Goal: Information Seeking & Learning: Check status

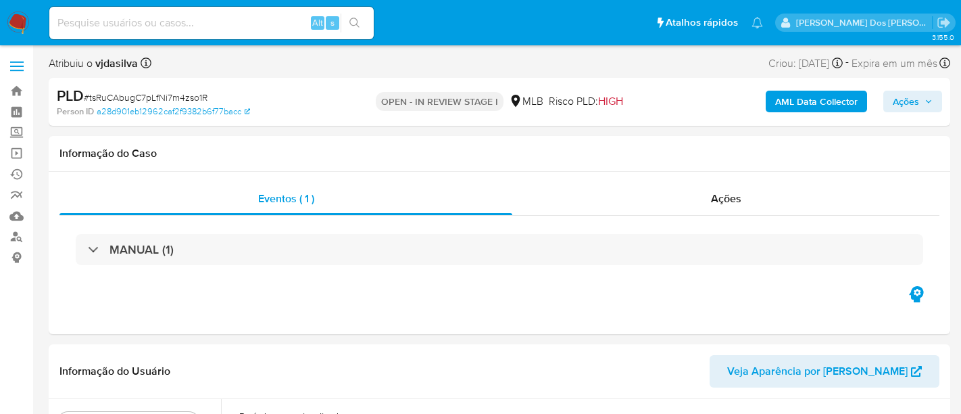
select select "10"
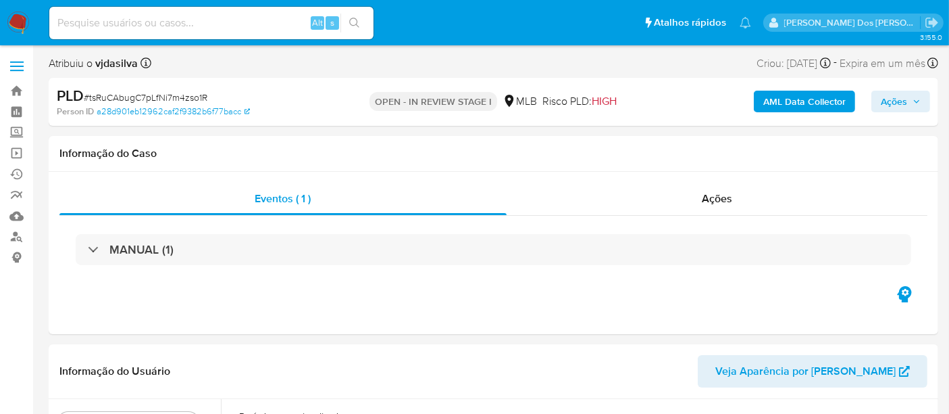
click at [19, 18] on img at bounding box center [18, 22] width 23 height 23
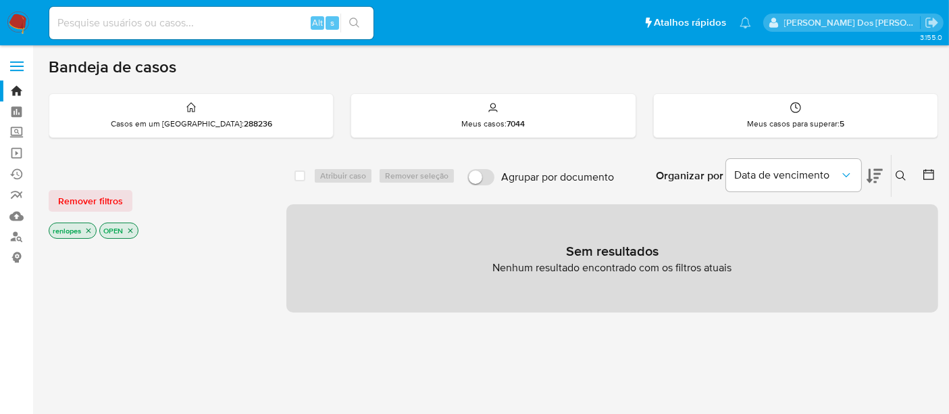
click at [139, 30] on input at bounding box center [211, 23] width 324 height 18
paste input "H2KpwEXoAPwozro0ynhlbinm"
type input "H2KpwEXoAPwozro0ynhlbinm"
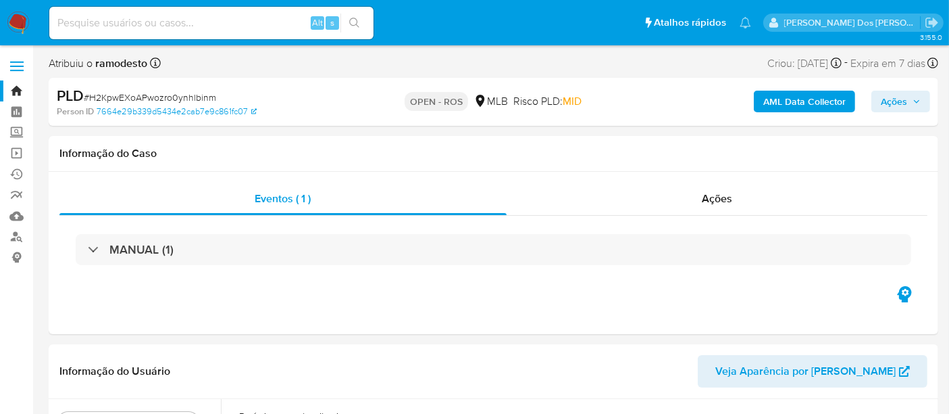
select select "10"
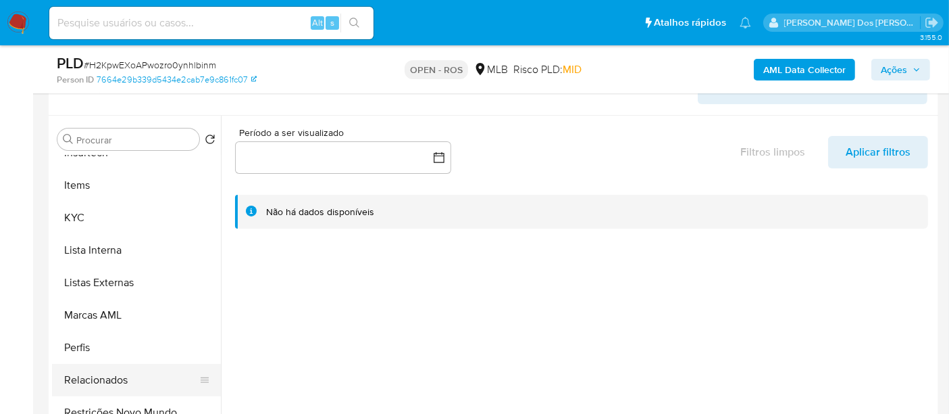
scroll to position [300, 0]
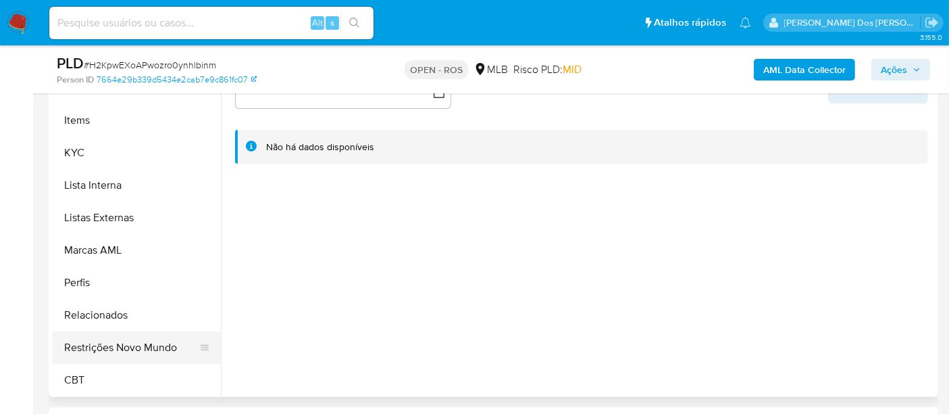
click at [147, 349] on button "Restrições Novo Mundo" at bounding box center [131, 347] width 158 height 32
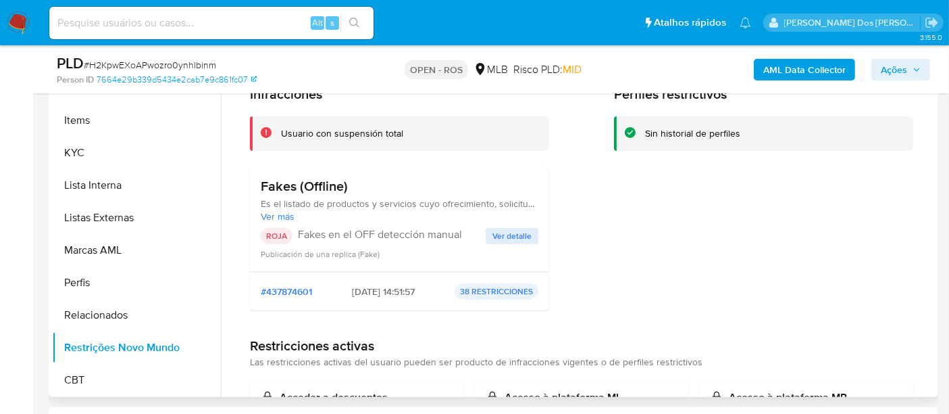
scroll to position [0, 0]
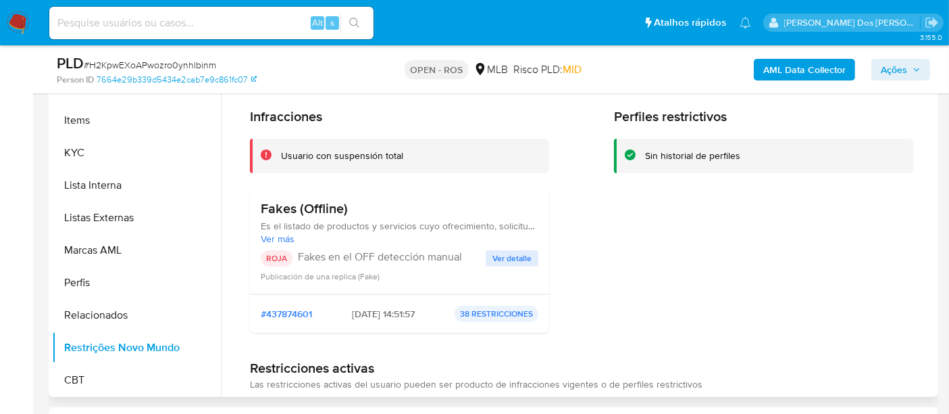
click at [501, 253] on span "Ver detalle" at bounding box center [512, 258] width 39 height 14
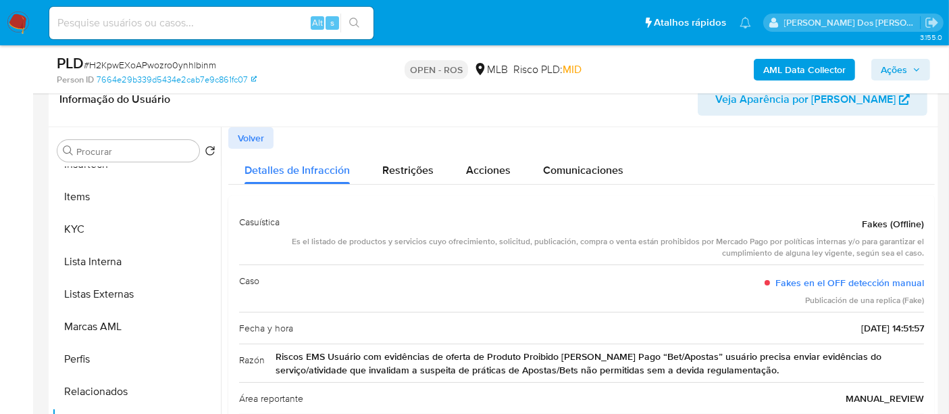
scroll to position [150, 0]
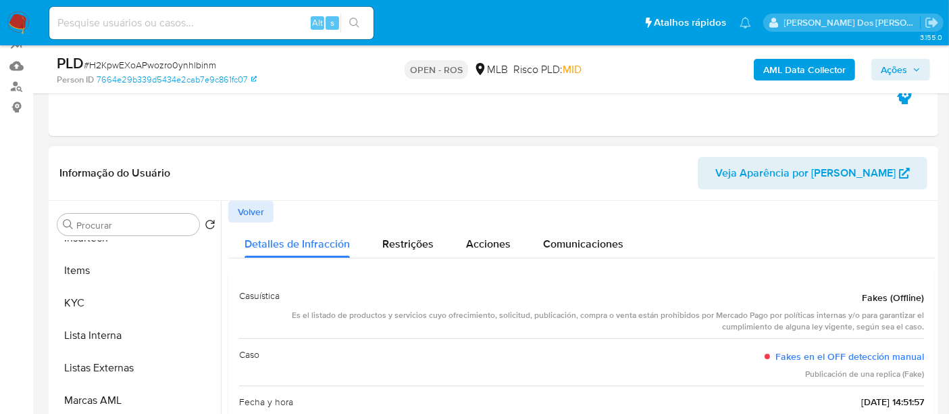
click at [265, 207] on button "Volver" at bounding box center [250, 212] width 45 height 22
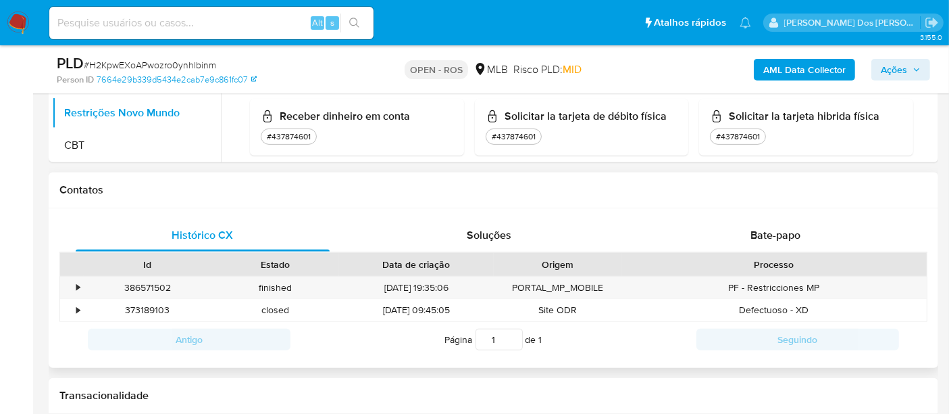
scroll to position [600, 0]
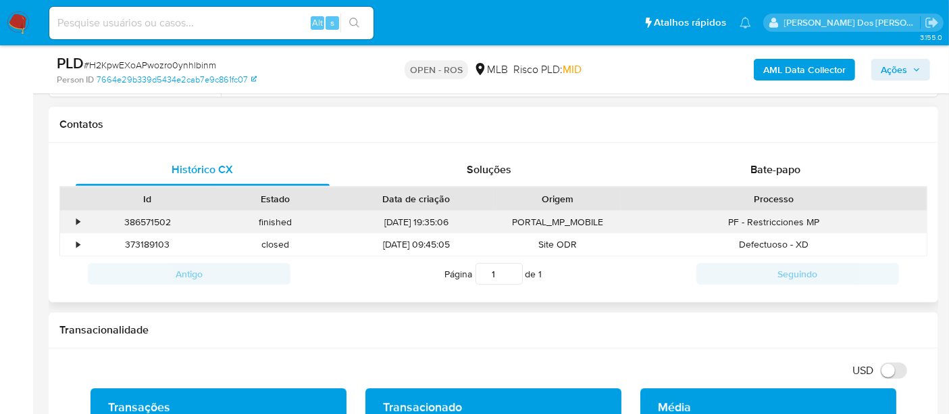
click at [77, 222] on div "•" at bounding box center [77, 222] width 3 height 13
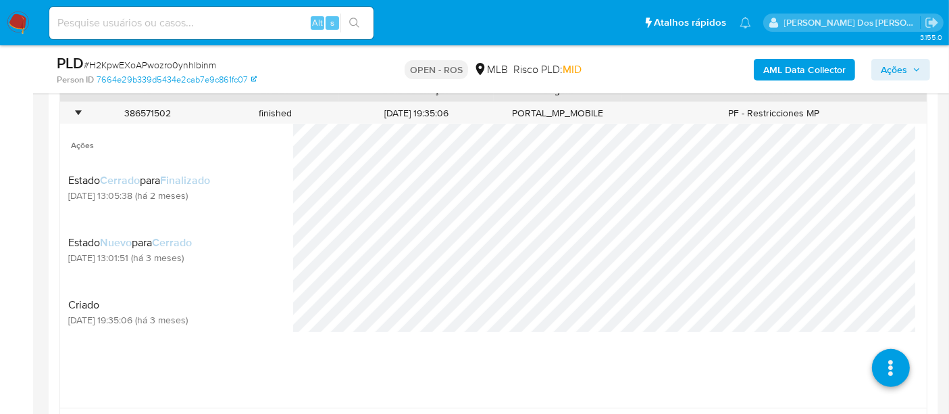
scroll to position [751, 0]
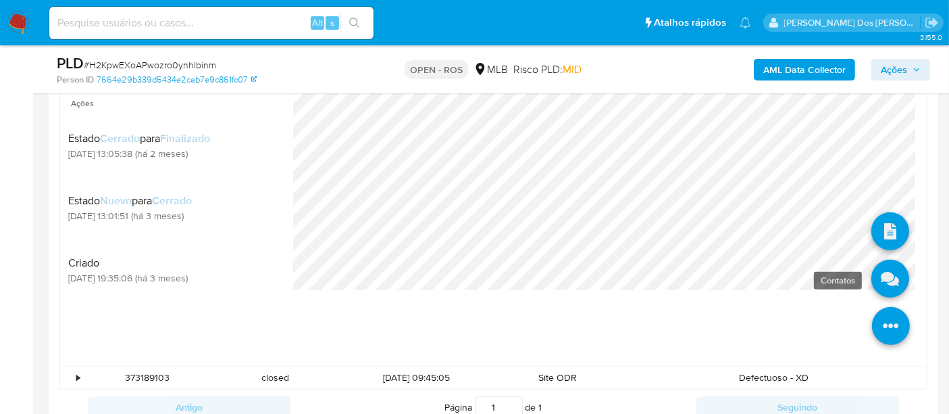
click at [879, 281] on link at bounding box center [891, 279] width 38 height 38
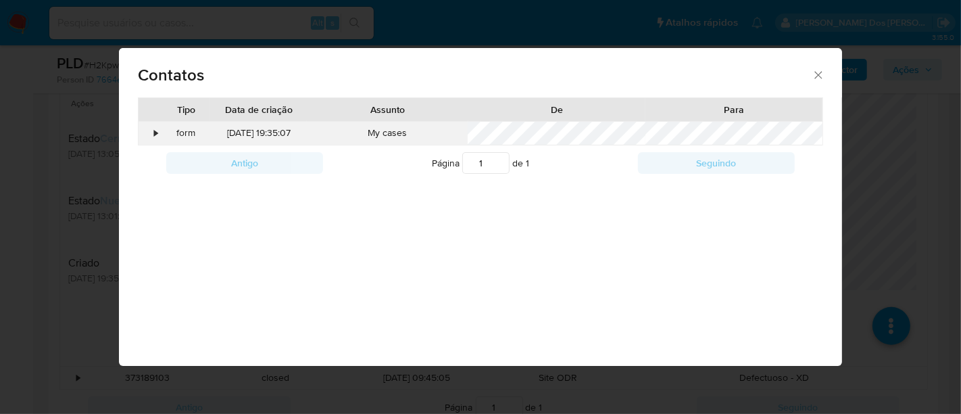
click at [155, 131] on div "•" at bounding box center [156, 133] width 3 height 14
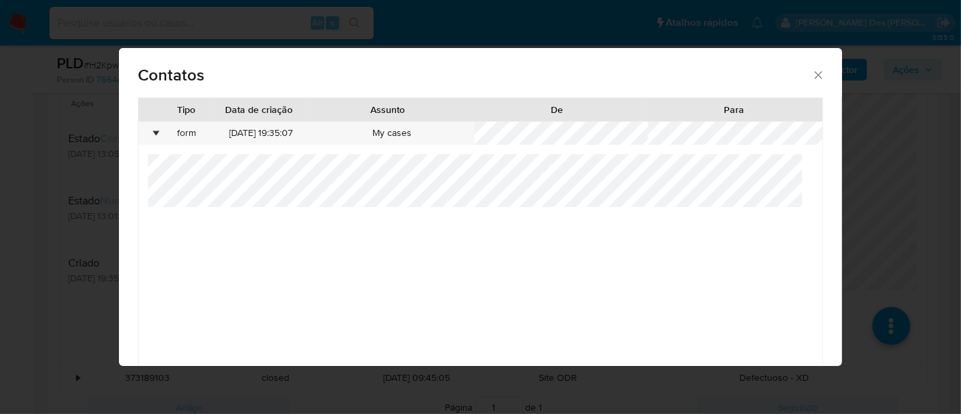
click at [814, 73] on icon "close" at bounding box center [817, 74] width 7 height 7
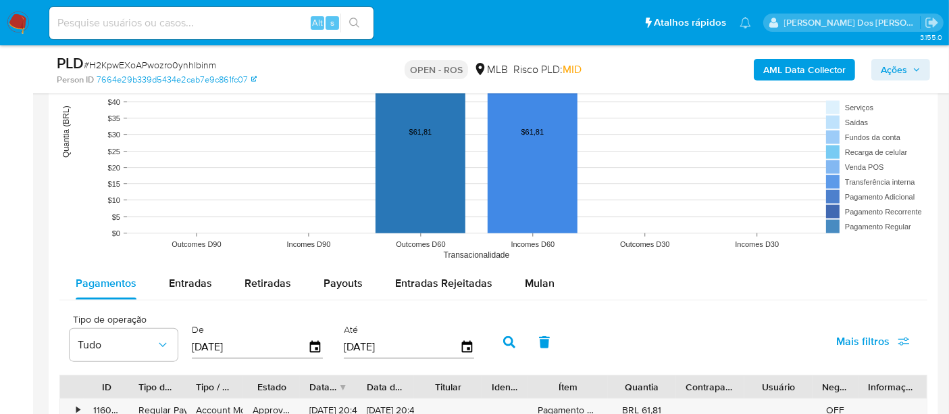
scroll to position [1652, 0]
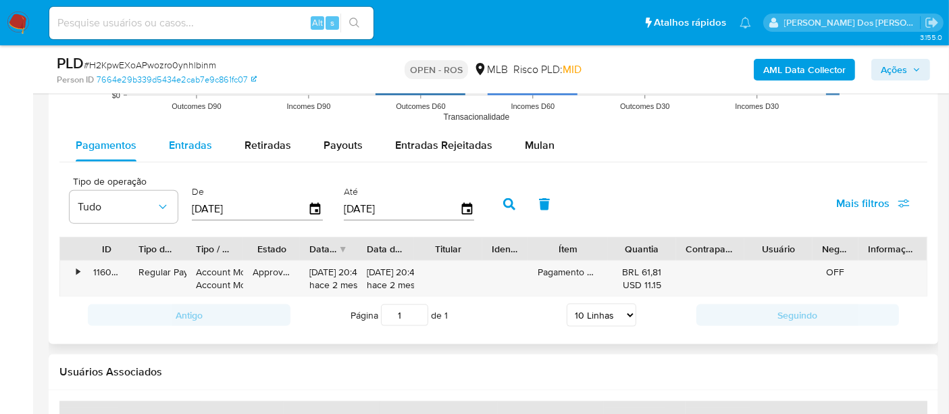
click at [203, 143] on span "Entradas" at bounding box center [190, 145] width 43 height 16
select select "10"
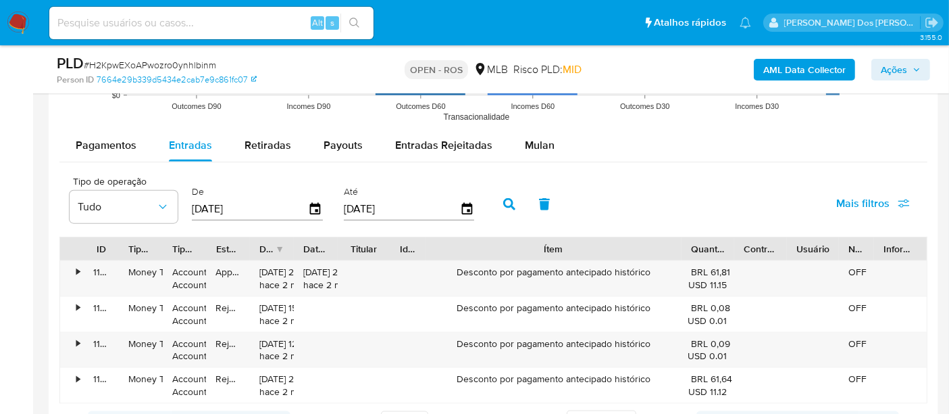
drag, startPoint x: 616, startPoint y: 238, endPoint x: 792, endPoint y: 246, distance: 176.6
click at [792, 246] on div "ID Tipo de operação Tipo / Método Estado Data de criação Data de aprovação Titu…" at bounding box center [493, 248] width 867 height 23
click at [312, 207] on icon "button" at bounding box center [315, 209] width 11 height 12
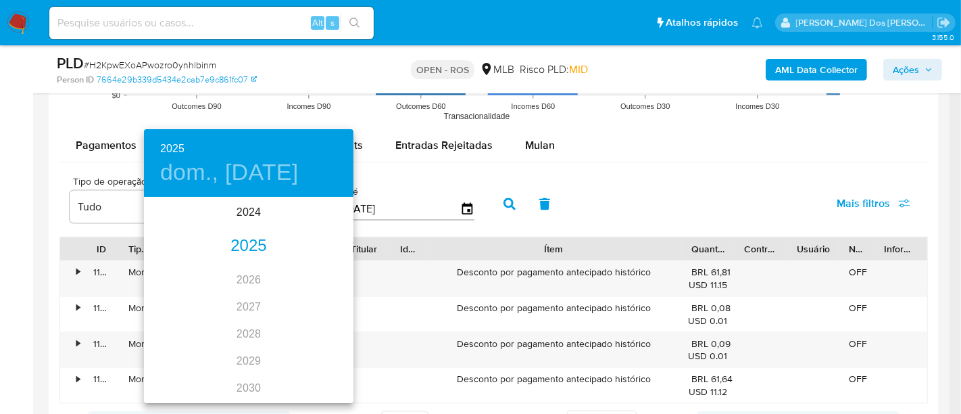
click at [244, 238] on div "2025" at bounding box center [248, 245] width 209 height 27
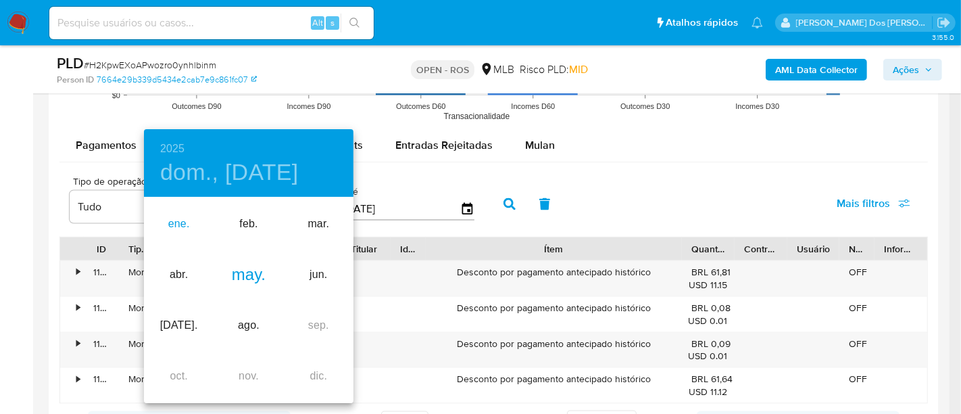
click at [176, 223] on div "ene." at bounding box center [179, 224] width 70 height 51
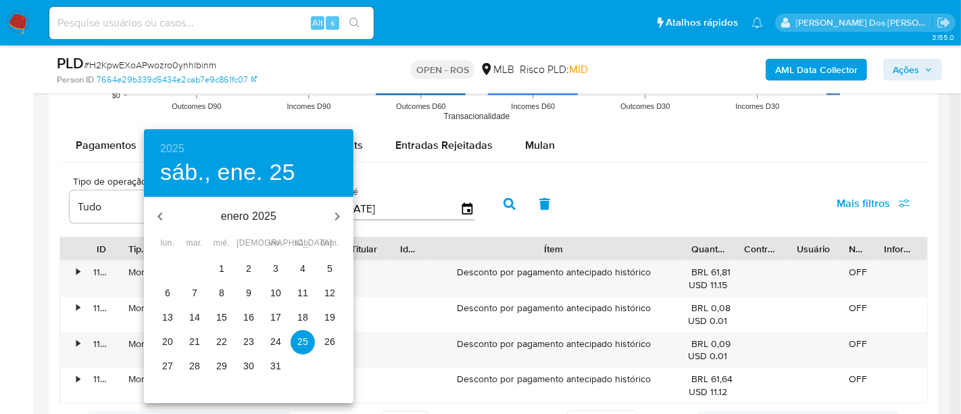
click at [220, 268] on p "1" at bounding box center [221, 269] width 5 height 14
type input "01/01/2025"
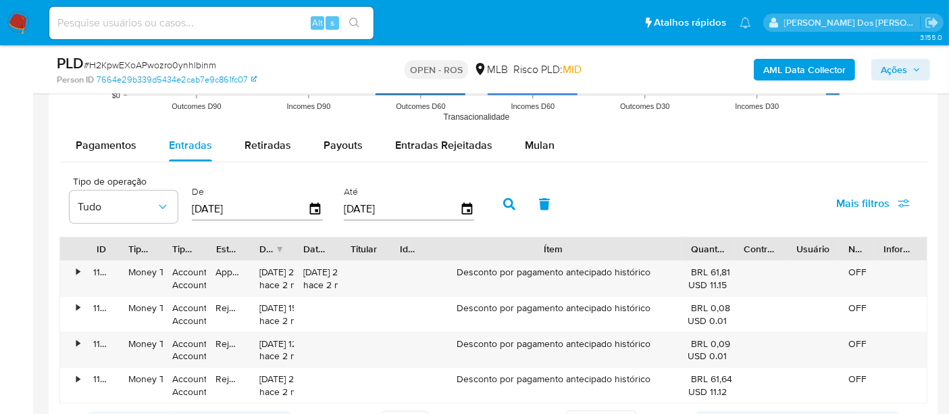
click at [505, 209] on button "button" at bounding box center [509, 204] width 35 height 32
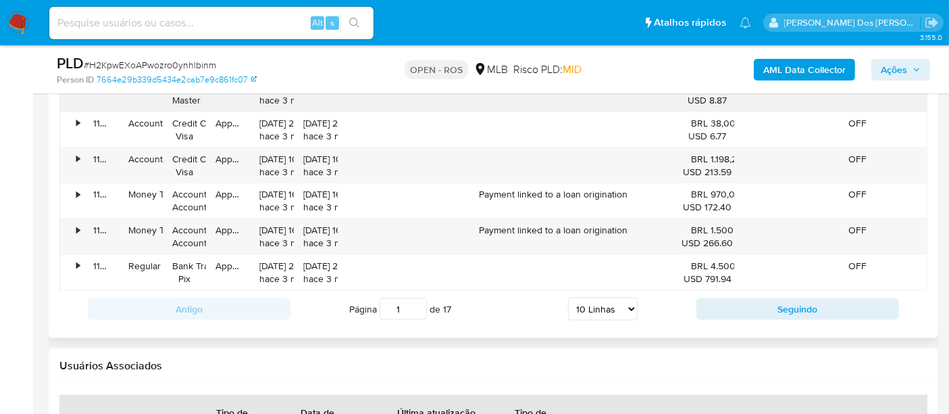
scroll to position [1727, 0]
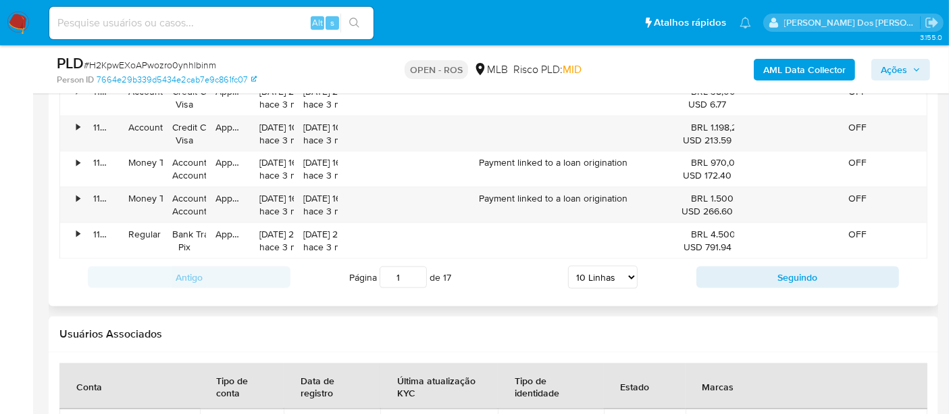
click at [615, 269] on select "5 Linhas 10 Linhas 20 Linhas 25 Linhas 50 Linhas 100 Linhas" at bounding box center [603, 277] width 70 height 23
select select "100"
click at [569, 266] on select "5 Linhas 10 Linhas 20 Linhas 25 Linhas 50 Linhas 100 Linhas" at bounding box center [603, 277] width 70 height 23
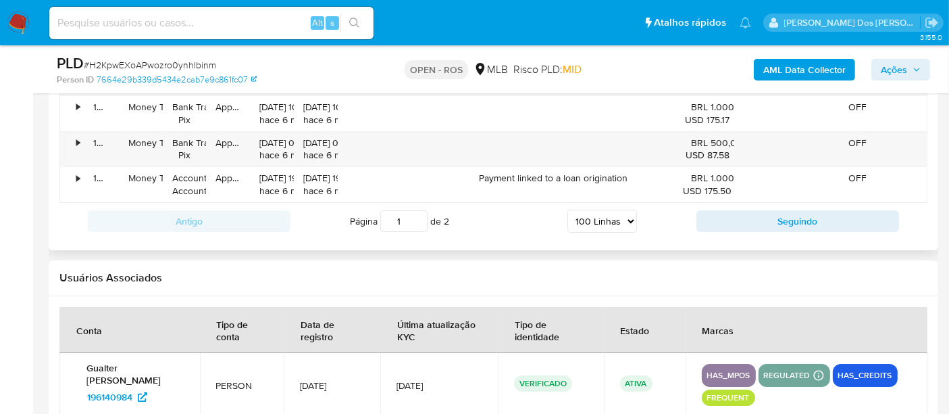
scroll to position [5031, 0]
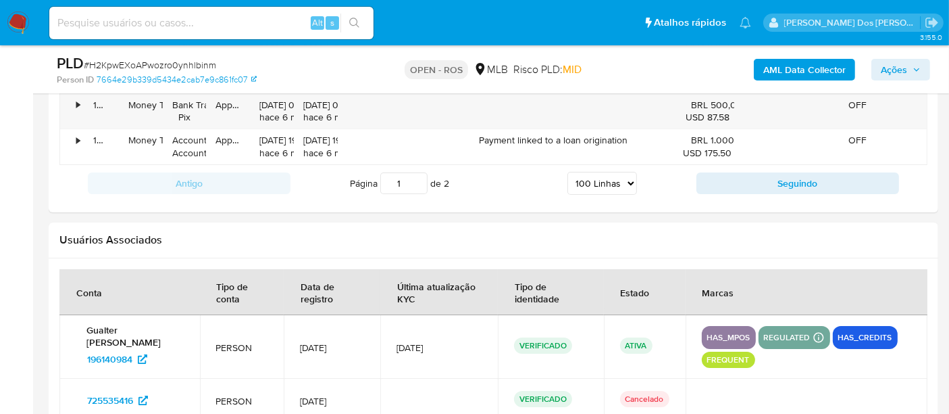
click at [13, 17] on img at bounding box center [18, 22] width 23 height 23
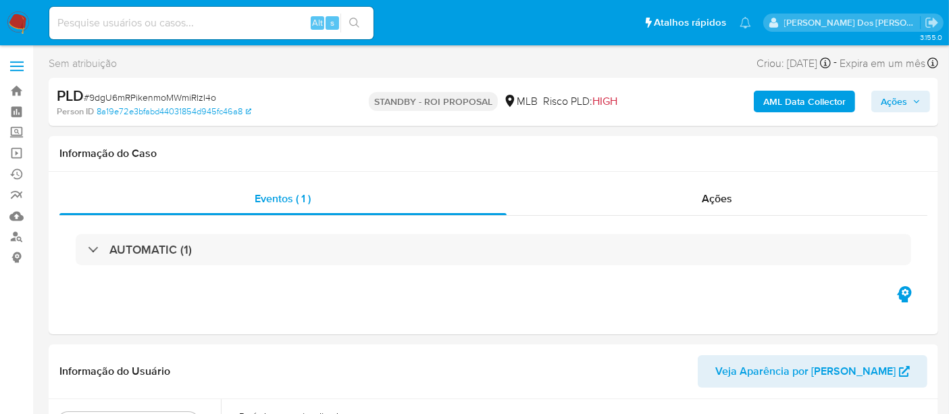
select select "10"
click at [13, 147] on link "Operações em massa" at bounding box center [80, 153] width 161 height 21
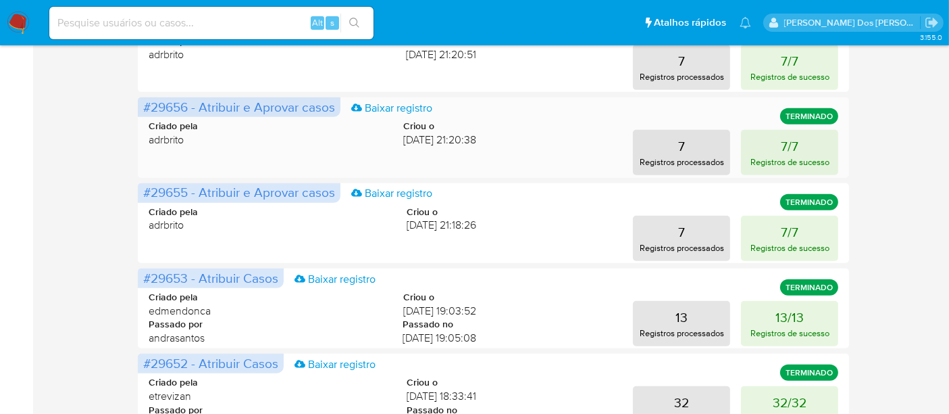
scroll to position [747, 0]
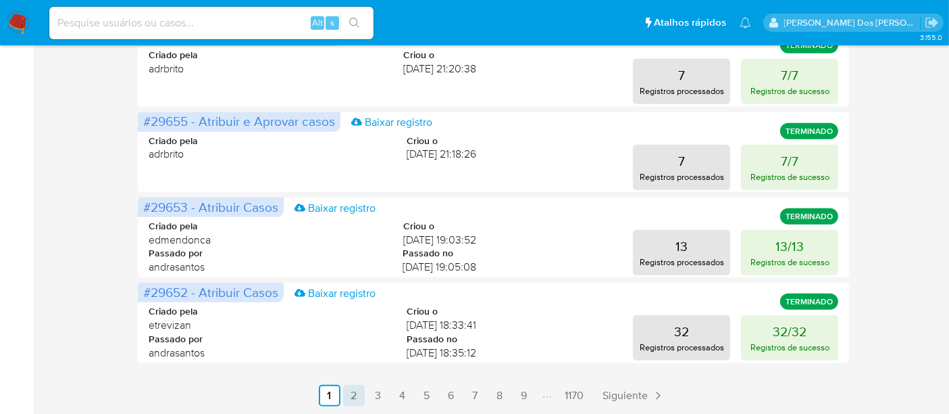
click at [352, 393] on link "2" at bounding box center [354, 396] width 22 height 22
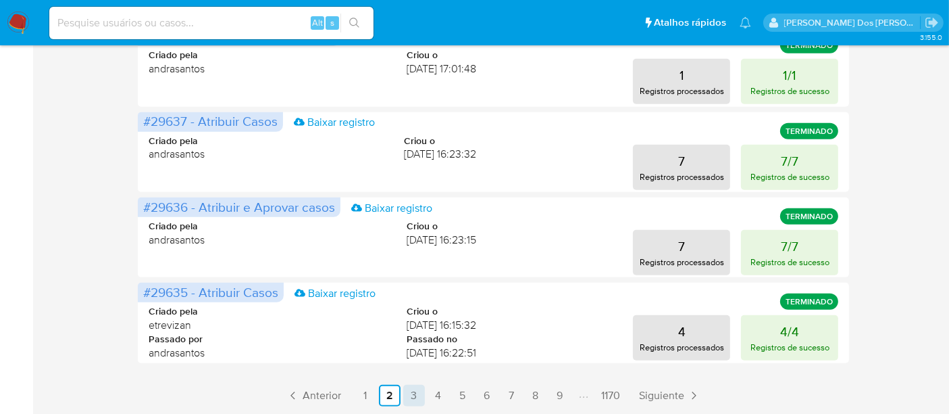
click at [417, 395] on link "3" at bounding box center [414, 396] width 22 height 22
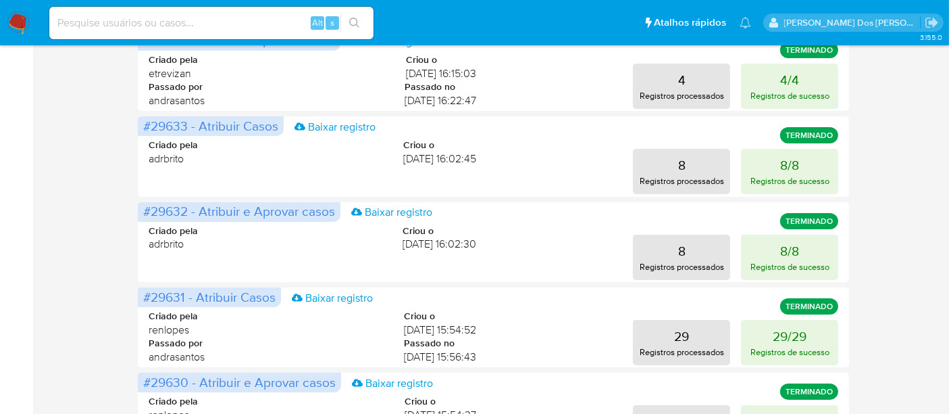
scroll to position [300, 0]
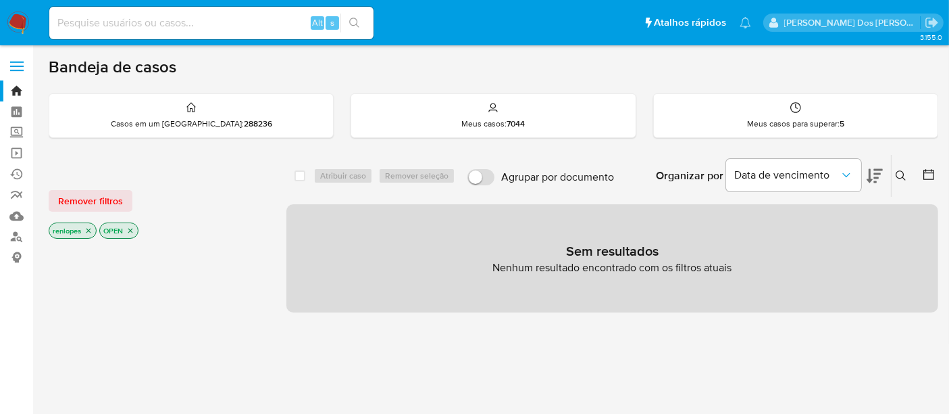
click at [207, 29] on input at bounding box center [211, 23] width 324 height 18
paste input "9dgU6mRPikenmoMWmiRIzI4o"
type input "9dgU6mRPikenmoMWmiRIzI4o"
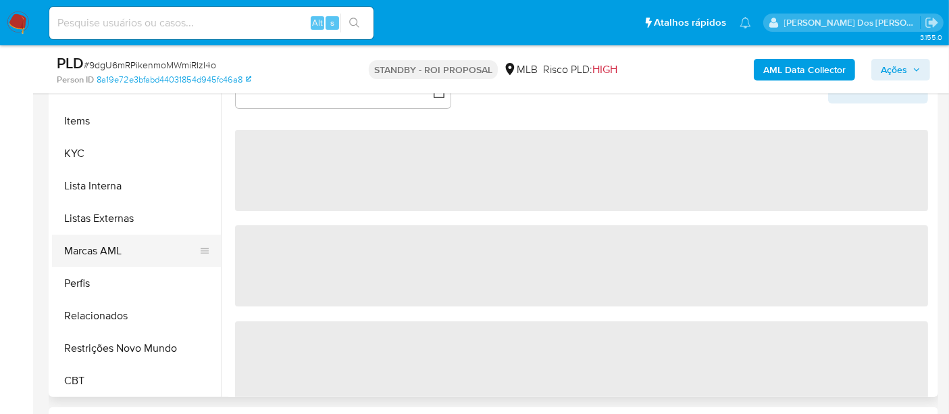
scroll to position [603, 0]
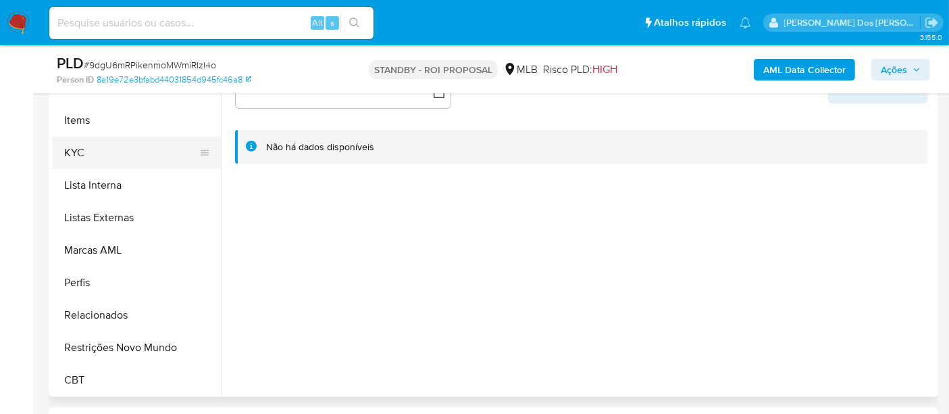
click at [81, 153] on button "KYC" at bounding box center [131, 153] width 158 height 32
select select "10"
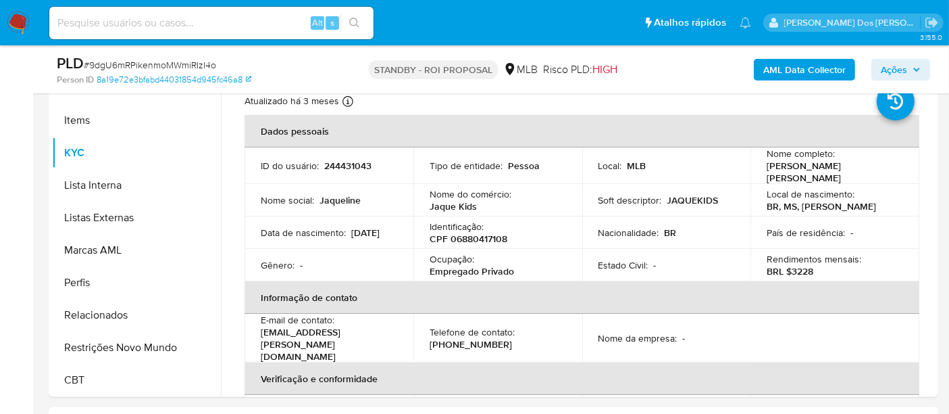
click at [226, 30] on input at bounding box center [211, 23] width 324 height 18
paste input "s706444e7yFACsR5N1n4Mbix"
type input "s706444e7yFACsR5N1n4Mbix"
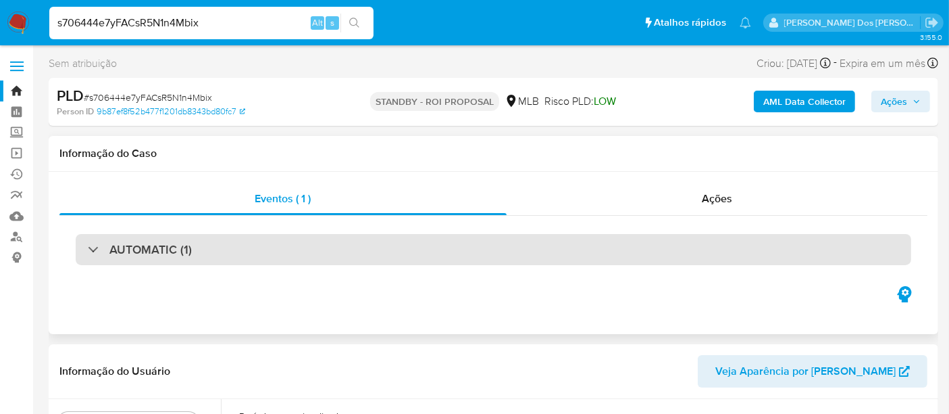
select select "10"
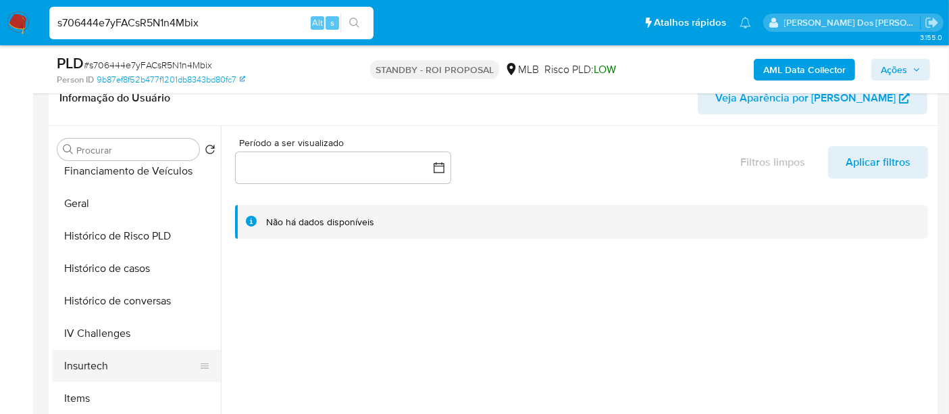
scroll to position [450, 0]
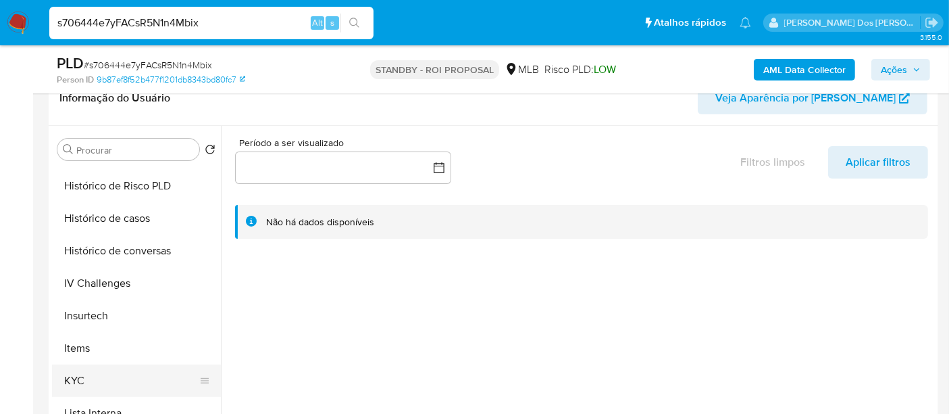
click at [80, 370] on button "KYC" at bounding box center [131, 380] width 158 height 32
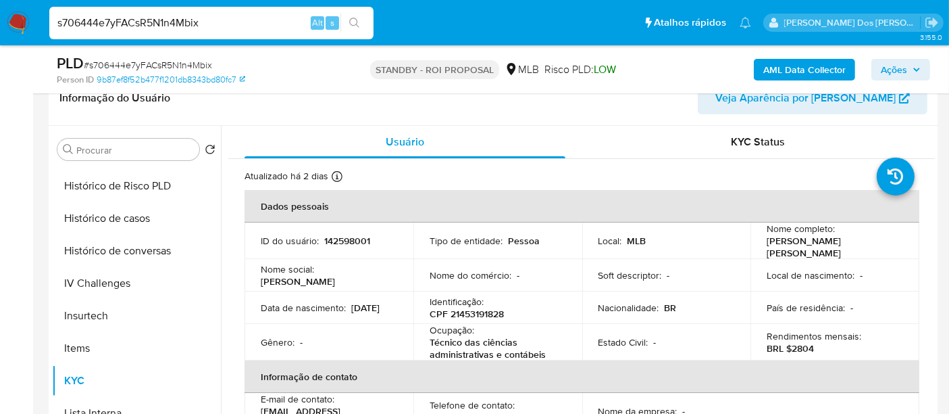
click at [214, 19] on input "s706444e7yFACsR5N1n4Mbix" at bounding box center [211, 23] width 324 height 18
paste input "kwu3rgzAKmLzIfa9g4vQPwB4"
type input "kwu3rgzAKmLzIfa9g4vQPwB4"
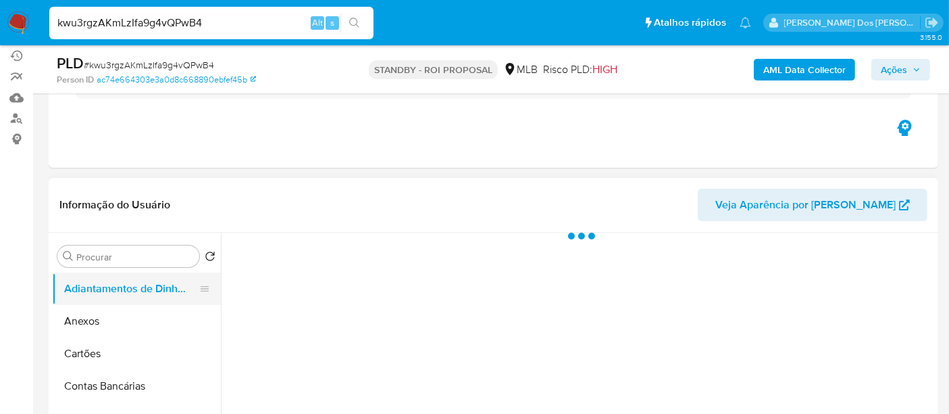
scroll to position [150, 0]
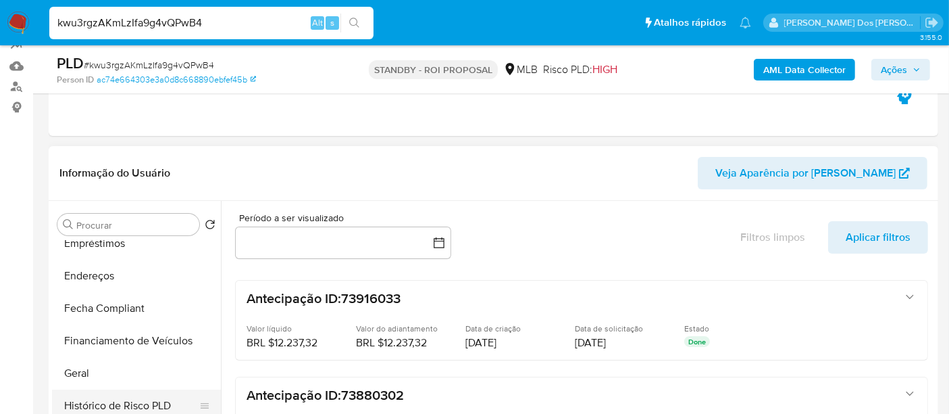
select select "10"
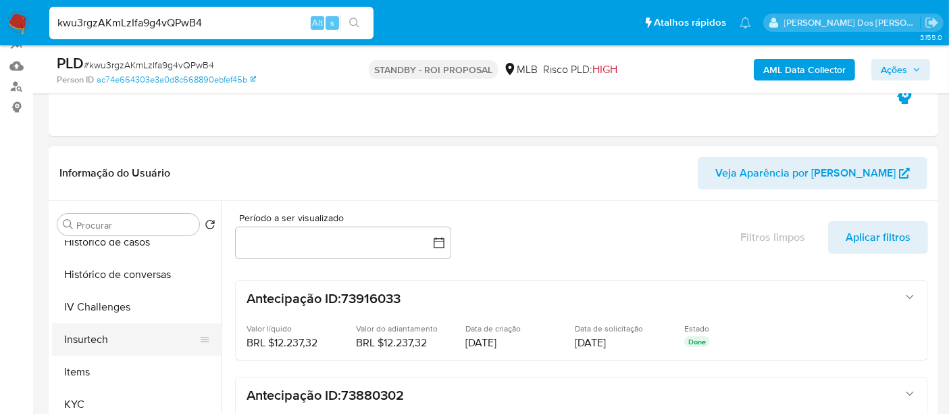
scroll to position [525, 0]
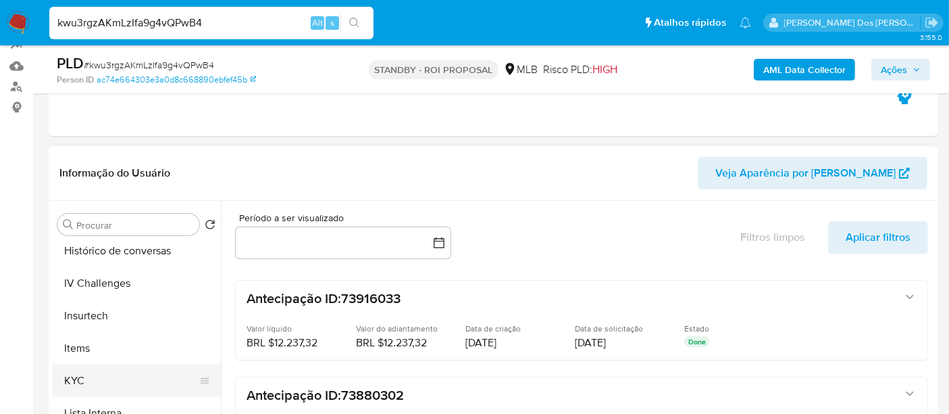
click at [66, 382] on button "KYC" at bounding box center [131, 380] width 158 height 32
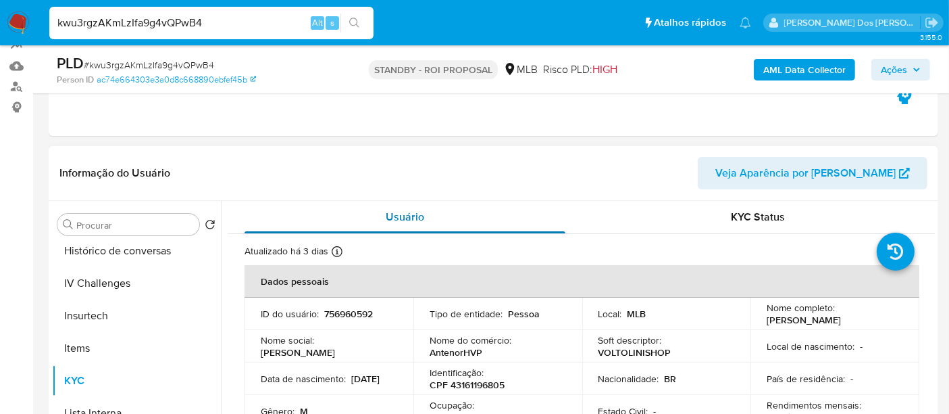
scroll to position [75, 0]
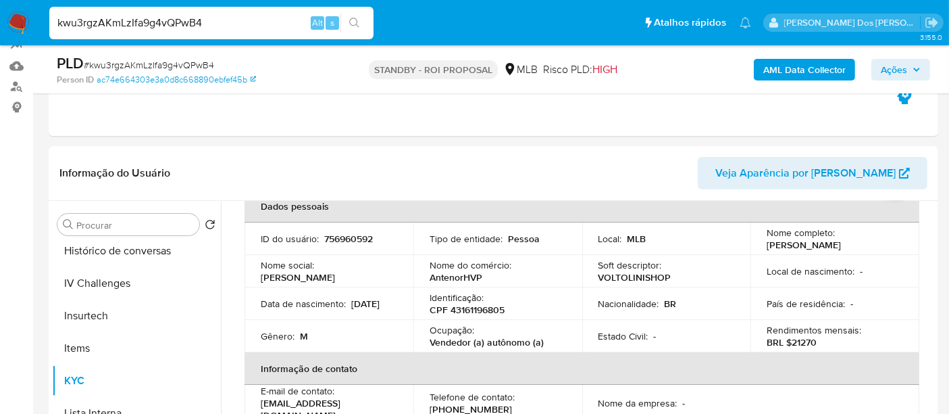
click at [192, 28] on input "kwu3rgzAKmLzIfa9g4vQPwB4" at bounding box center [211, 23] width 324 height 18
type input "simonelopes0610@gmail.com"
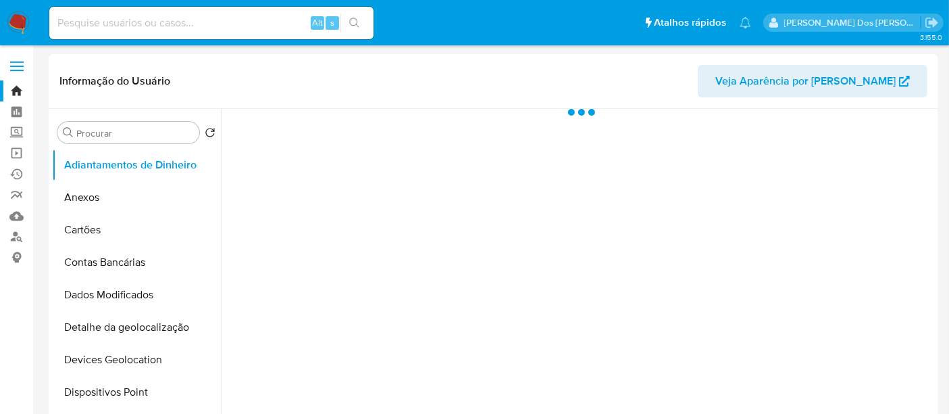
select select "10"
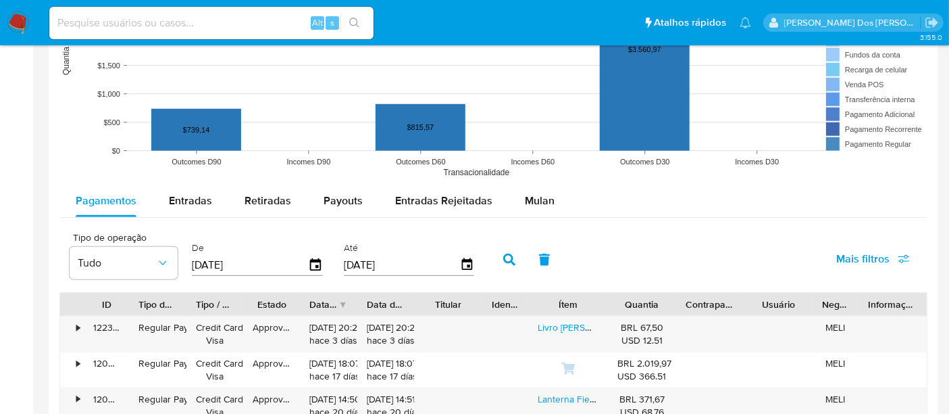
scroll to position [976, 0]
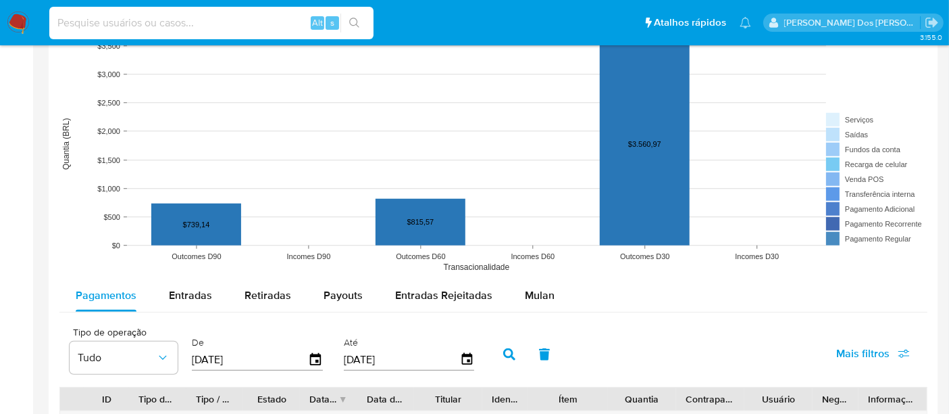
click at [233, 16] on input at bounding box center [211, 23] width 324 height 18
type input "renatolopesfilho1011@gmail.com"
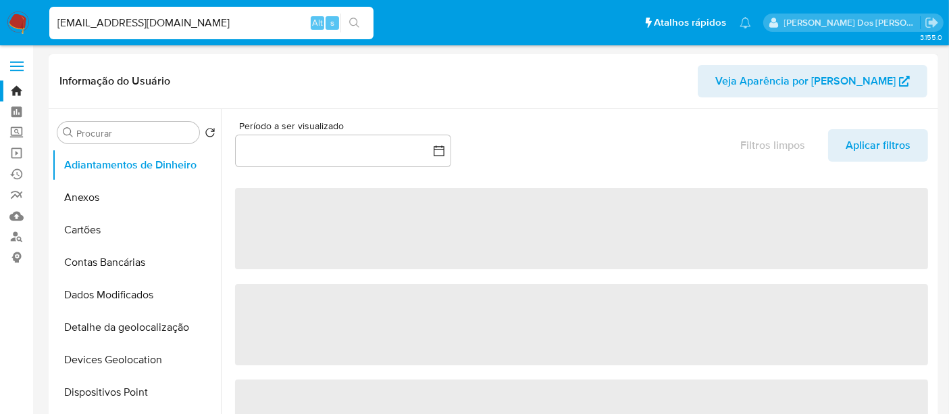
select select "10"
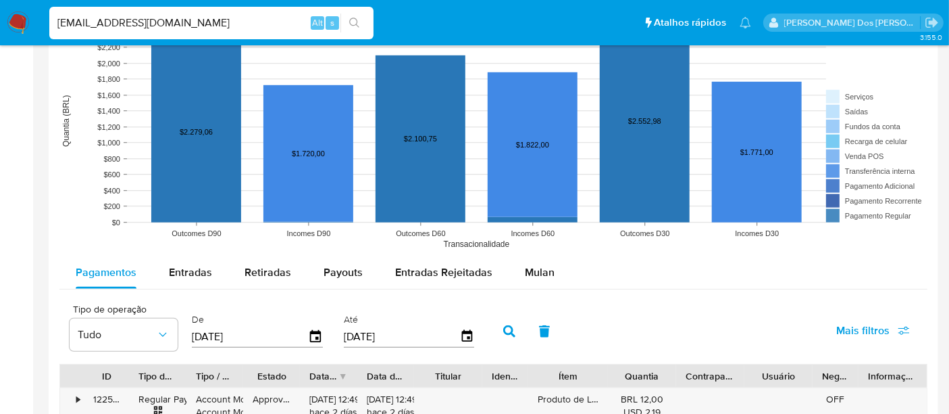
scroll to position [1126, 0]
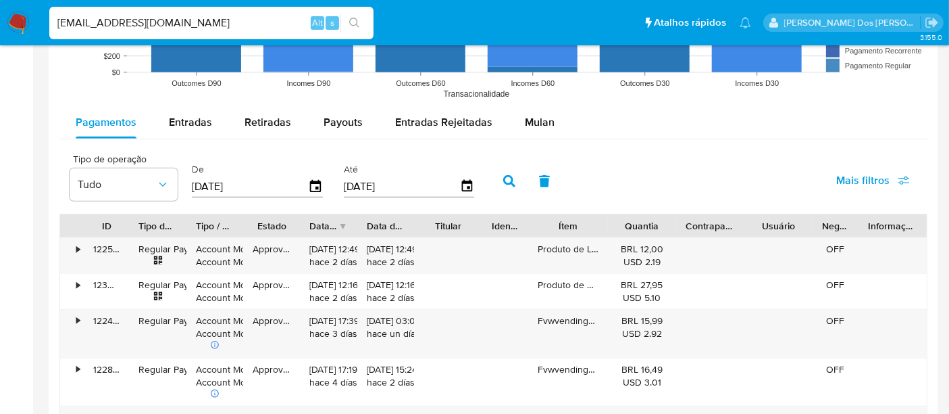
click at [197, 24] on input "renatolopesfilho1011@gmail.com" at bounding box center [211, 23] width 324 height 18
paste input "LujxP0j8RE007hS6fE74C86s"
type input "LujxP0j8RE007hS6fE74C86s"
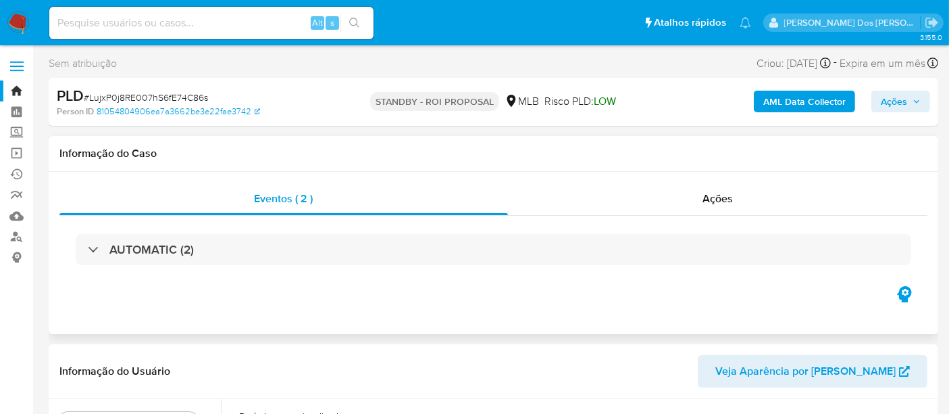
select select "10"
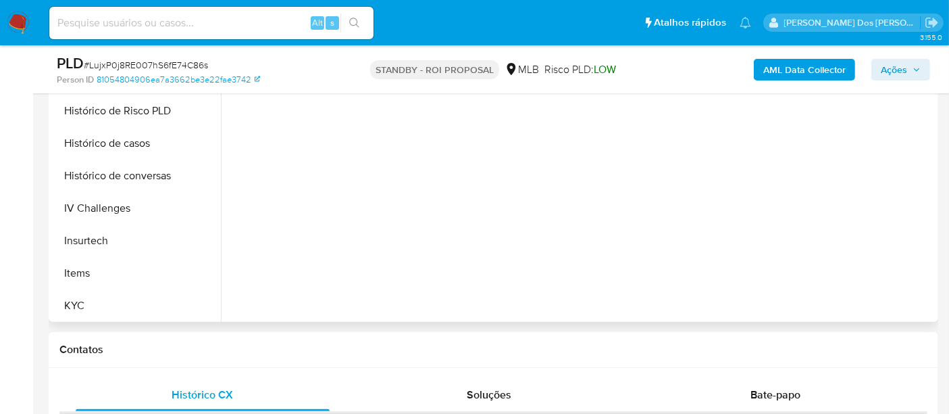
scroll to position [525, 0]
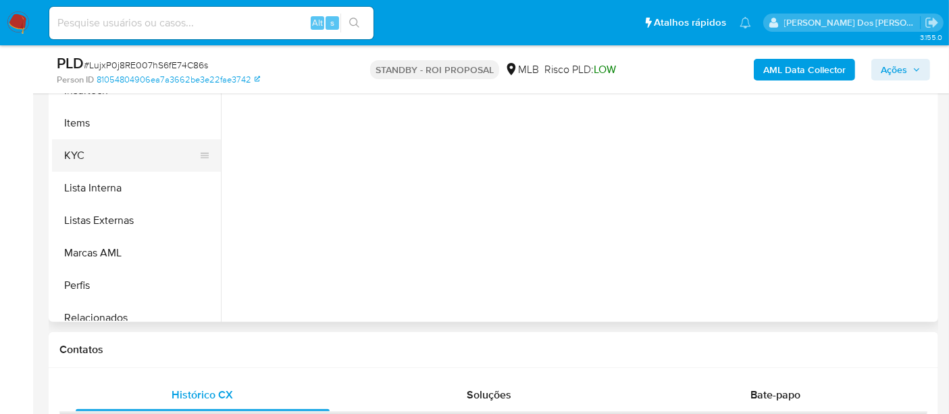
click at [73, 152] on button "KYC" at bounding box center [131, 155] width 158 height 32
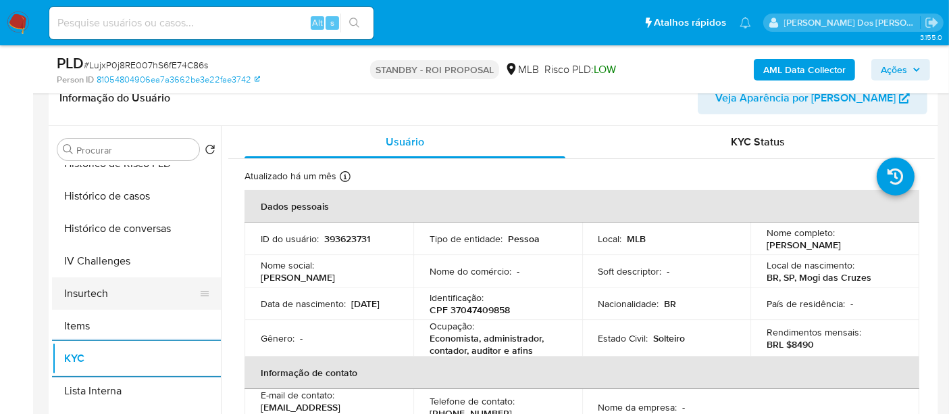
scroll to position [450, 0]
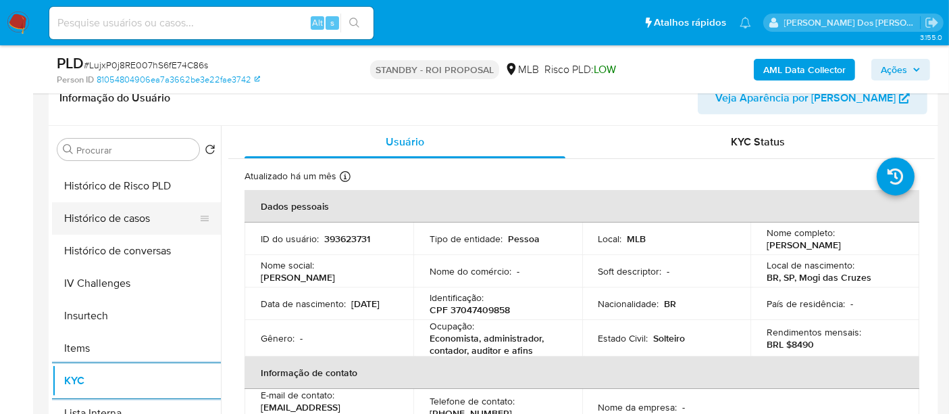
click at [135, 222] on button "Histórico de casos" at bounding box center [131, 218] width 158 height 32
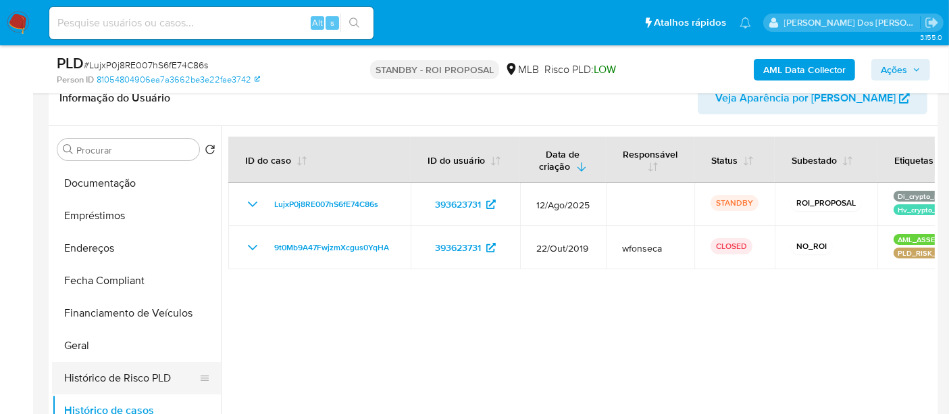
scroll to position [225, 0]
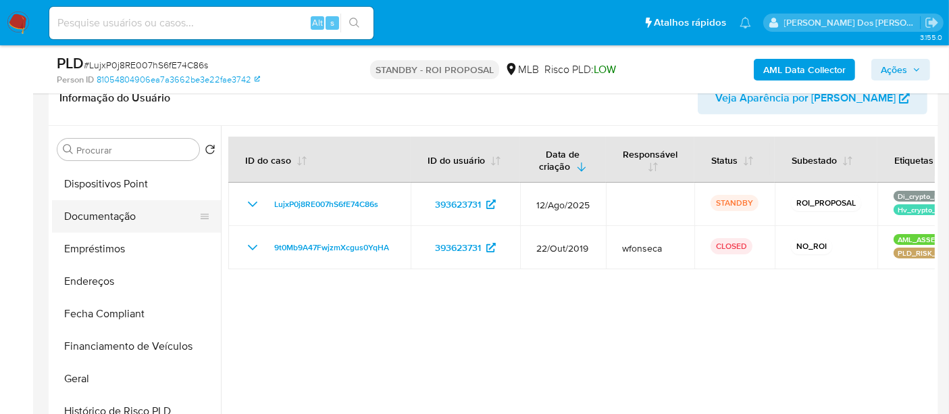
click at [100, 217] on button "Documentação" at bounding box center [131, 216] width 158 height 32
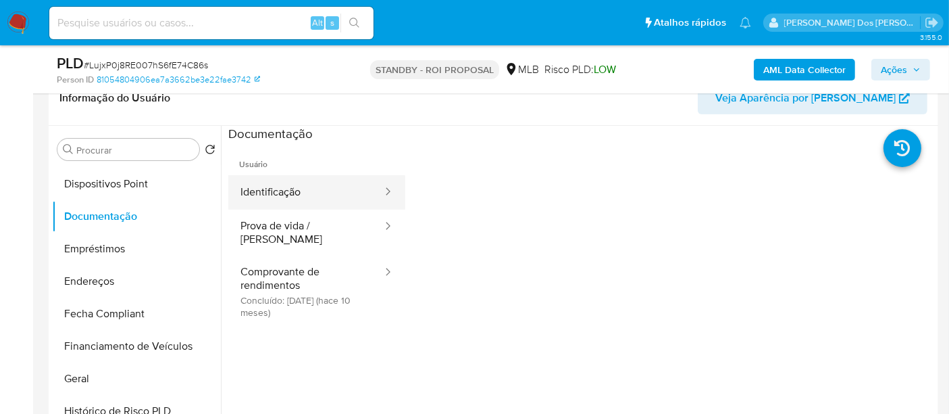
click at [287, 196] on button "Identificação" at bounding box center [305, 192] width 155 height 34
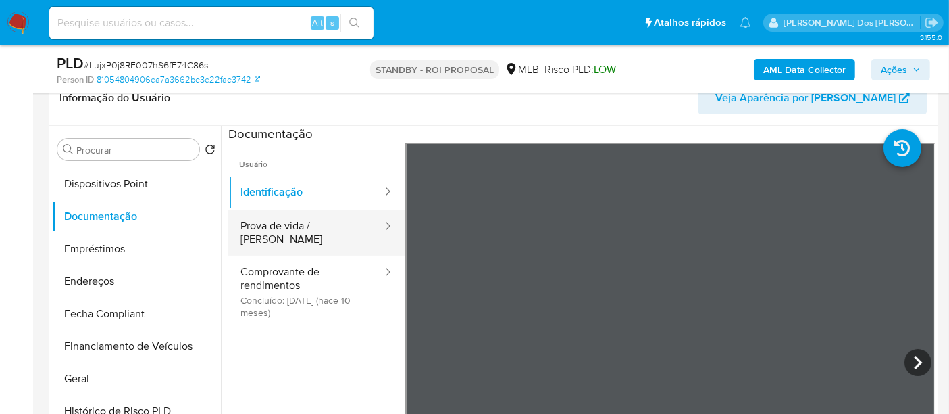
click at [317, 223] on button "Prova de vida / [PERSON_NAME]" at bounding box center [305, 232] width 155 height 46
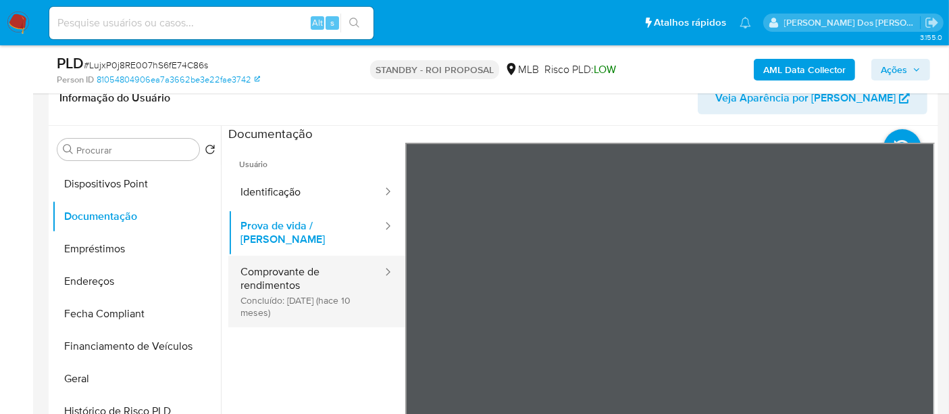
click at [282, 271] on button "Comprovante de rendimentos Concluído: 06/11/2024 (hace 10 meses)" at bounding box center [305, 291] width 155 height 72
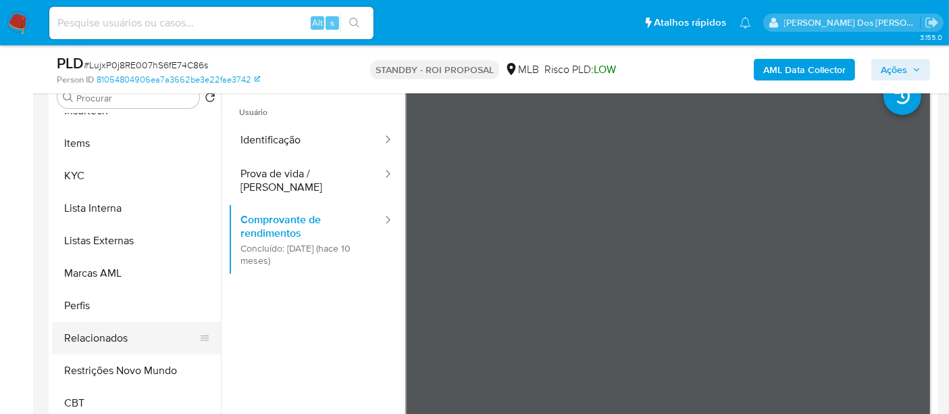
scroll to position [300, 0]
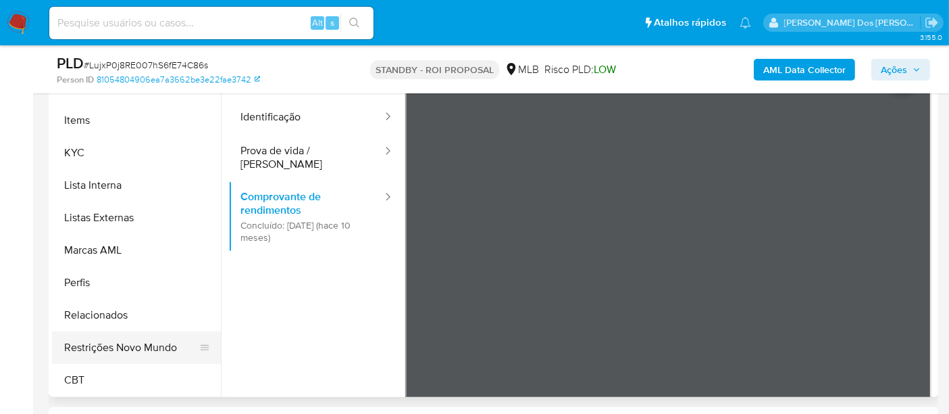
click at [140, 347] on button "Restrições Novo Mundo" at bounding box center [131, 347] width 158 height 32
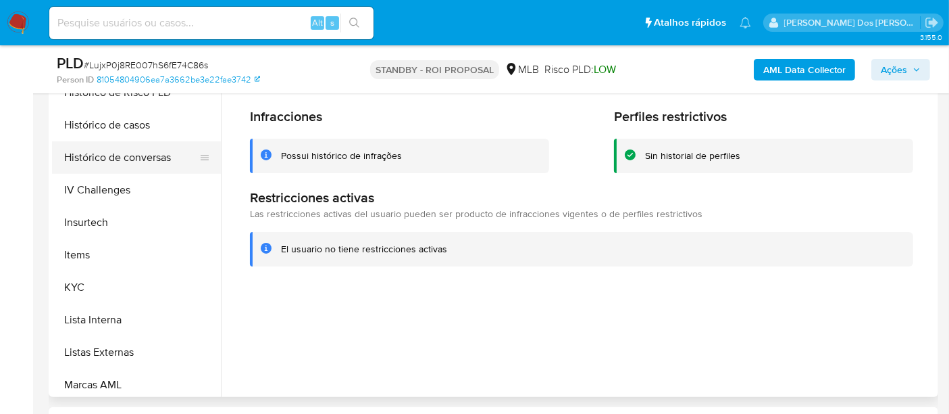
scroll to position [378, 0]
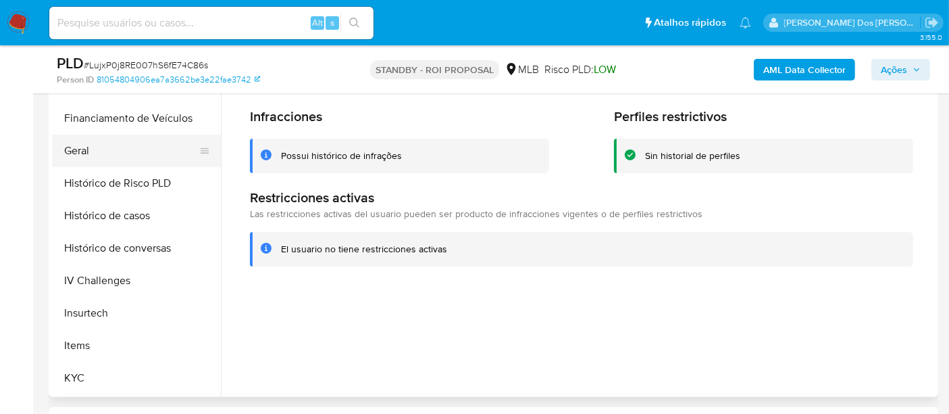
click at [91, 151] on button "Geral" at bounding box center [131, 150] width 158 height 32
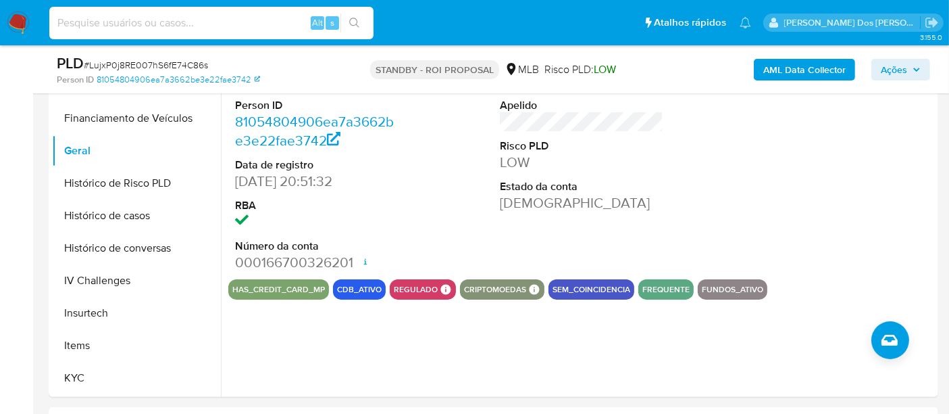
click at [183, 24] on input at bounding box center [211, 23] width 324 height 18
paste input "4JwzMXHWxSgfs2ypkKV8TIv1"
type input "4JwzMXHWxSgfs2ypkKV8TIv1"
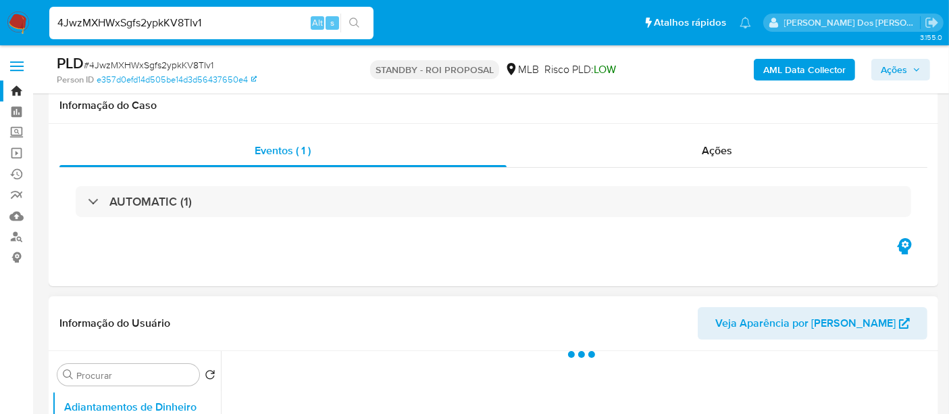
scroll to position [225, 0]
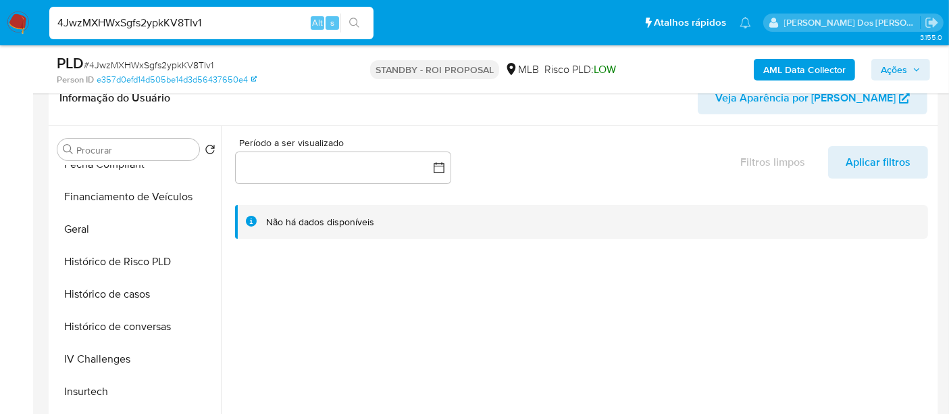
select select "10"
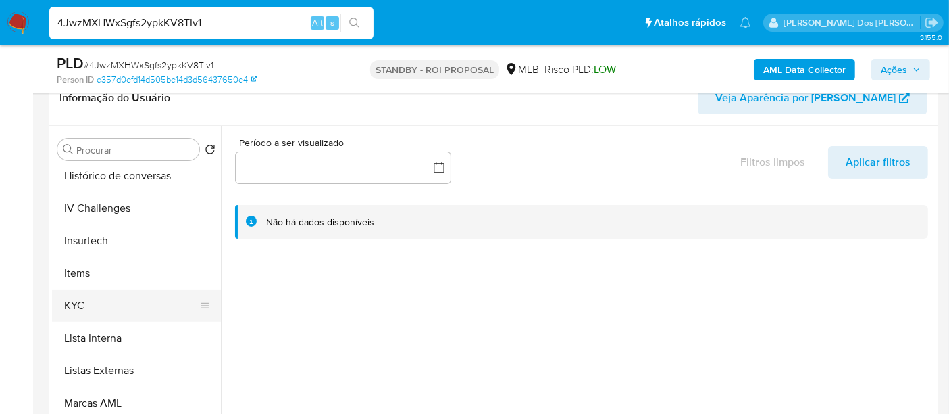
click at [84, 305] on button "KYC" at bounding box center [131, 305] width 158 height 32
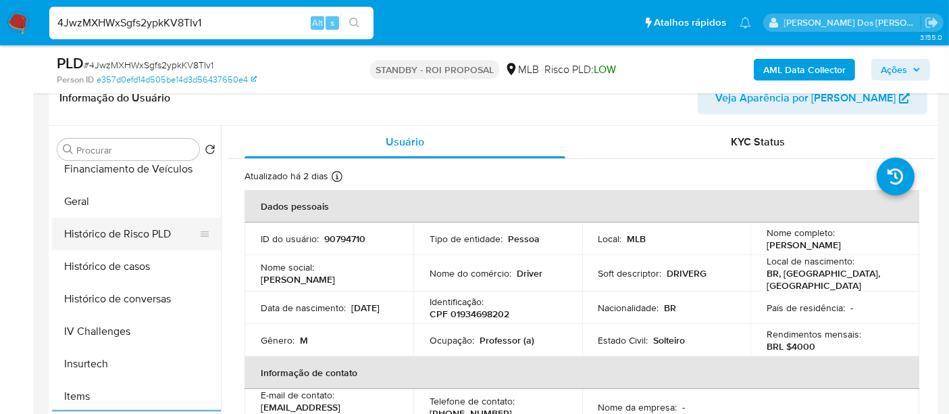
scroll to position [374, 0]
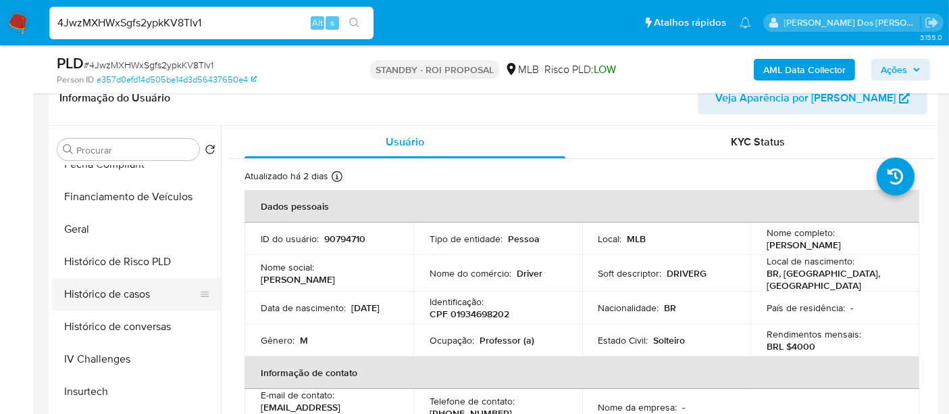
click at [125, 294] on button "Histórico de casos" at bounding box center [131, 294] width 158 height 32
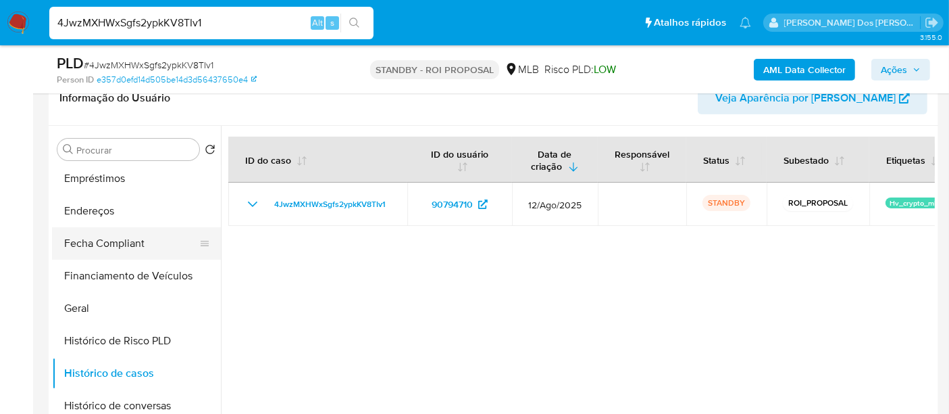
scroll to position [224, 0]
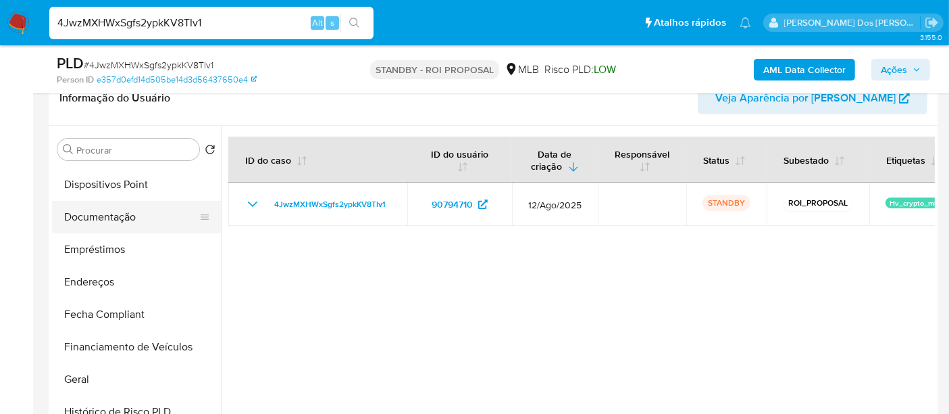
click at [116, 221] on button "Documentação" at bounding box center [131, 217] width 158 height 32
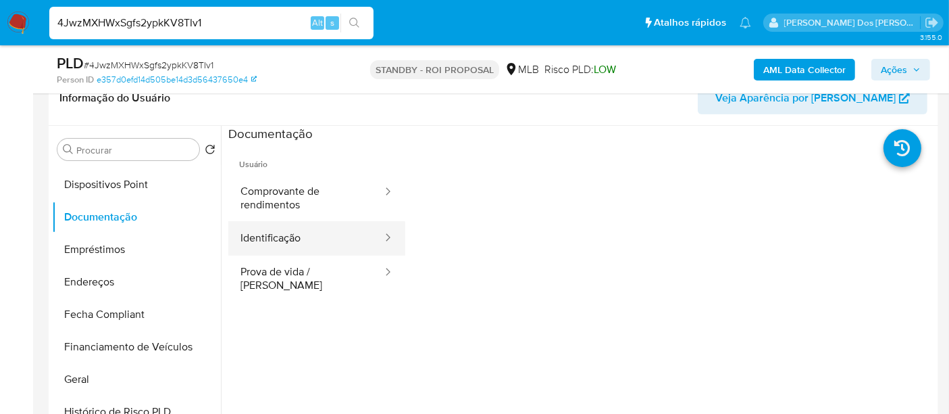
click at [268, 238] on button "Identificação" at bounding box center [305, 238] width 155 height 34
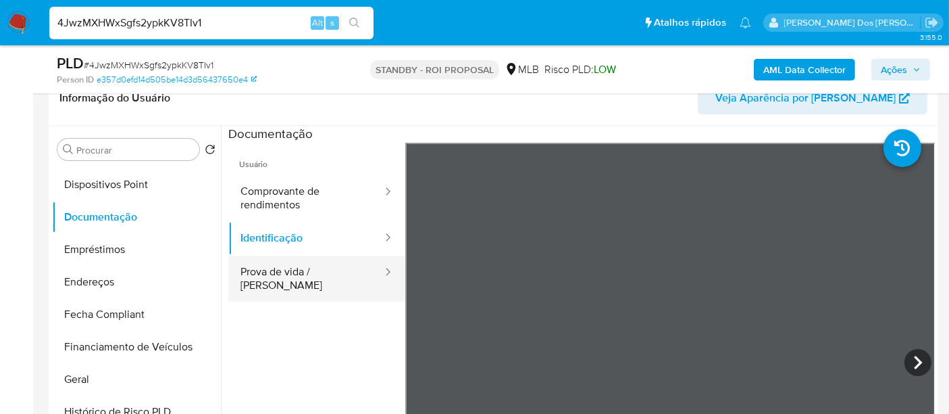
click at [327, 275] on button "Prova de vida / [PERSON_NAME]" at bounding box center [305, 278] width 155 height 46
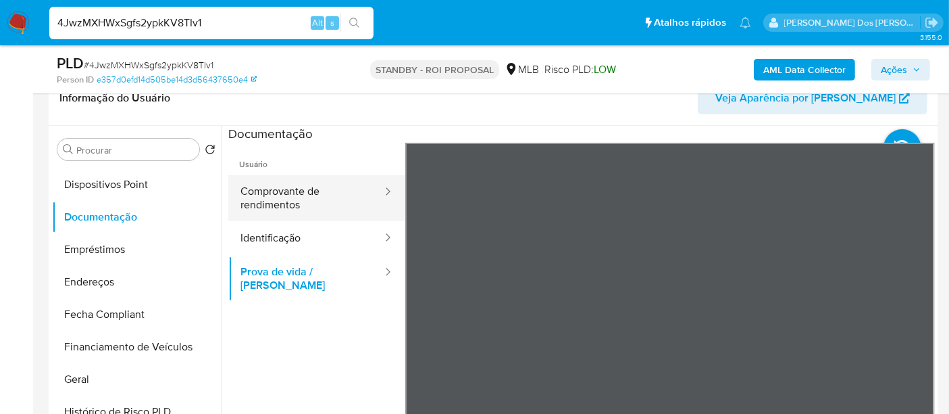
click at [288, 197] on button "Comprovante de rendimentos" at bounding box center [305, 198] width 155 height 46
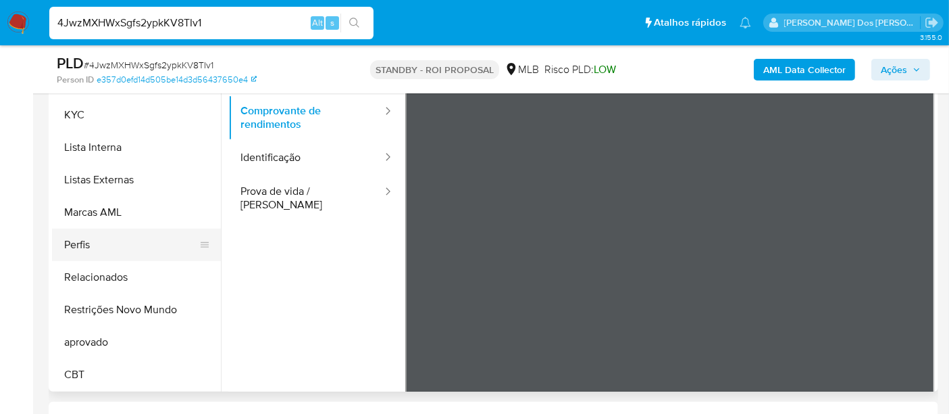
scroll to position [375, 0]
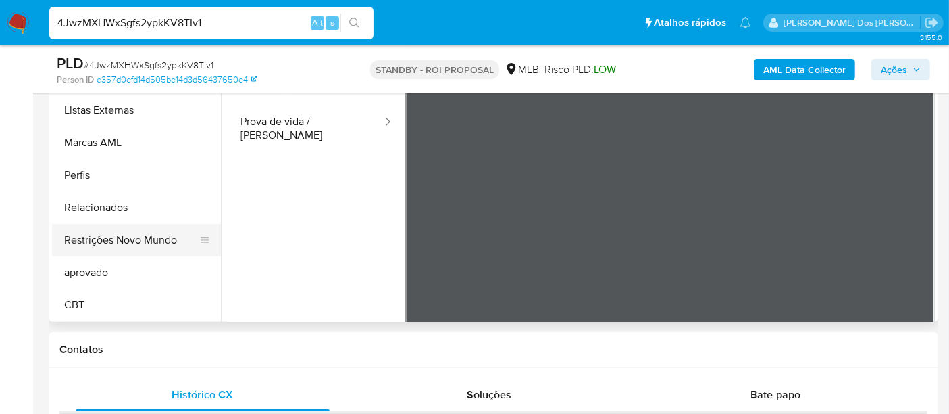
click at [138, 240] on button "Restrições Novo Mundo" at bounding box center [131, 240] width 158 height 32
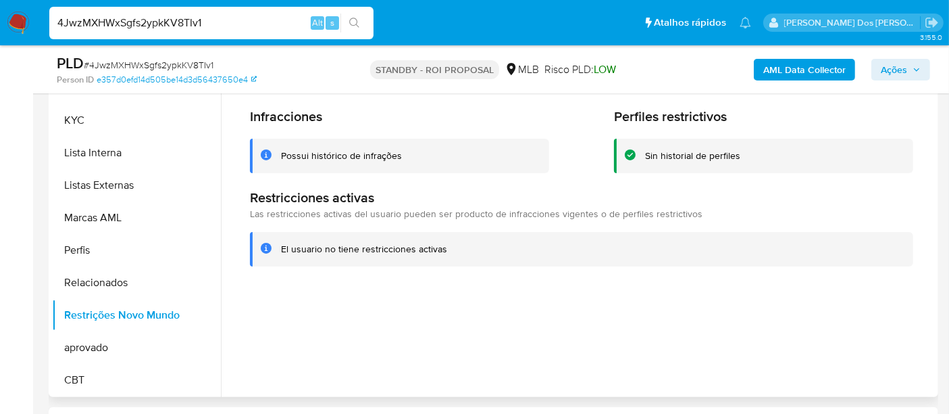
scroll to position [410, 0]
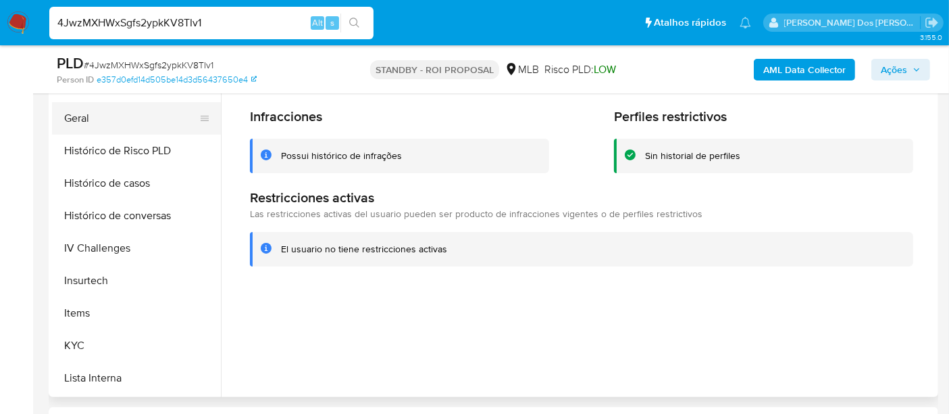
click at [79, 124] on button "Geral" at bounding box center [131, 118] width 158 height 32
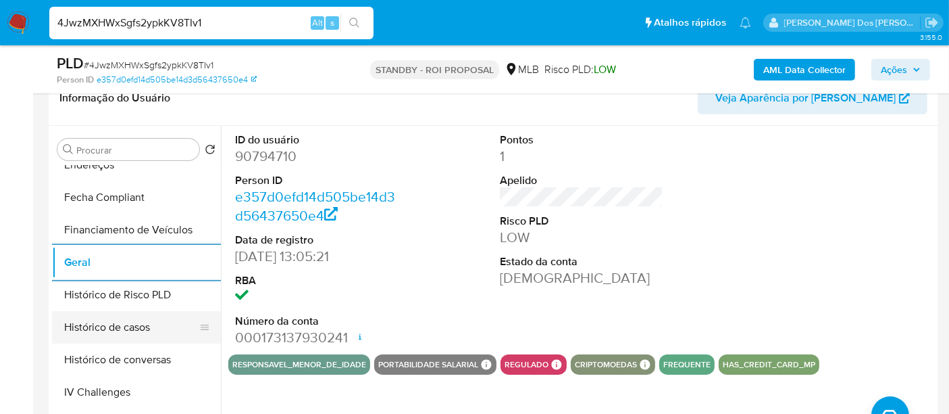
scroll to position [260, 0]
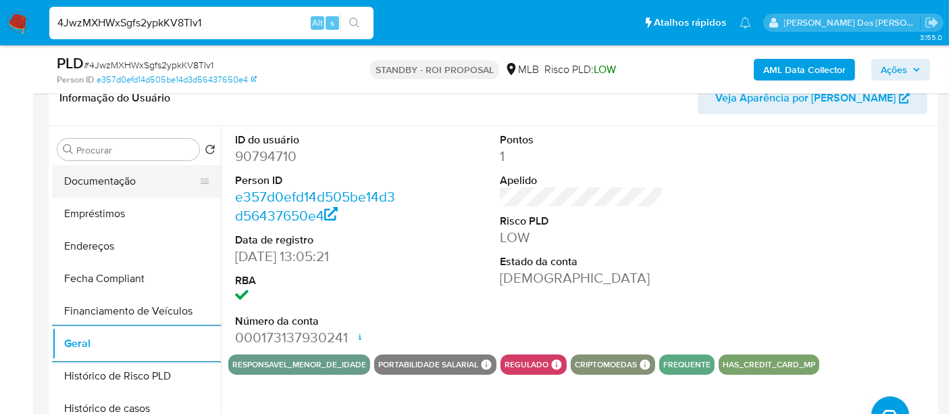
click at [112, 180] on button "Documentação" at bounding box center [131, 181] width 158 height 32
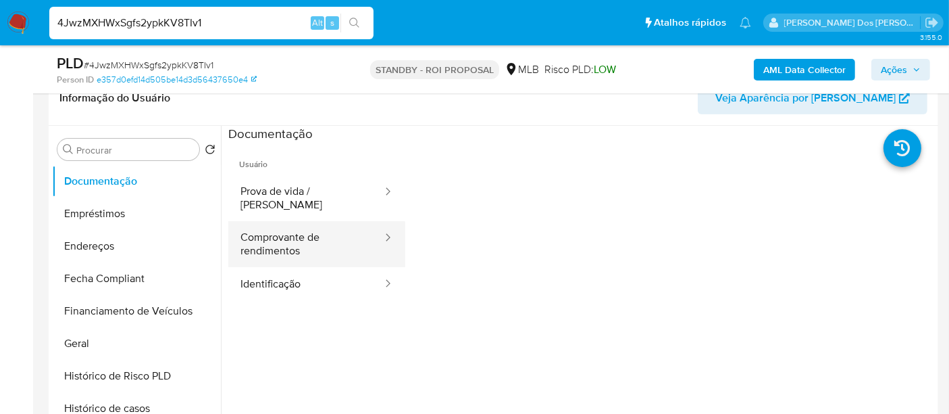
click at [278, 234] on button "Comprovante de rendimentos" at bounding box center [305, 244] width 155 height 46
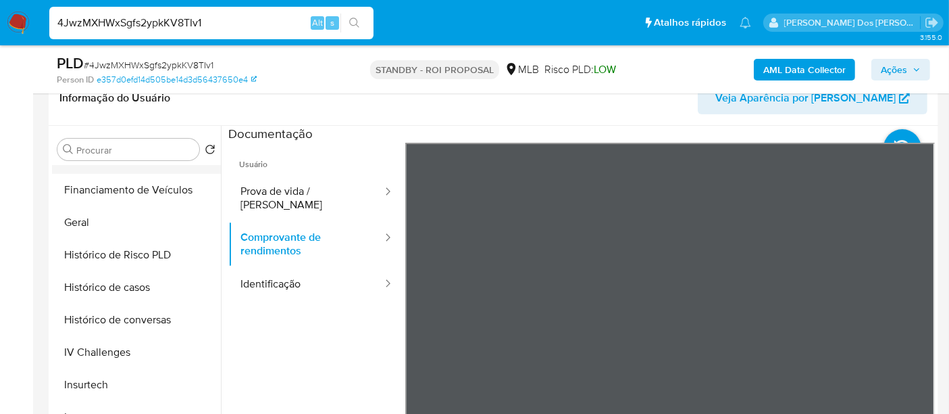
scroll to position [485, 0]
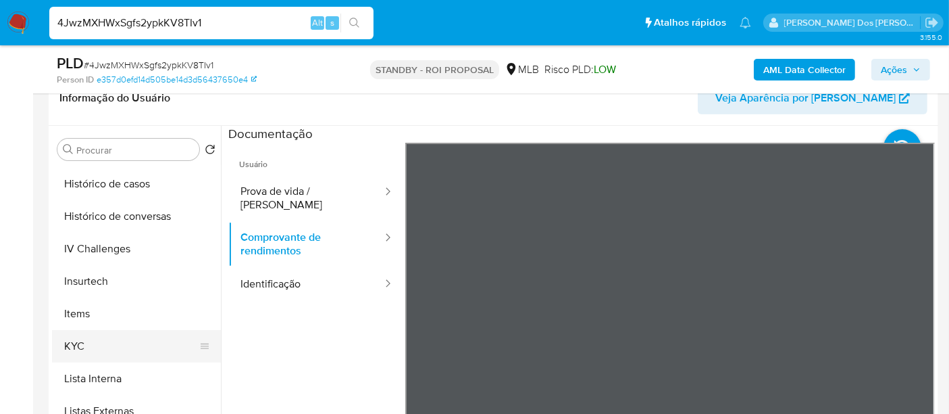
click at [77, 345] on button "KYC" at bounding box center [131, 346] width 158 height 32
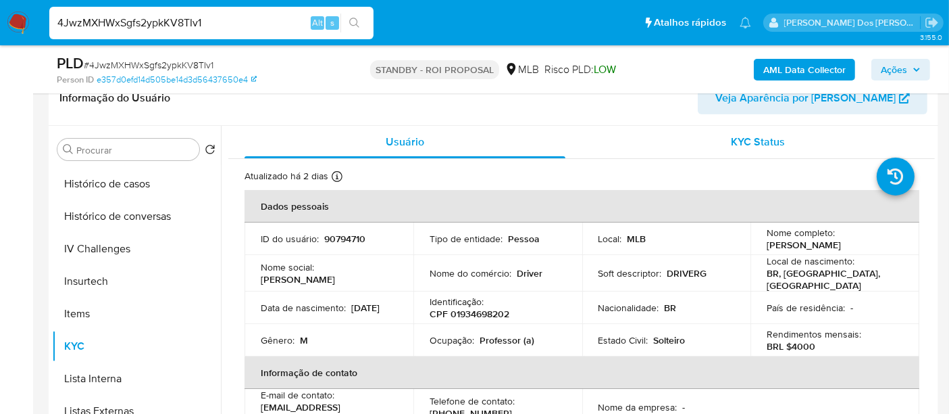
click at [737, 136] on span "KYC Status" at bounding box center [759, 142] width 54 height 16
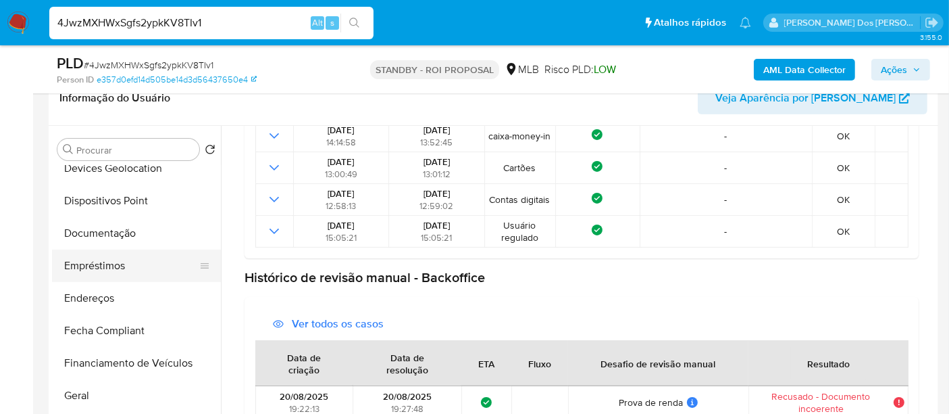
scroll to position [184, 0]
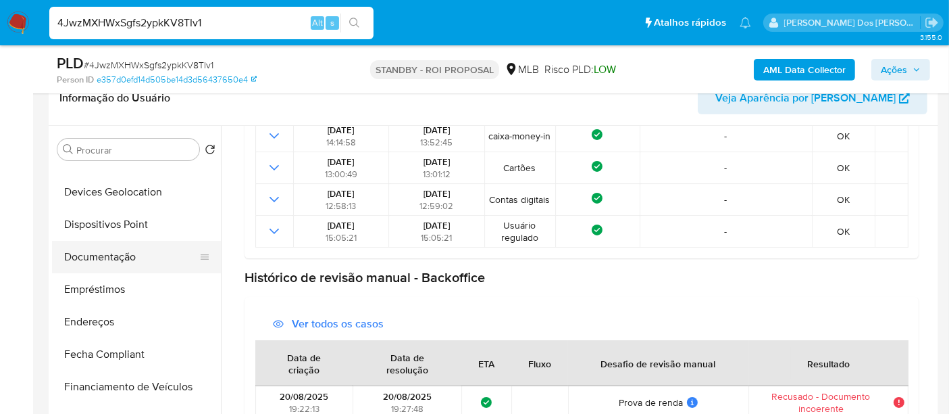
click at [116, 246] on button "Documentação" at bounding box center [131, 257] width 158 height 32
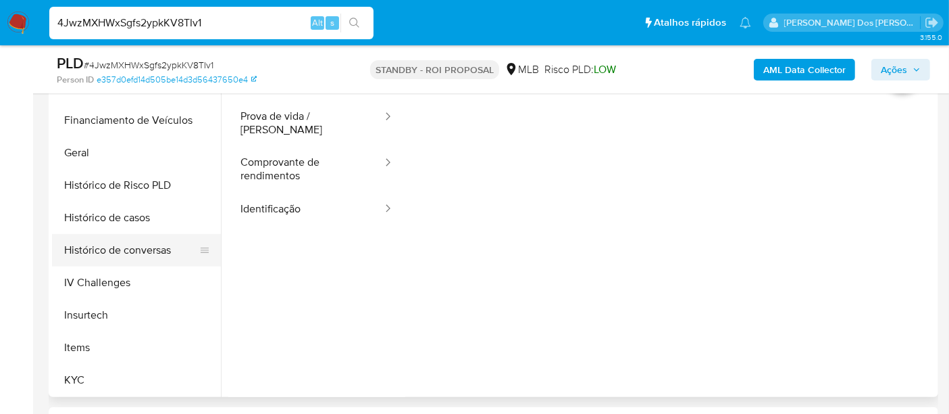
scroll to position [410, 0]
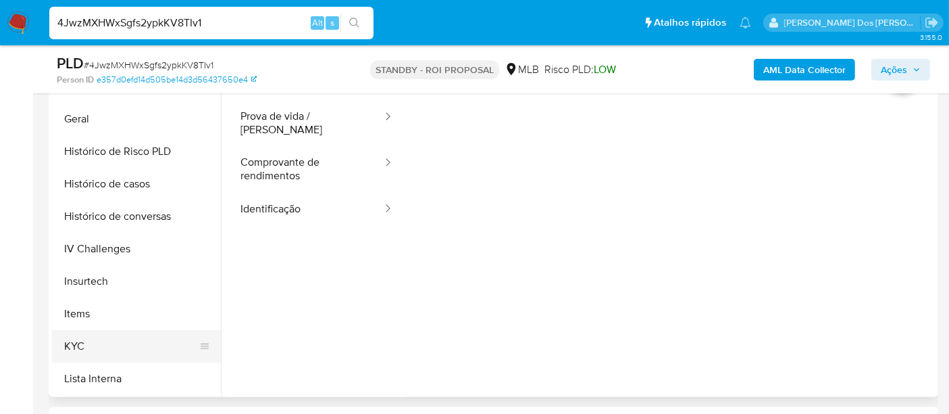
click at [70, 345] on button "KYC" at bounding box center [131, 346] width 158 height 32
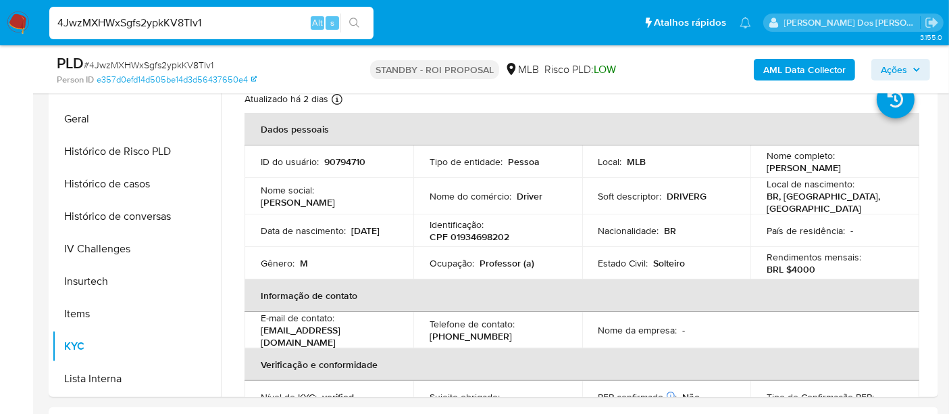
scroll to position [0, 0]
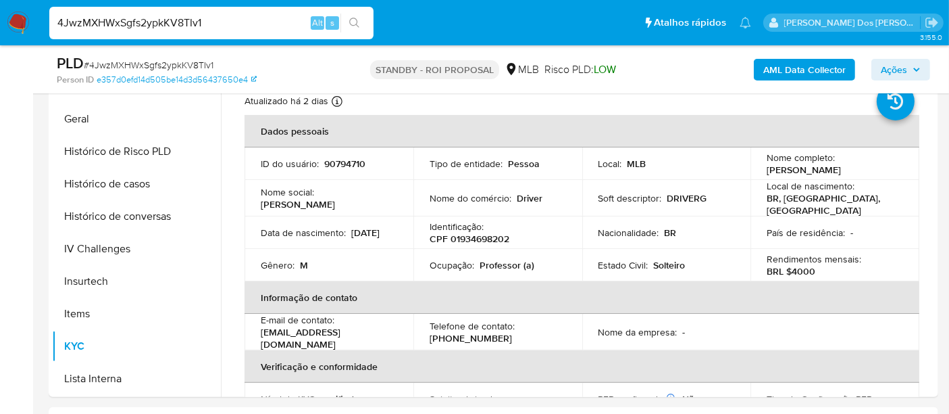
click at [174, 24] on input "4JwzMXHWxSgfs2ypkKV8TIv1" at bounding box center [211, 23] width 324 height 18
paste input "7fdSzrv4FlkvehFbFEV5WGC7"
type input "7fdSzrv4FlkvehFbFEV5WGC7"
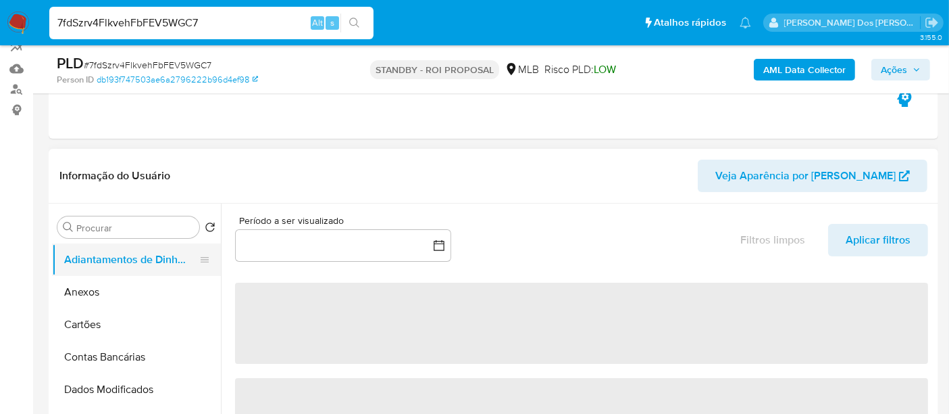
scroll to position [150, 0]
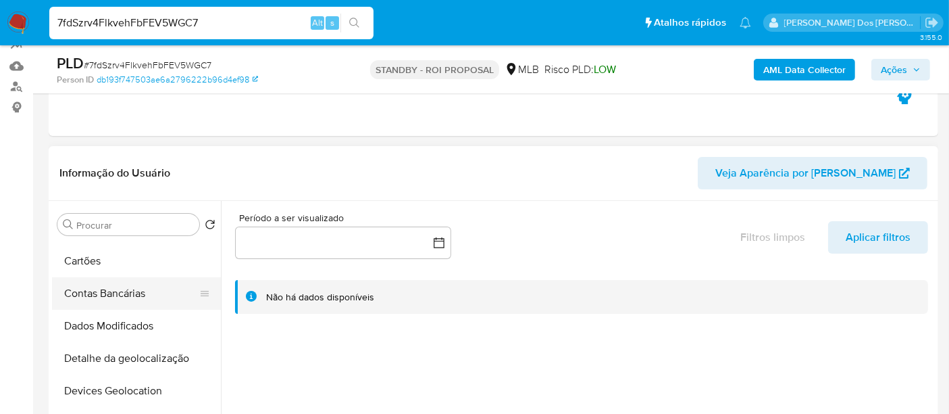
select select "10"
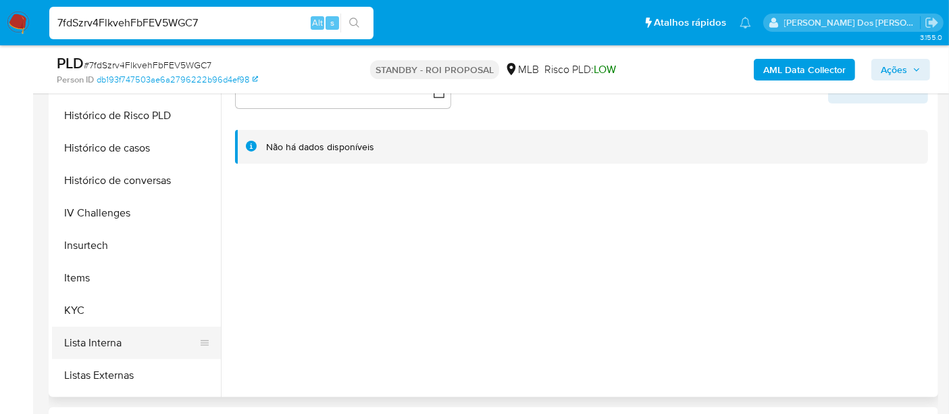
scroll to position [525, 0]
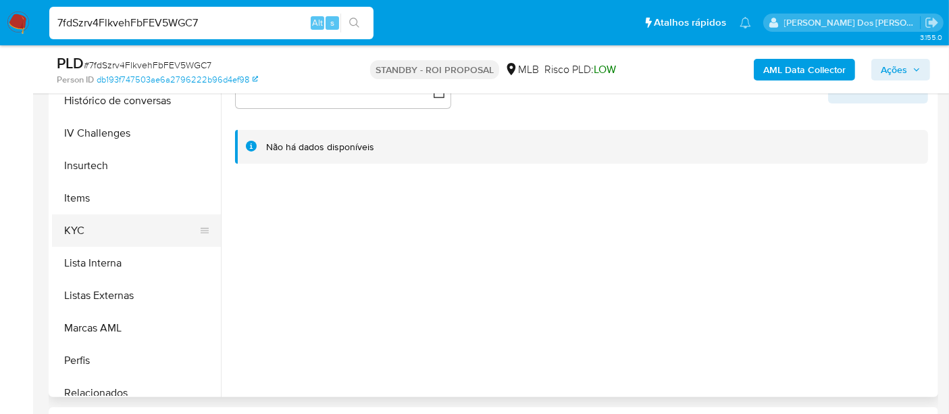
click at [78, 226] on button "KYC" at bounding box center [131, 230] width 158 height 32
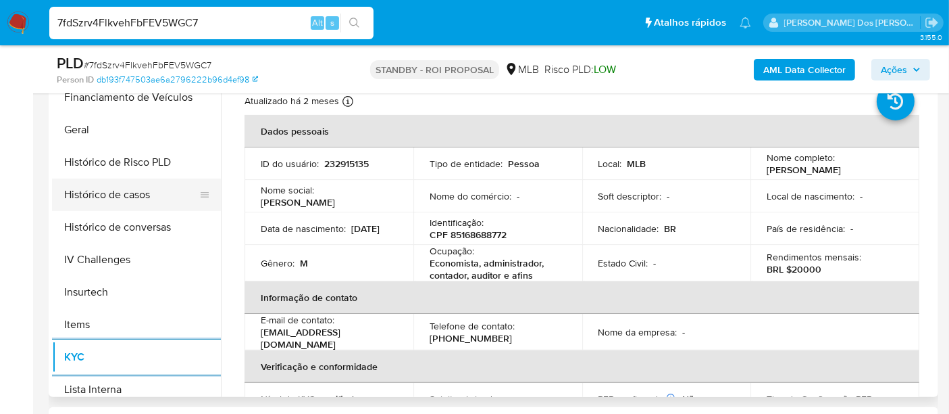
scroll to position [375, 0]
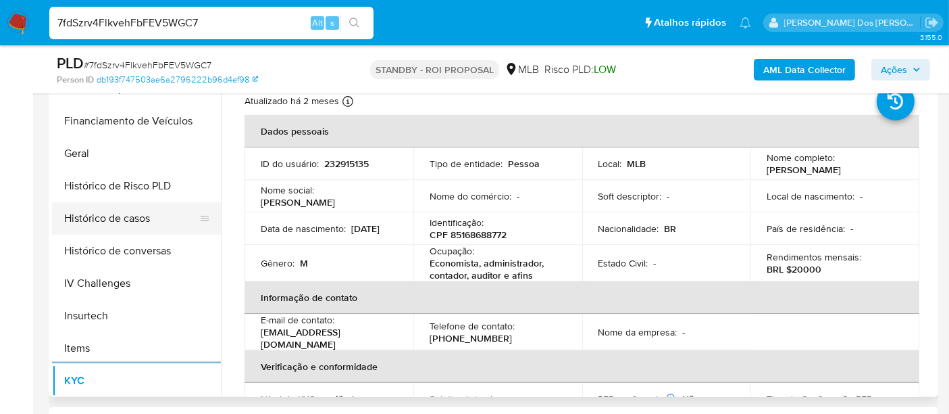
click at [116, 216] on button "Histórico de casos" at bounding box center [131, 218] width 158 height 32
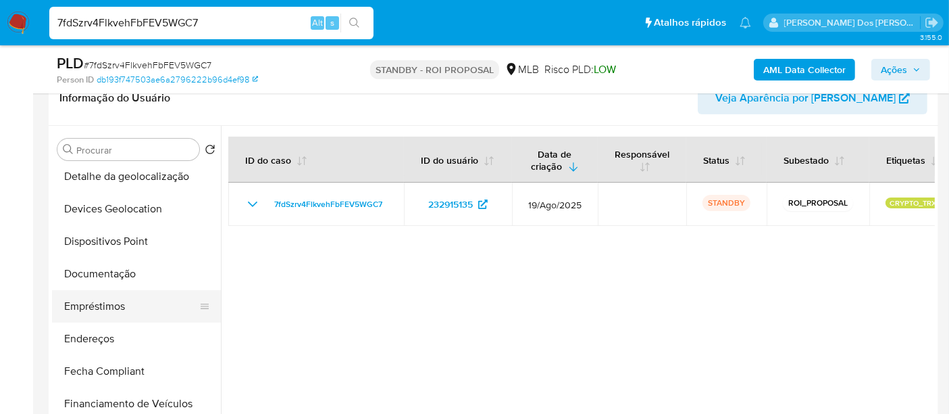
scroll to position [150, 0]
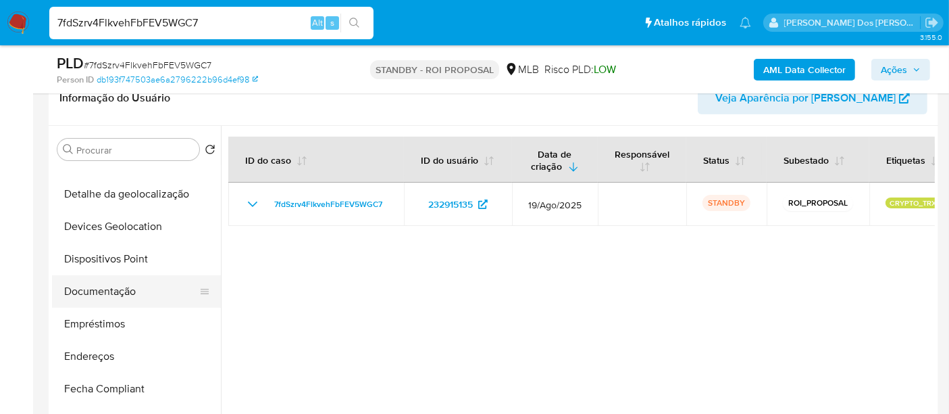
click at [107, 296] on button "Documentação" at bounding box center [131, 291] width 158 height 32
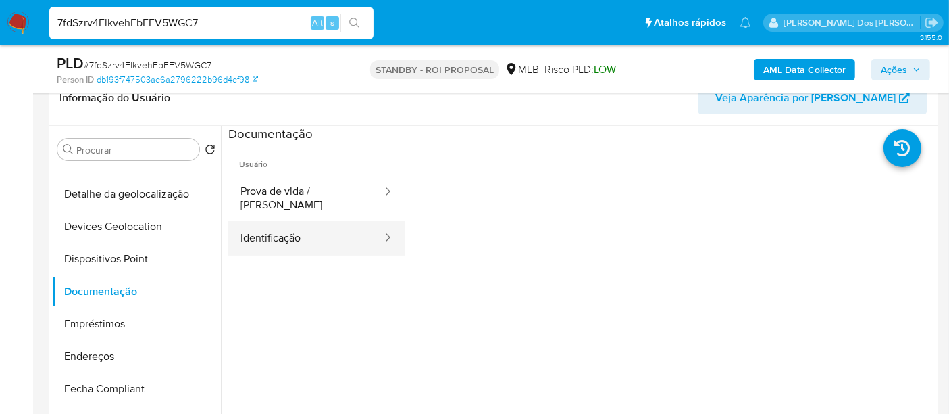
click at [271, 236] on button "Identificação" at bounding box center [305, 238] width 155 height 34
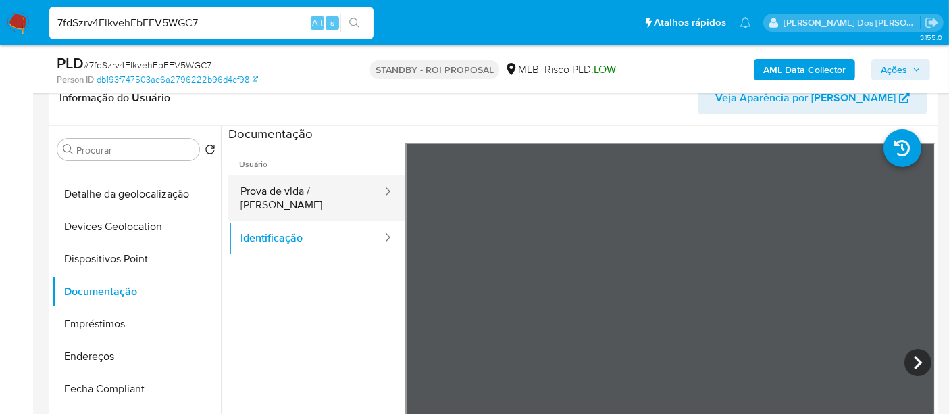
click at [302, 191] on button "Prova de vida / [PERSON_NAME]" at bounding box center [305, 198] width 155 height 46
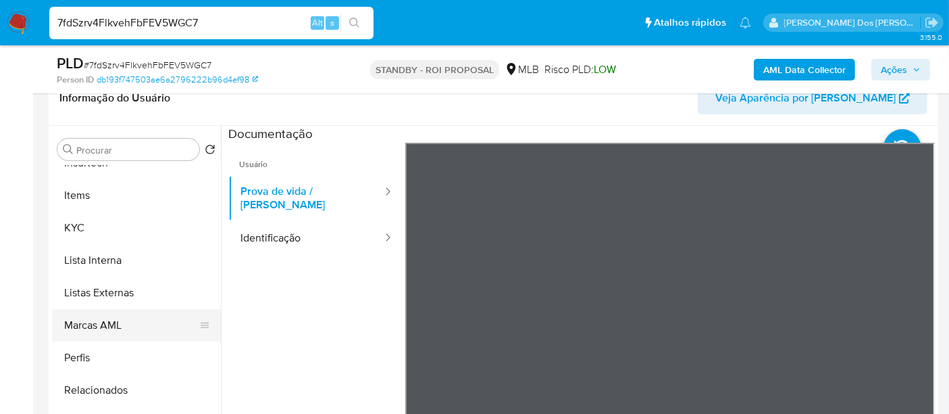
scroll to position [375, 0]
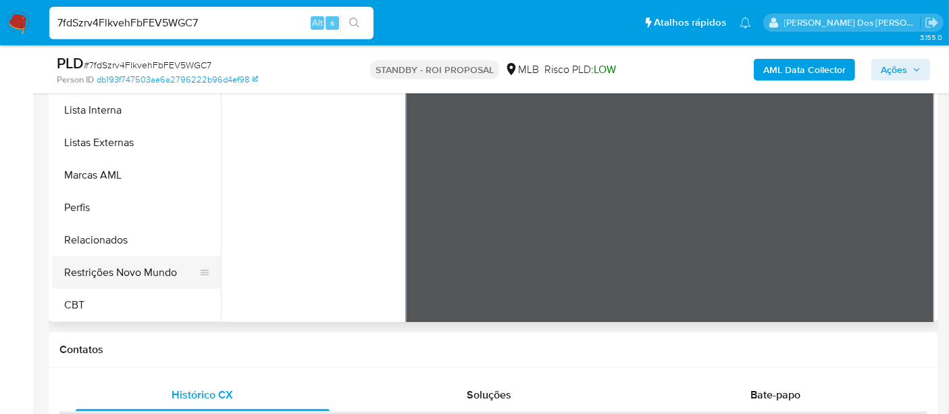
click at [152, 274] on button "Restrições Novo Mundo" at bounding box center [131, 272] width 158 height 32
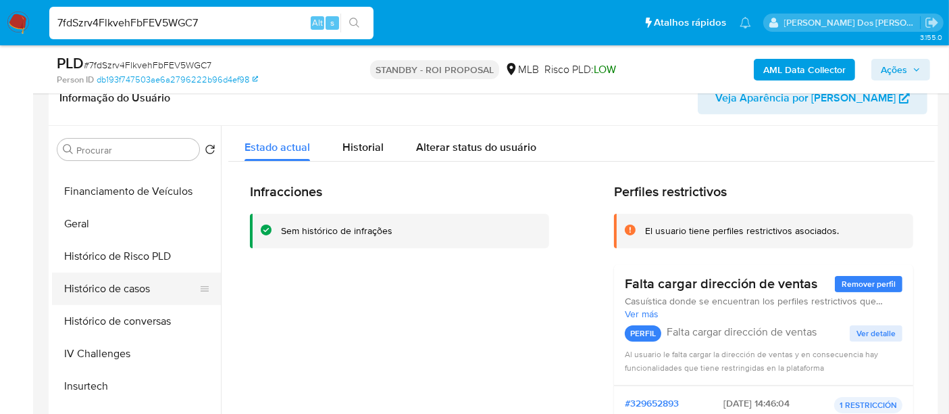
scroll to position [378, 0]
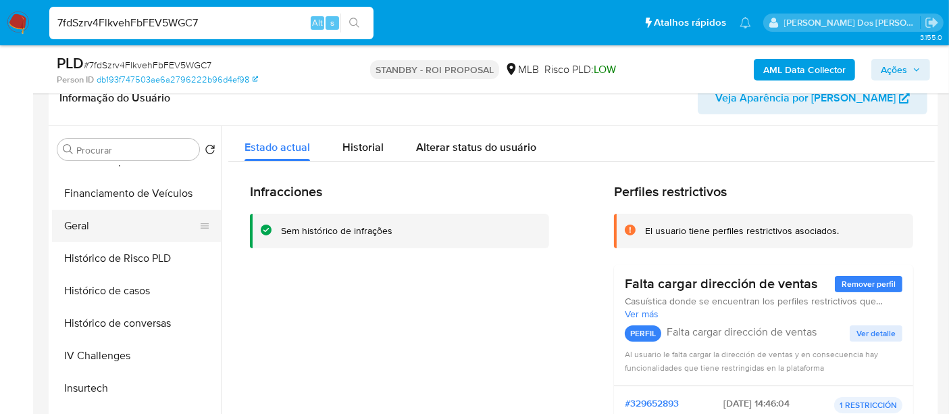
click at [77, 220] on button "Geral" at bounding box center [131, 225] width 158 height 32
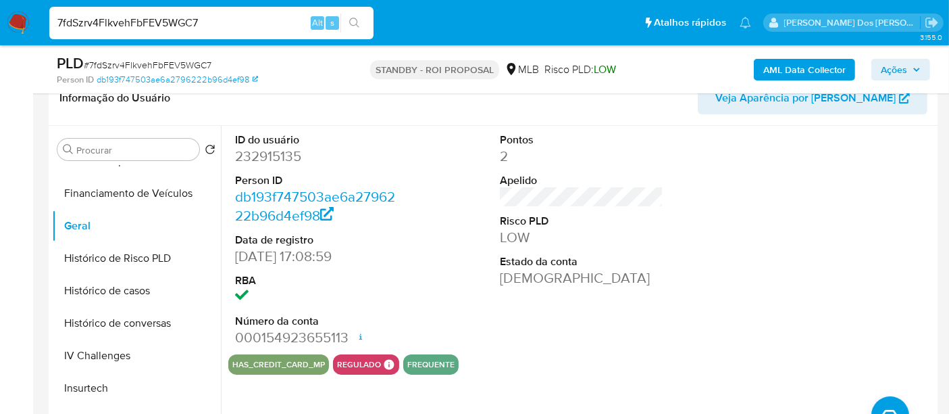
click at [211, 18] on input "7fdSzrv4FlkvehFbFEV5WGC7" at bounding box center [211, 23] width 324 height 18
paste input "lvDRQkLt94DynPRdHNxk3t8j"
type input "lvDRQkLt94DynPRdHNxk3t8j"
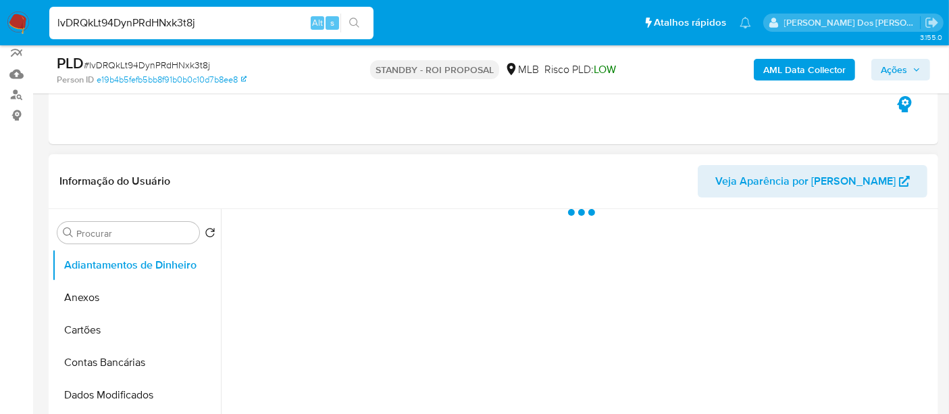
scroll to position [225, 0]
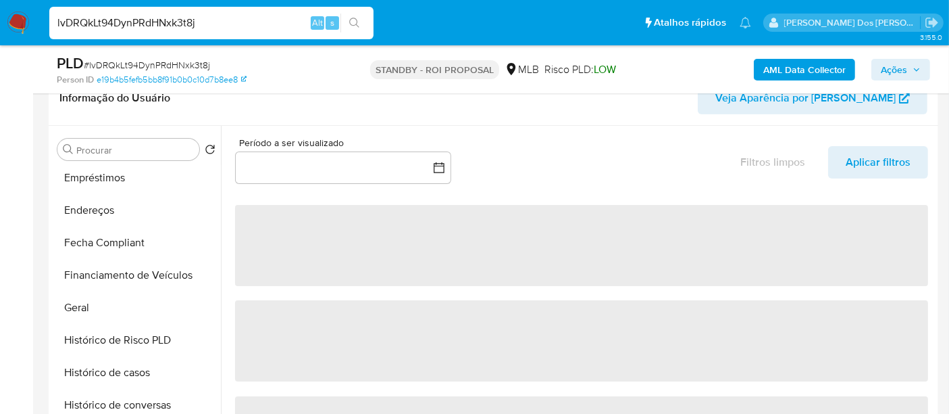
select select "10"
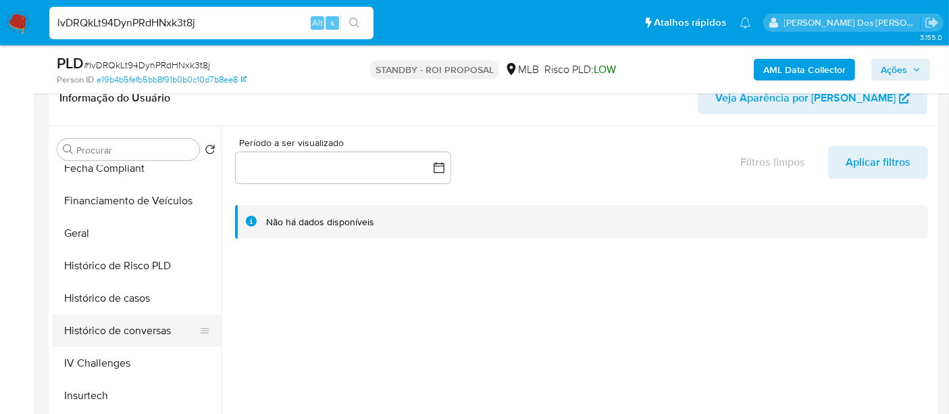
scroll to position [450, 0]
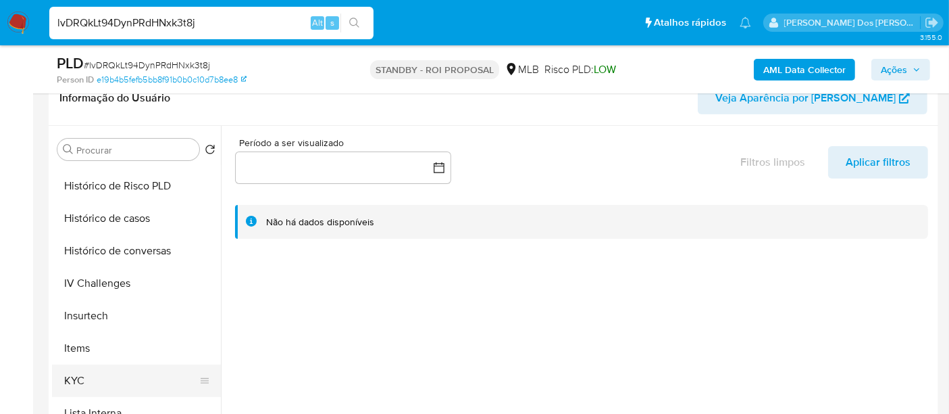
click at [80, 377] on button "KYC" at bounding box center [131, 380] width 158 height 32
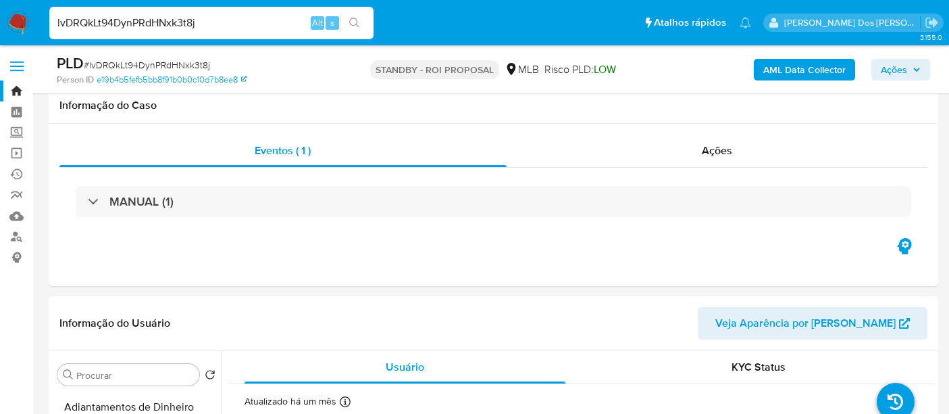
select select "10"
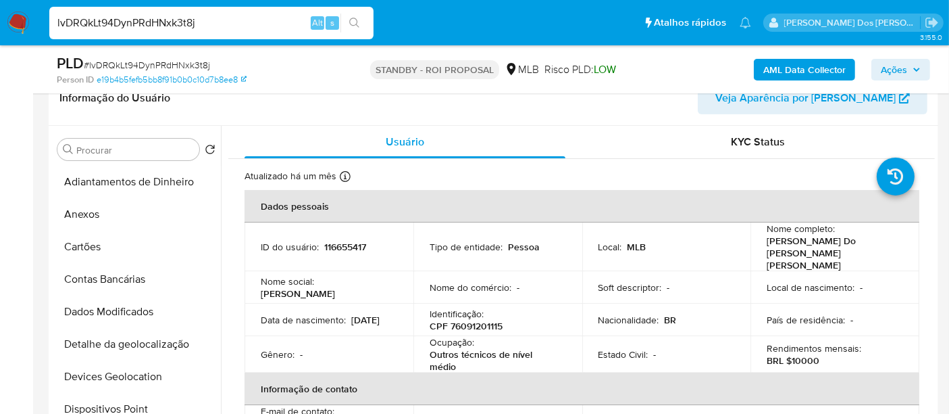
scroll to position [450, 0]
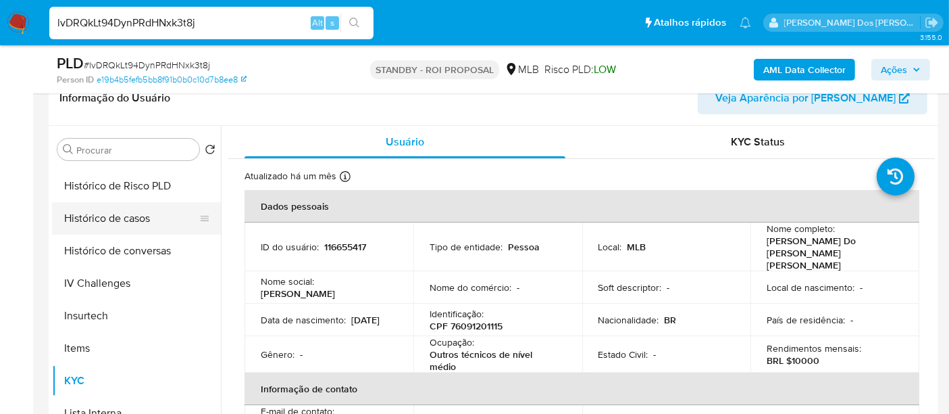
click at [120, 222] on button "Histórico de casos" at bounding box center [131, 218] width 158 height 32
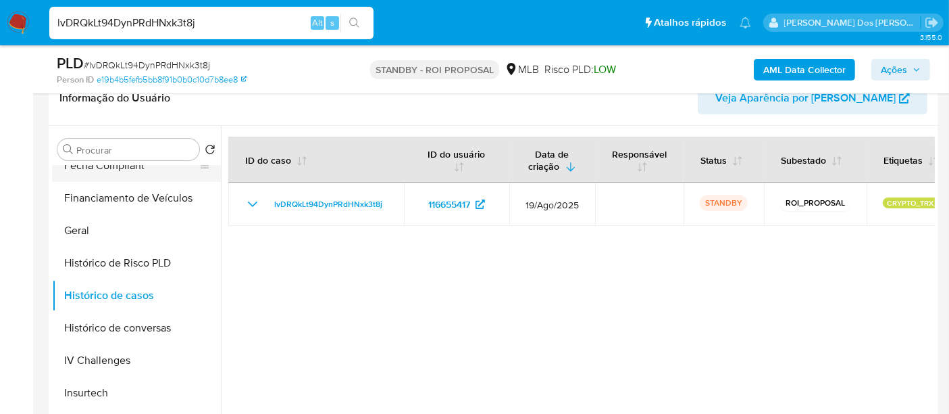
scroll to position [225, 0]
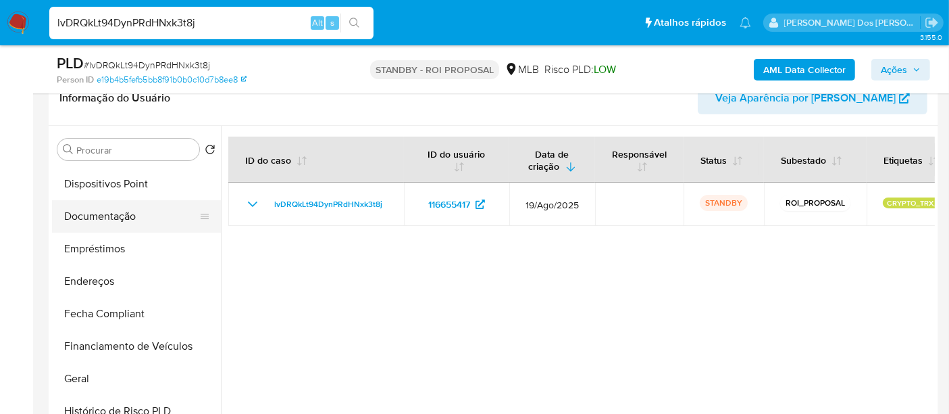
click at [113, 218] on button "Documentação" at bounding box center [131, 216] width 158 height 32
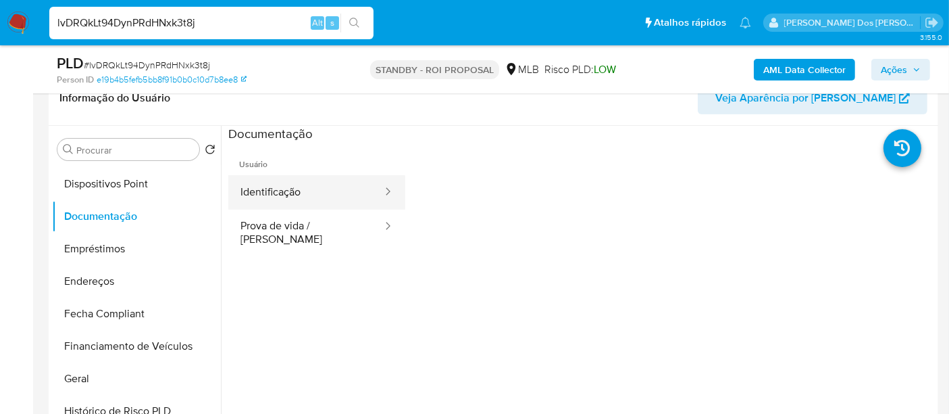
click at [268, 195] on button "Identificação" at bounding box center [305, 192] width 155 height 34
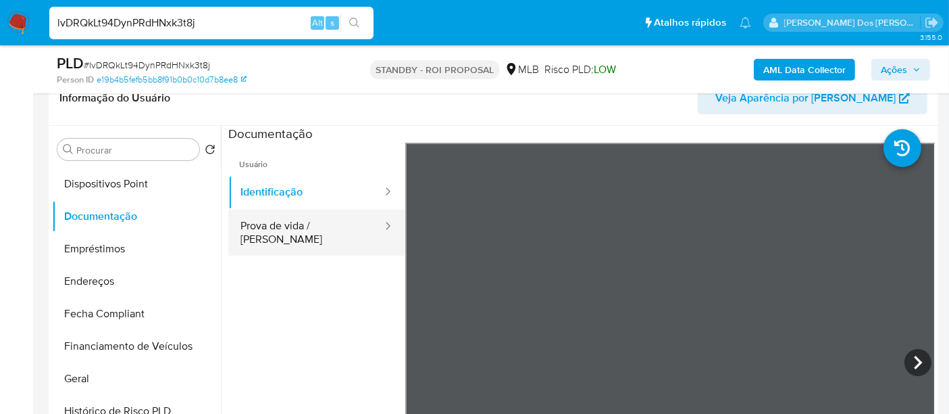
click at [326, 224] on button "Prova de vida / [PERSON_NAME]" at bounding box center [305, 232] width 155 height 46
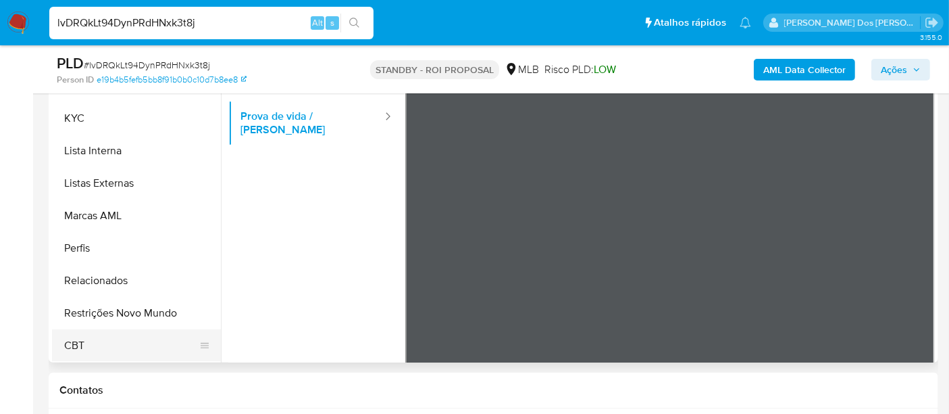
scroll to position [375, 0]
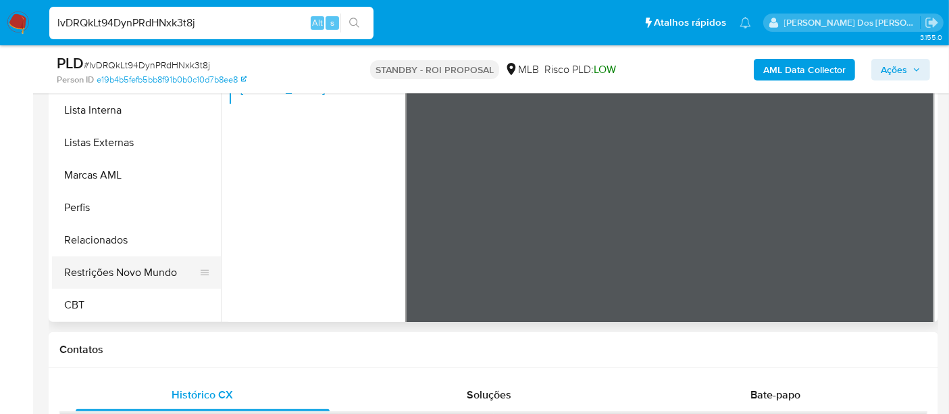
click at [143, 265] on button "Restrições Novo Mundo" at bounding box center [131, 272] width 158 height 32
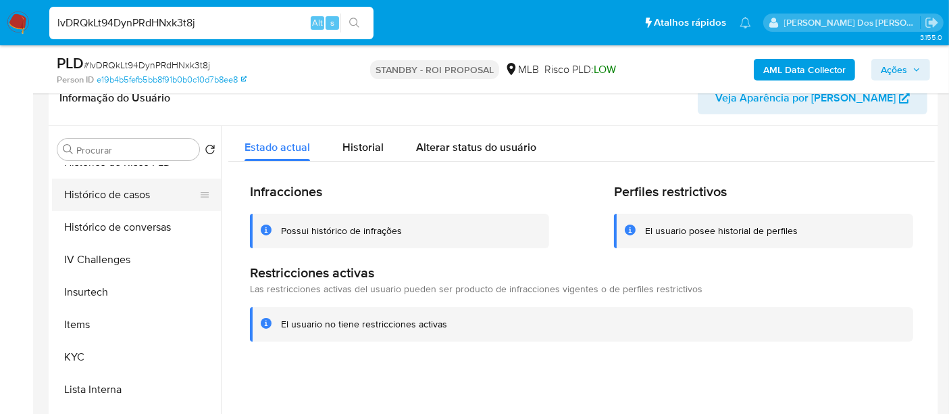
scroll to position [378, 0]
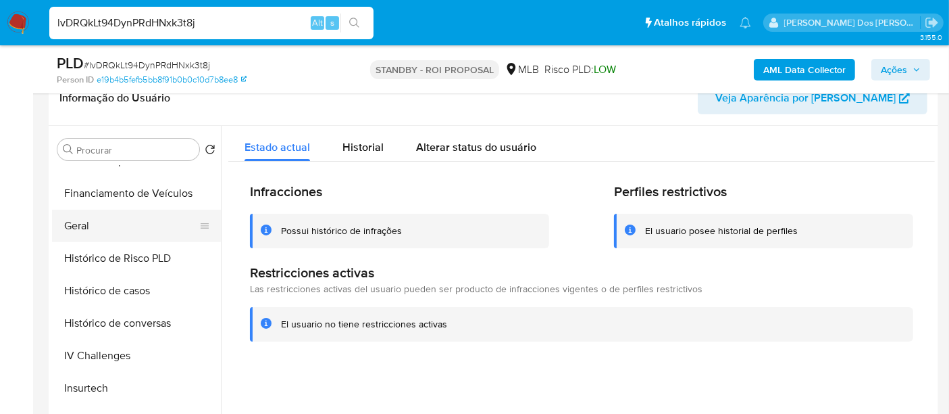
click at [78, 228] on button "Geral" at bounding box center [131, 225] width 158 height 32
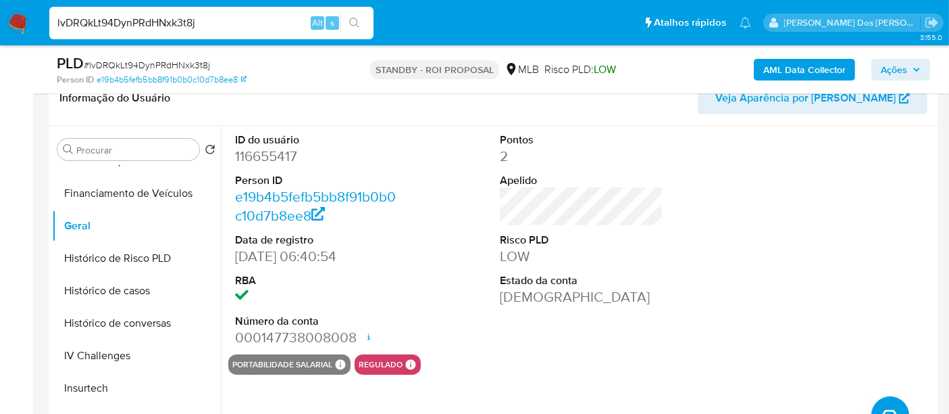
click at [241, 26] on input "lvDRQkLt94DynPRdHNxk3t8j" at bounding box center [211, 23] width 324 height 18
paste input "VLf9yI5yKOlai9TJNdsaZ7vp"
type input "VLf9yI5yKOlai9TJNdsaZ7vp"
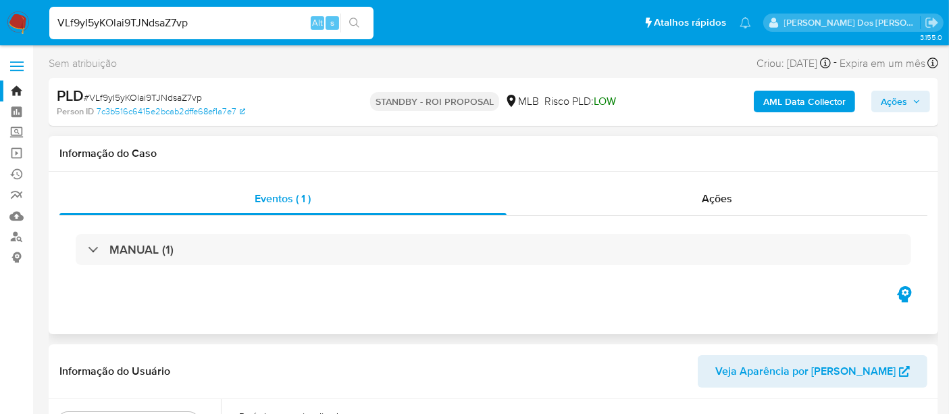
select select "10"
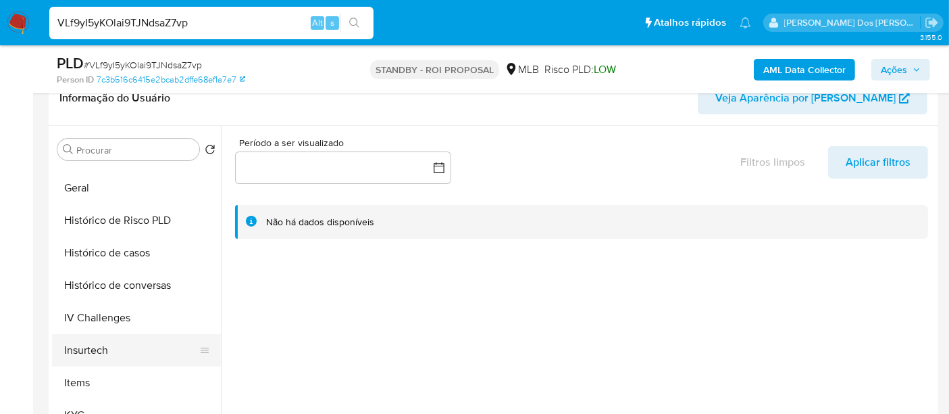
scroll to position [450, 0]
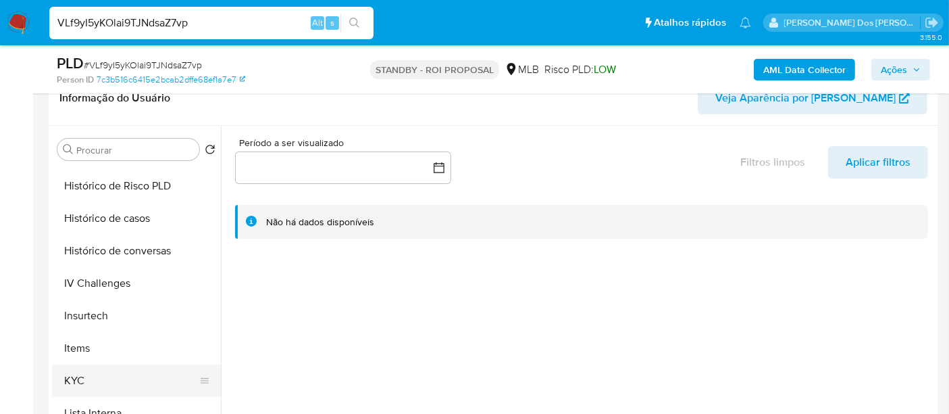
click at [80, 372] on button "KYC" at bounding box center [131, 380] width 158 height 32
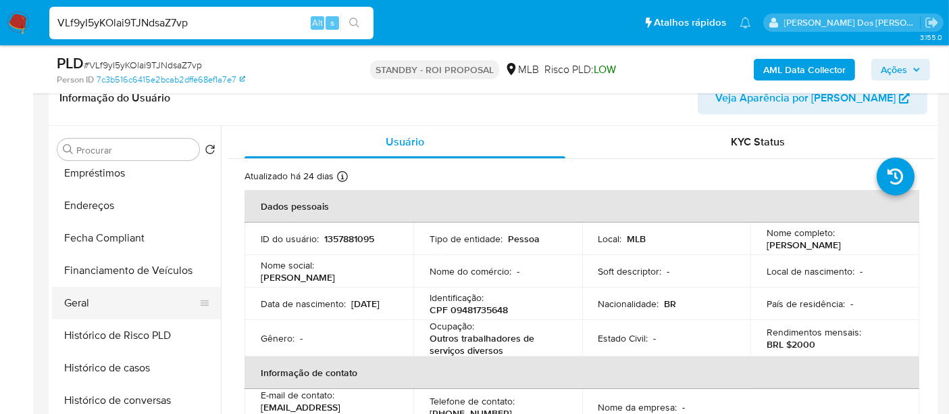
scroll to position [300, 0]
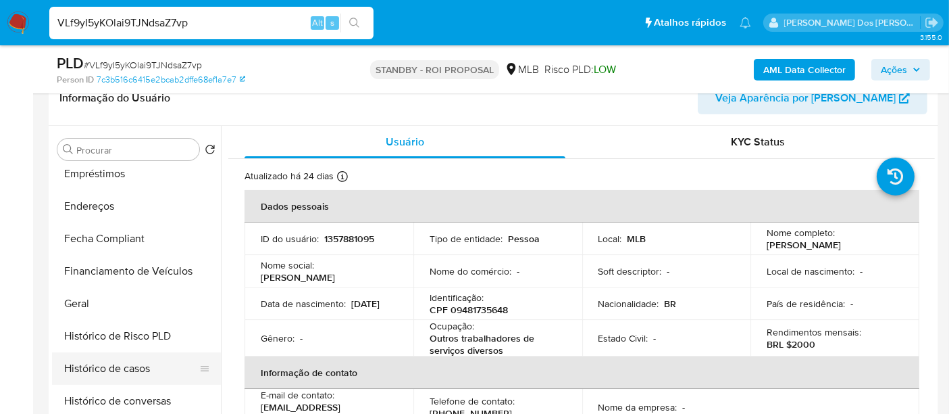
click at [98, 365] on button "Histórico de casos" at bounding box center [131, 368] width 158 height 32
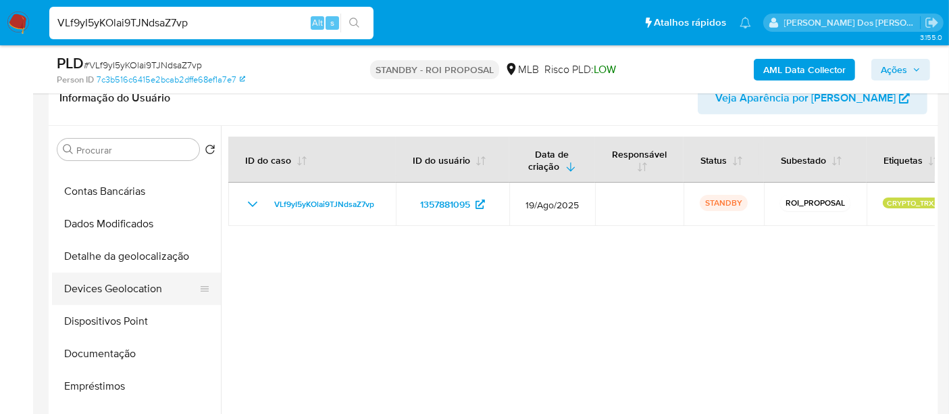
scroll to position [75, 0]
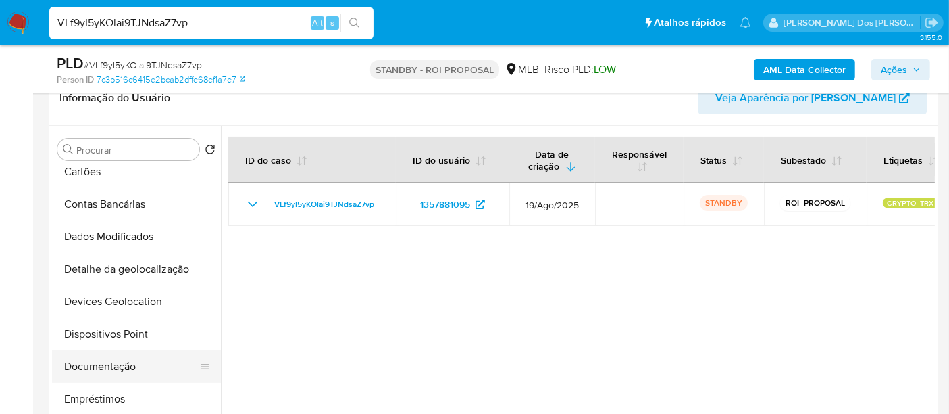
click at [91, 363] on button "Documentação" at bounding box center [131, 366] width 158 height 32
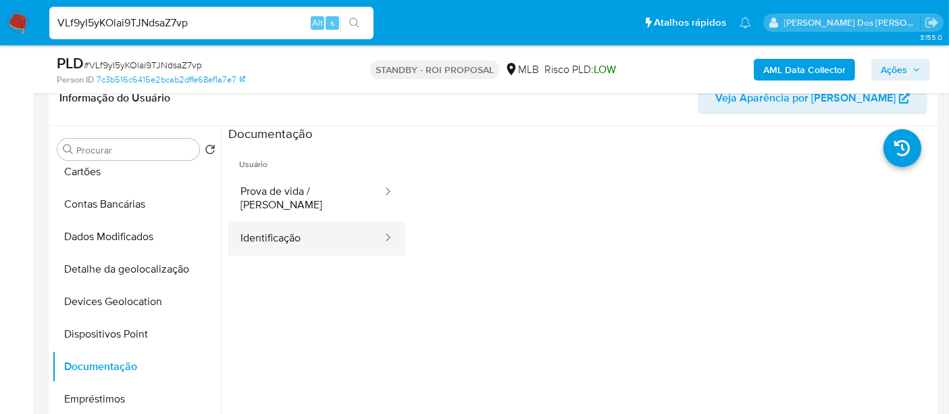
click at [276, 234] on button "Identificação" at bounding box center [305, 238] width 155 height 34
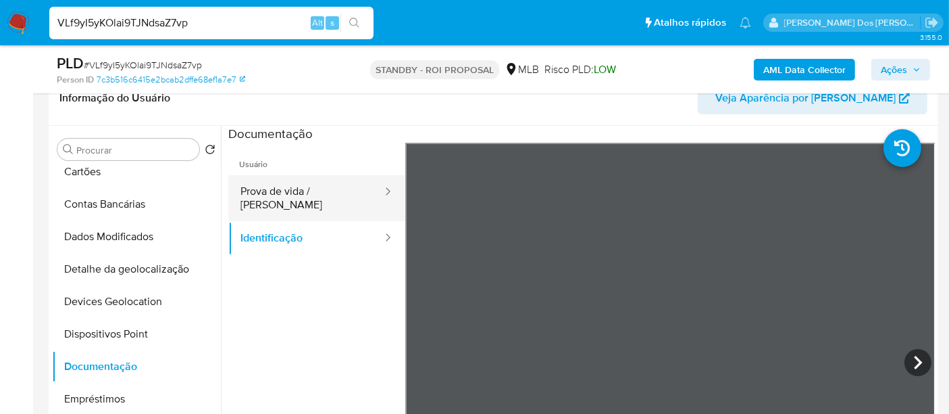
click at [339, 193] on button "Prova de vida / [PERSON_NAME]" at bounding box center [305, 198] width 155 height 46
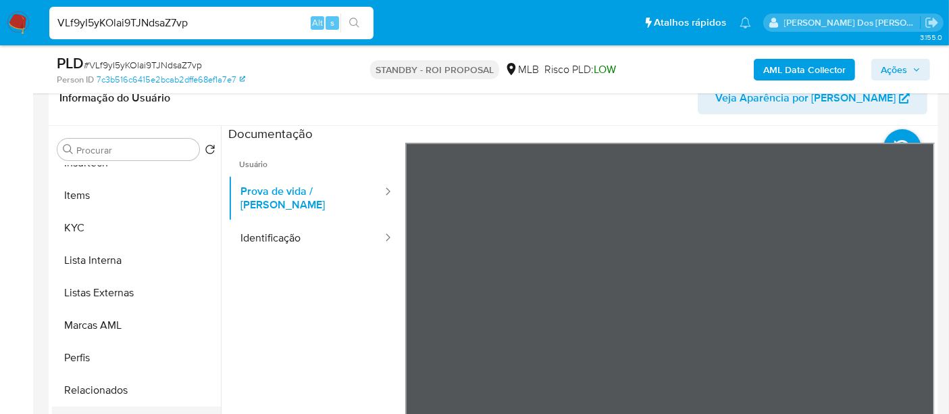
scroll to position [300, 0]
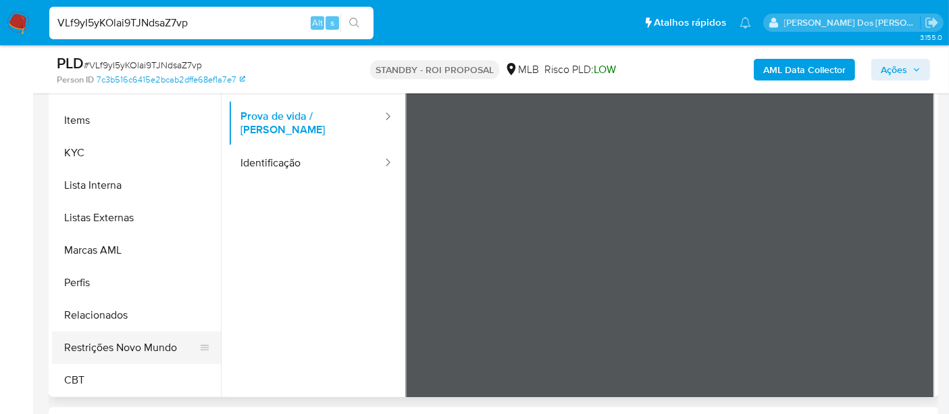
click at [152, 343] on button "Restrições Novo Mundo" at bounding box center [131, 347] width 158 height 32
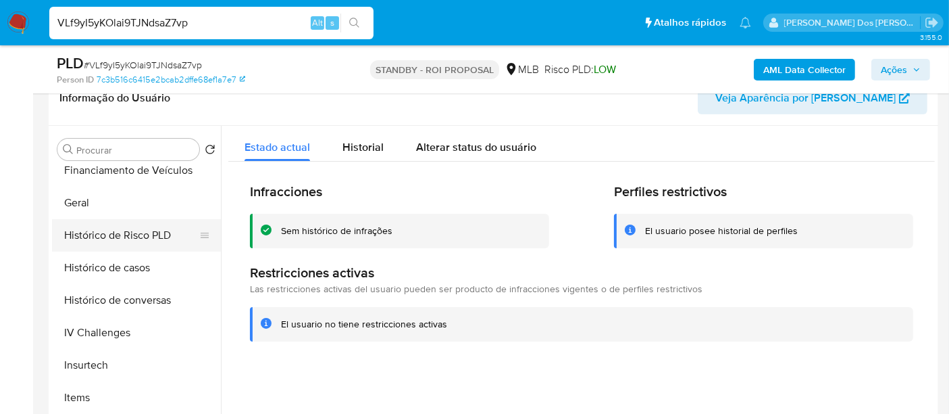
scroll to position [378, 0]
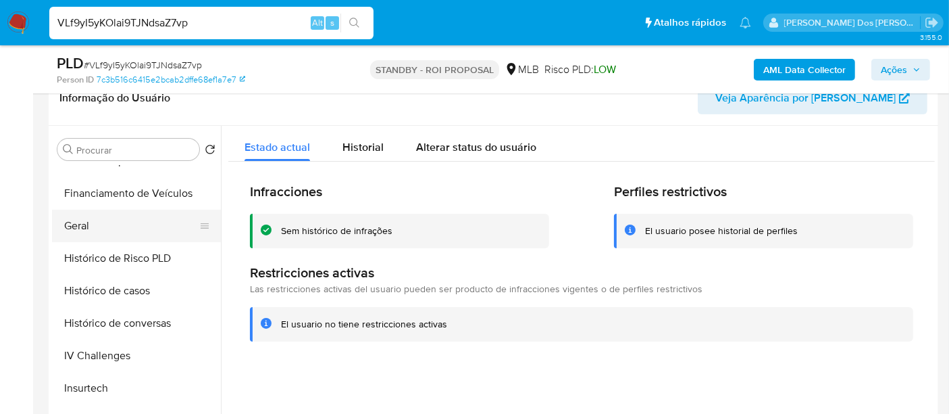
click at [82, 228] on button "Geral" at bounding box center [131, 225] width 158 height 32
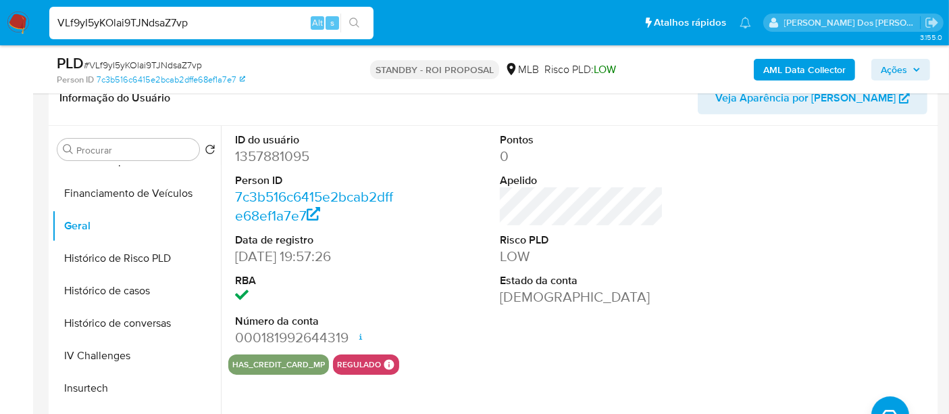
click at [201, 26] on input "VLf9yI5yKOlai9TJNdsaZ7vp" at bounding box center [211, 23] width 324 height 18
paste input "gk0SJSumsDrNRXOHRTNG1JJh"
type input "gk0SJSumsDrNRXOHRTNG1JJh"
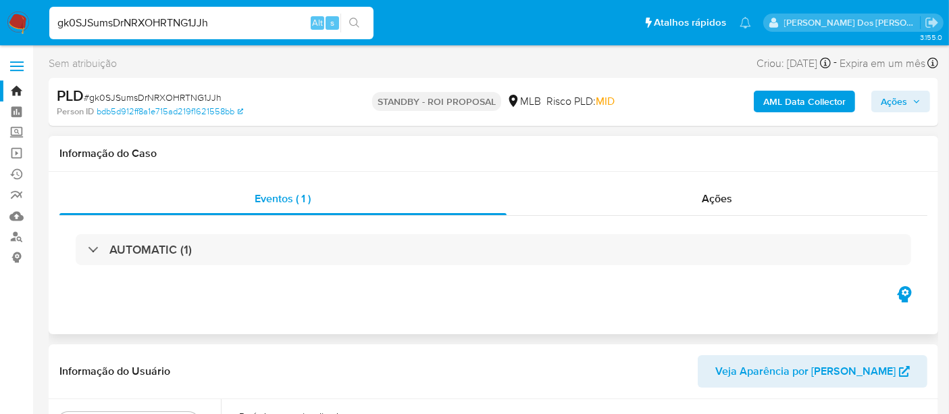
select select "10"
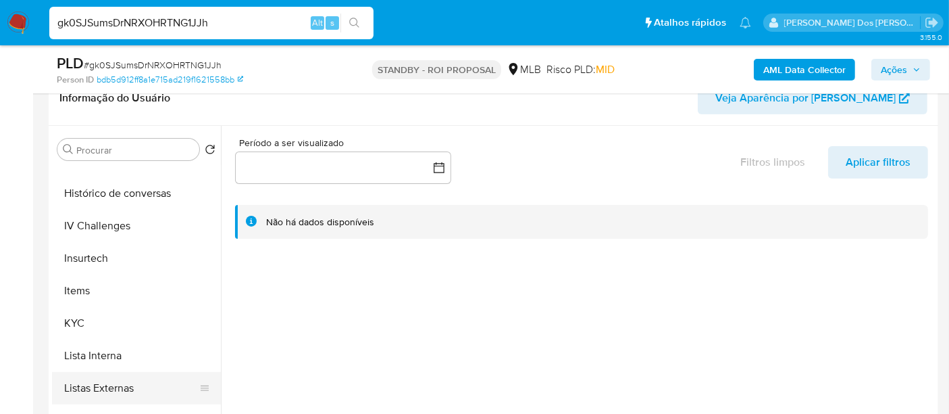
scroll to position [600, 0]
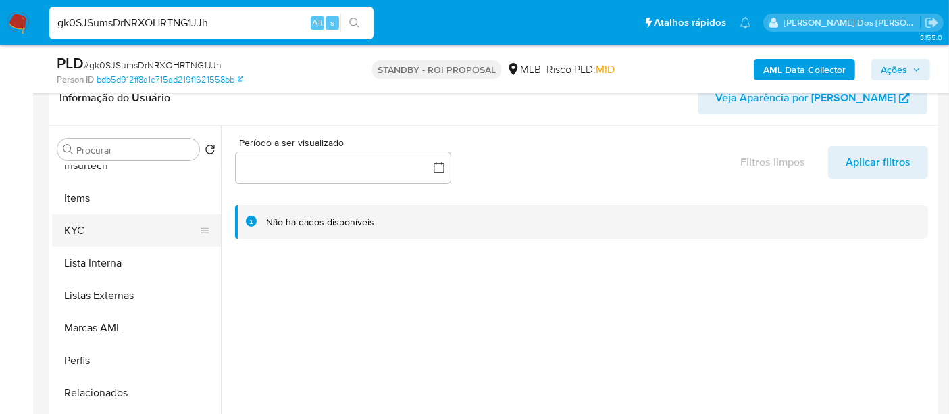
click at [81, 231] on button "KYC" at bounding box center [131, 230] width 158 height 32
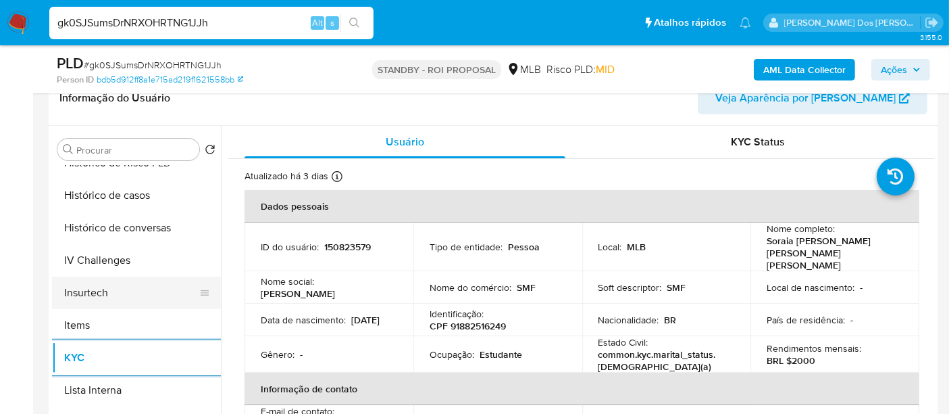
scroll to position [450, 0]
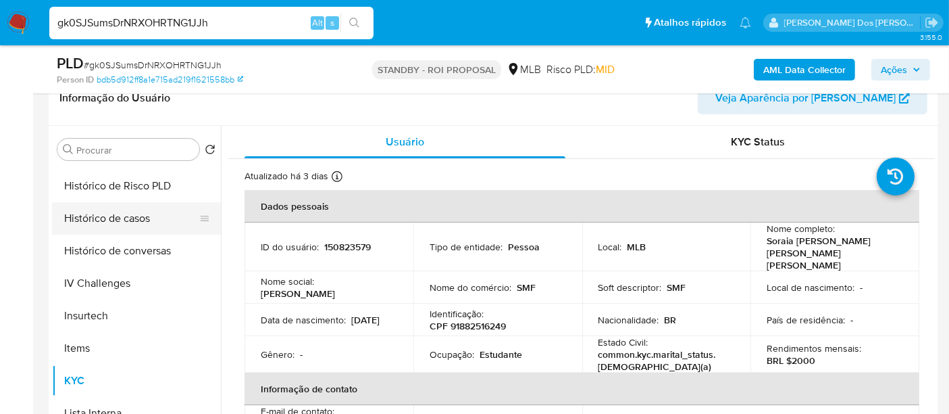
click at [117, 224] on button "Histórico de casos" at bounding box center [131, 218] width 158 height 32
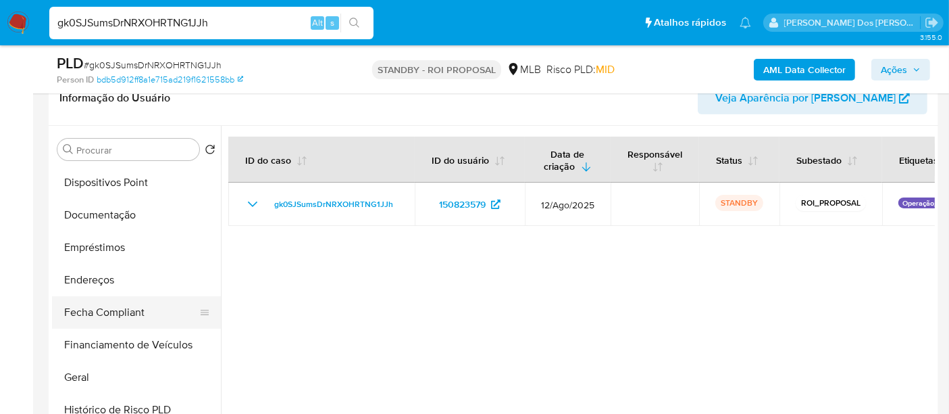
scroll to position [225, 0]
click at [124, 219] on button "Documentação" at bounding box center [131, 216] width 158 height 32
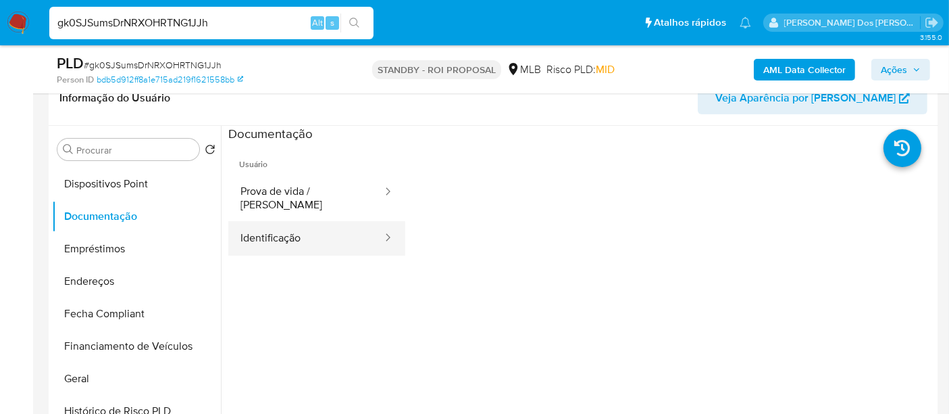
click at [266, 228] on button "Identificação" at bounding box center [305, 238] width 155 height 34
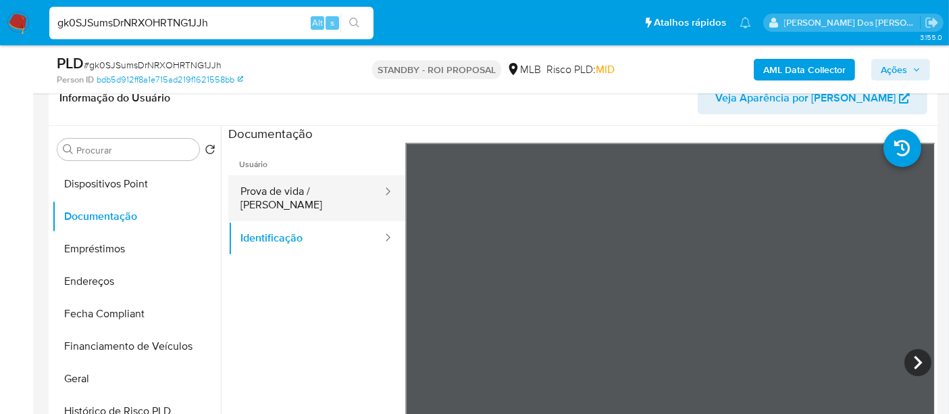
click at [318, 196] on button "Prova de vida / [PERSON_NAME]" at bounding box center [305, 198] width 155 height 46
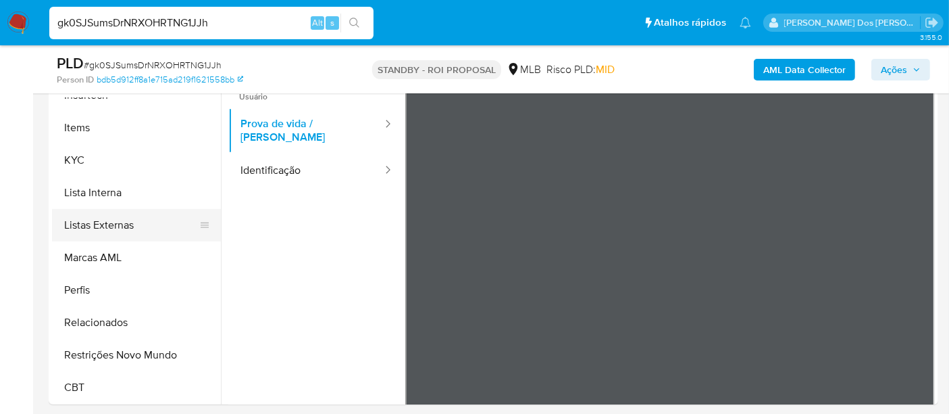
scroll to position [375, 0]
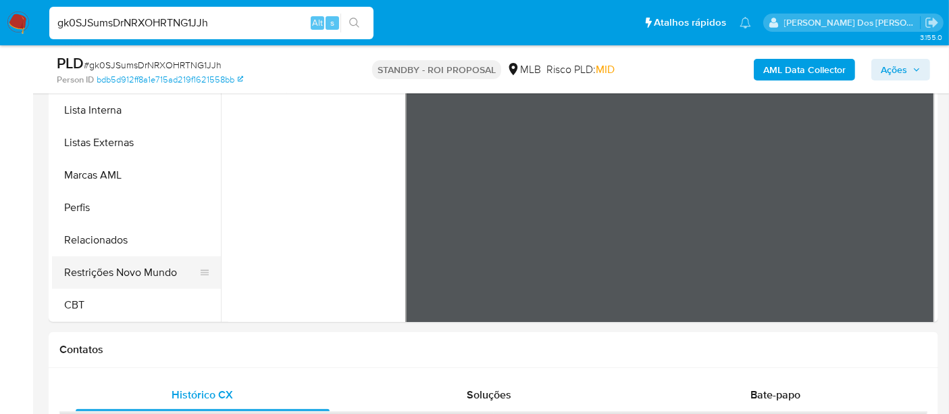
click at [142, 268] on button "Restrições Novo Mundo" at bounding box center [131, 272] width 158 height 32
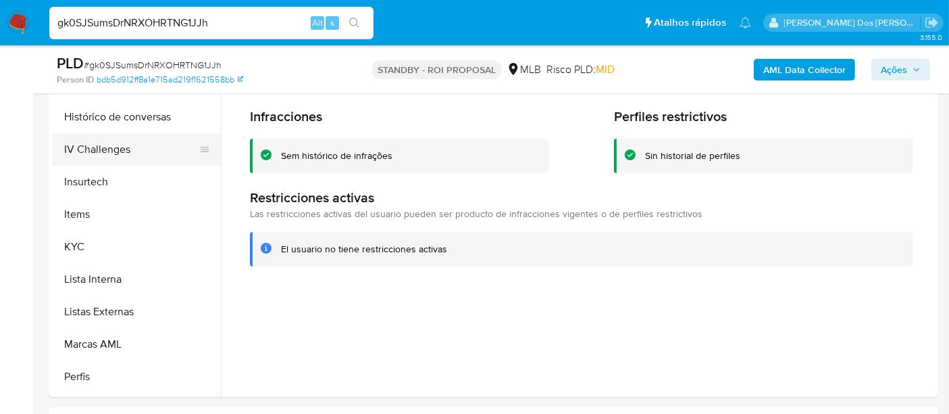
scroll to position [378, 0]
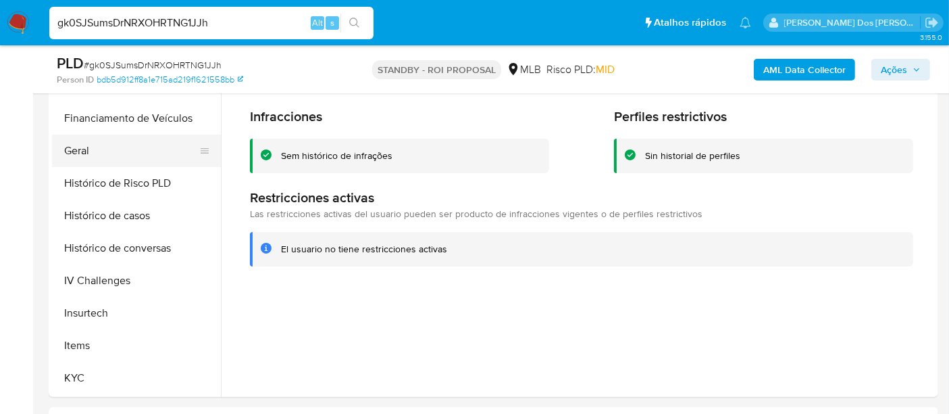
click at [79, 156] on button "Geral" at bounding box center [131, 150] width 158 height 32
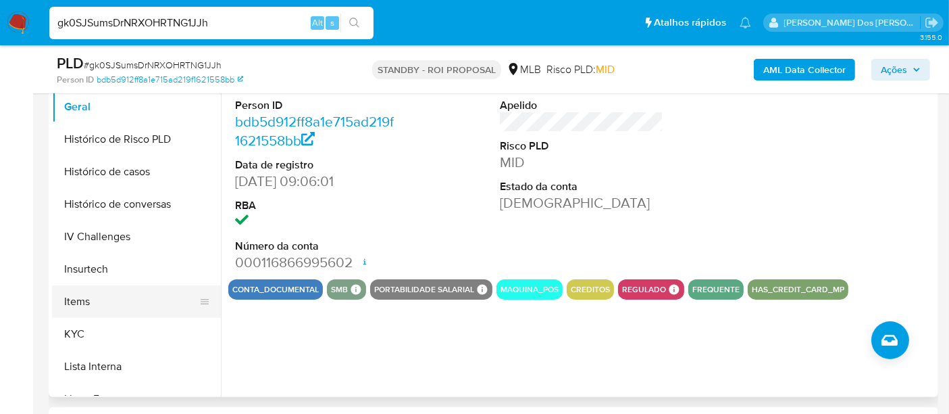
scroll to position [453, 0]
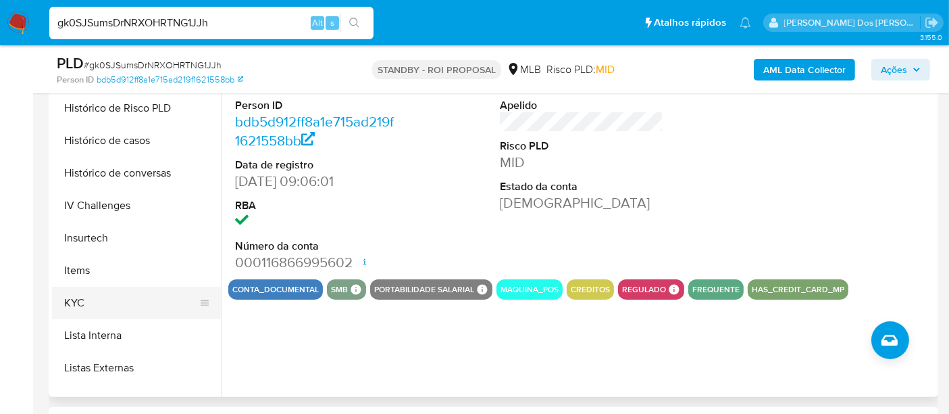
click at [79, 298] on button "KYC" at bounding box center [131, 303] width 158 height 32
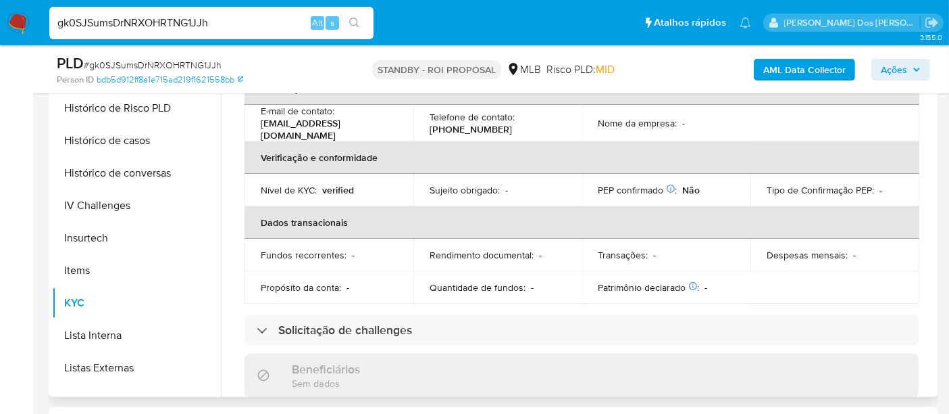
scroll to position [375, 0]
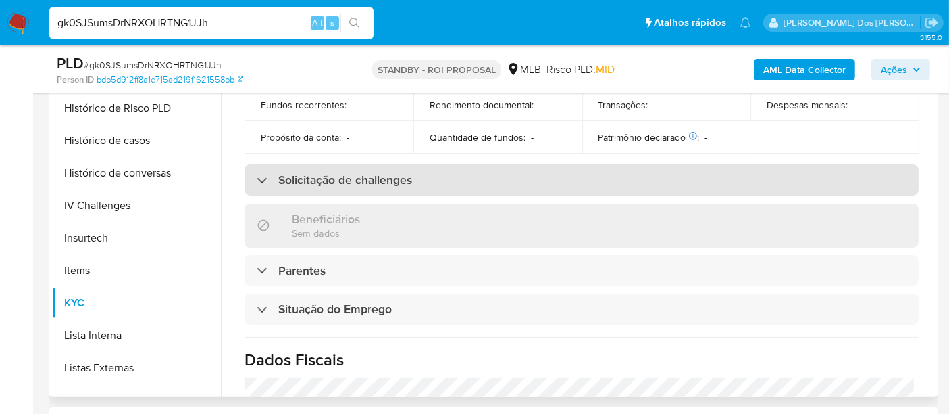
click at [264, 172] on div "Solicitação de challenges" at bounding box center [334, 179] width 155 height 15
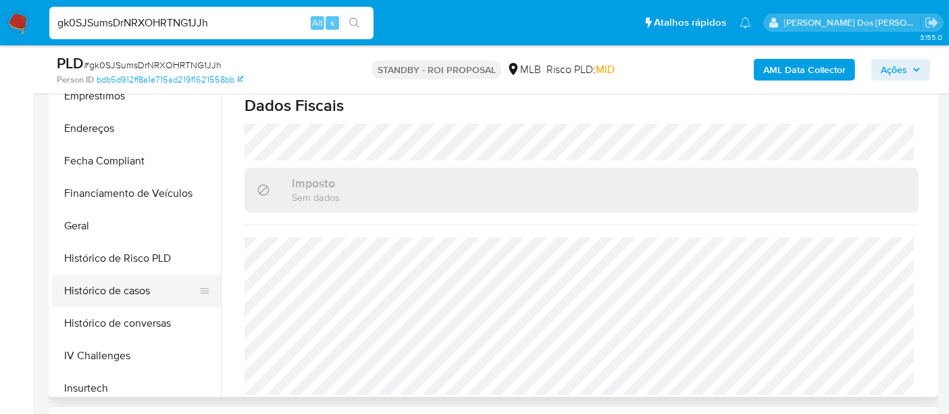
scroll to position [228, 0]
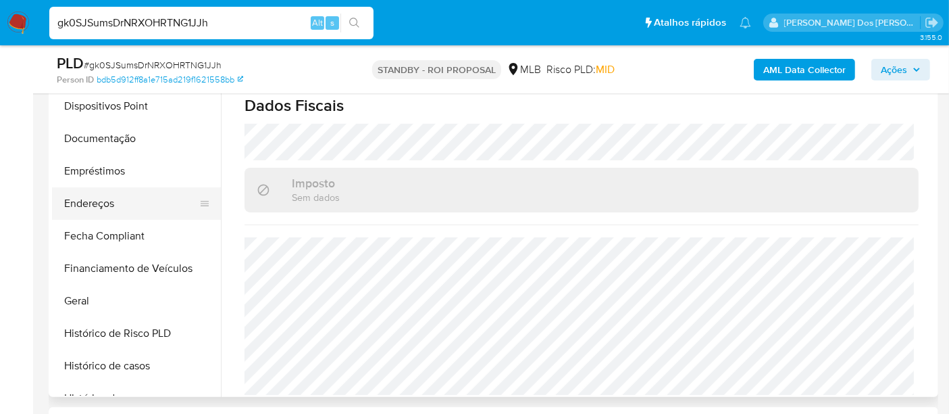
click at [91, 204] on button "Endereços" at bounding box center [131, 203] width 158 height 32
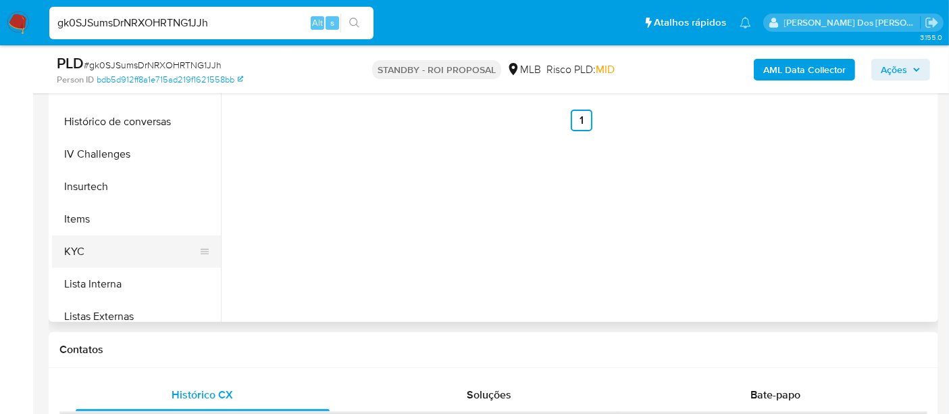
scroll to position [453, 0]
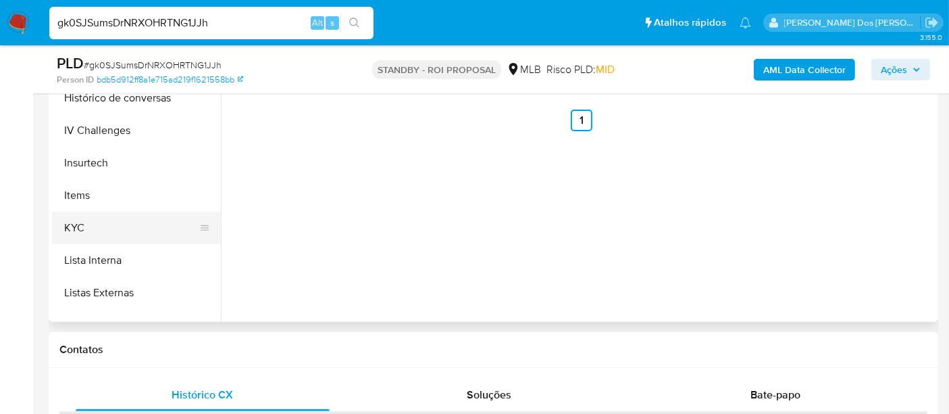
click at [74, 226] on button "KYC" at bounding box center [131, 228] width 158 height 32
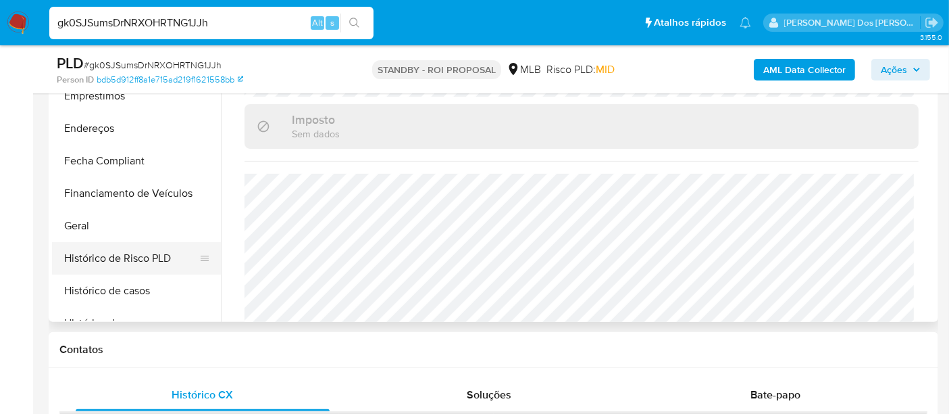
scroll to position [77, 0]
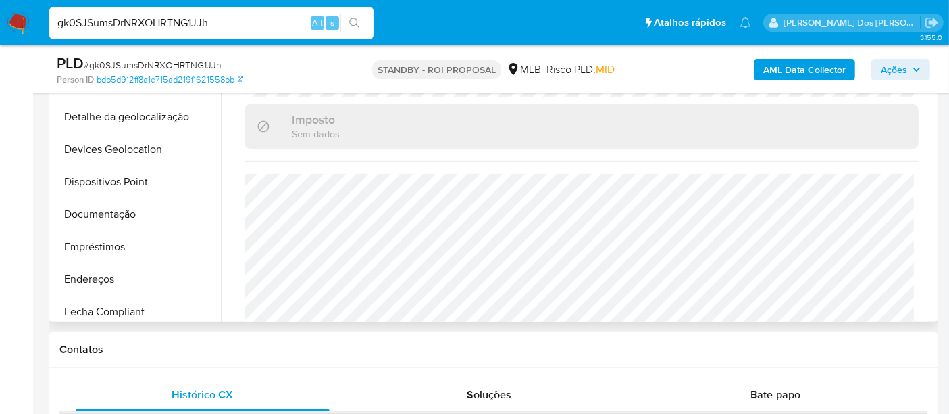
click at [115, 220] on button "Documentação" at bounding box center [136, 214] width 169 height 32
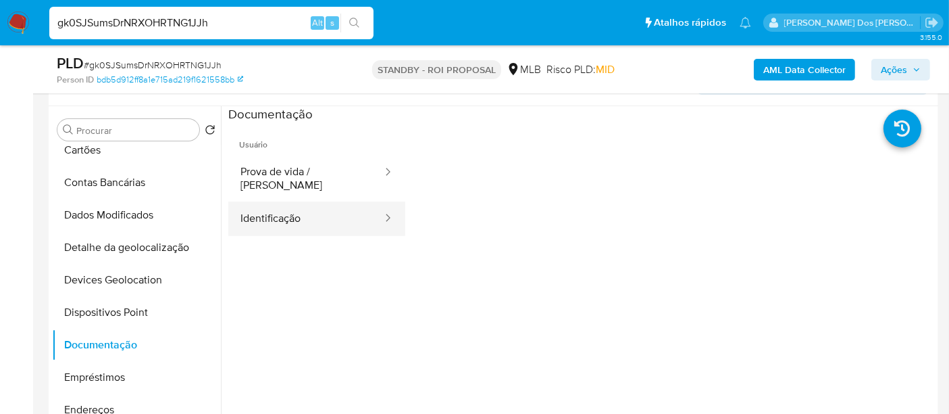
scroll to position [225, 0]
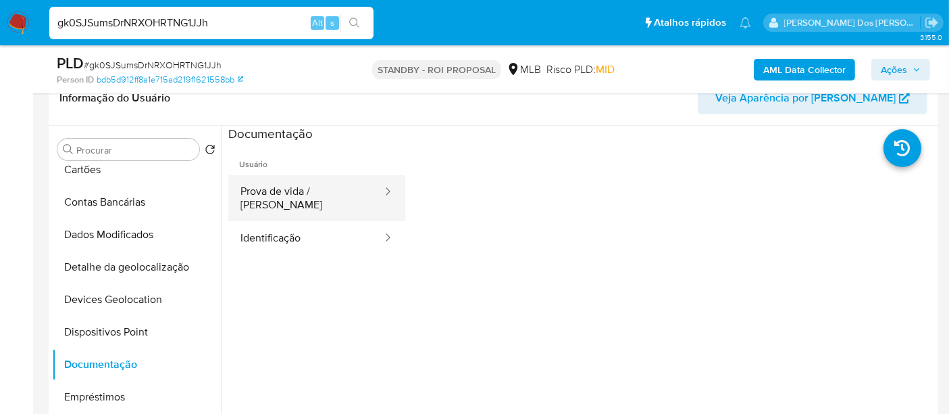
click at [280, 194] on button "Prova de vida / [PERSON_NAME]" at bounding box center [305, 198] width 155 height 46
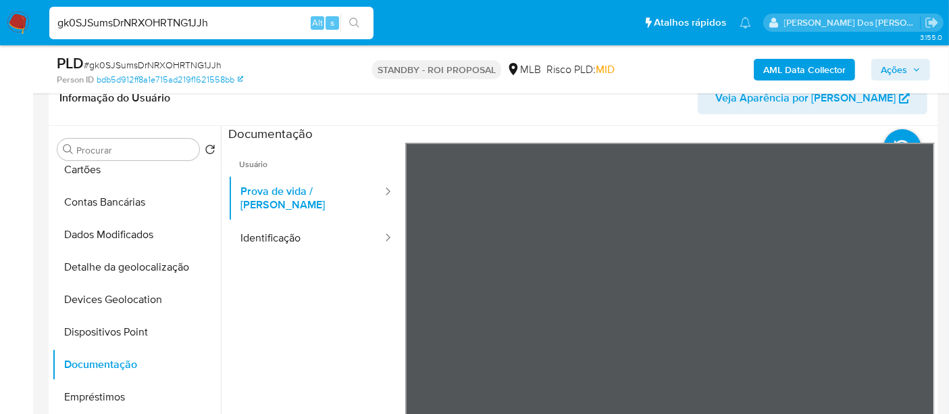
click at [193, 18] on input "gk0SJSumsDrNRXOHRTNG1JJh" at bounding box center [211, 23] width 324 height 18
paste input "z7rVbwW1Igps54qiqWNf6caA"
type input "z7rVbwW1Igps54qiqWNf6caA"
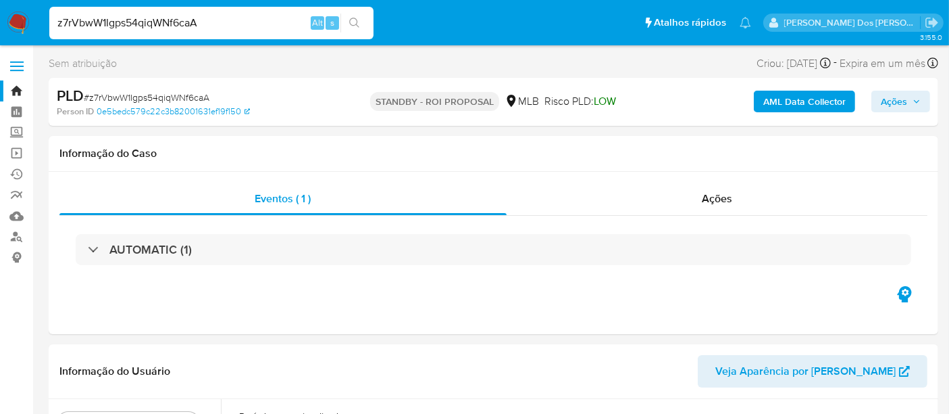
select select "10"
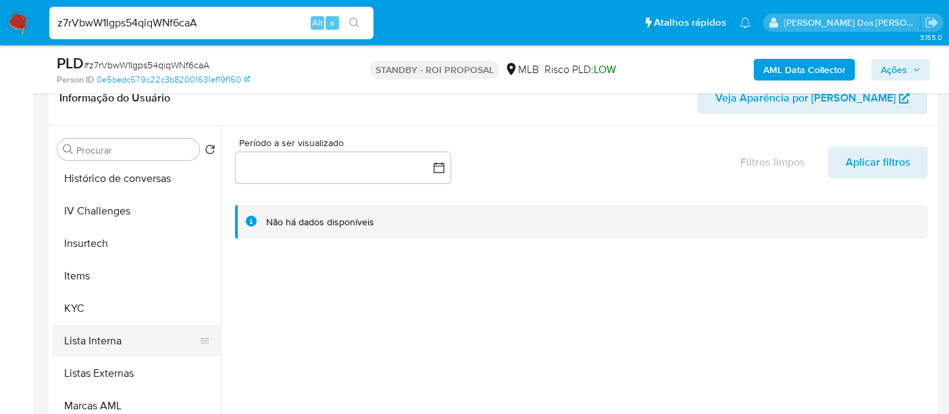
scroll to position [525, 0]
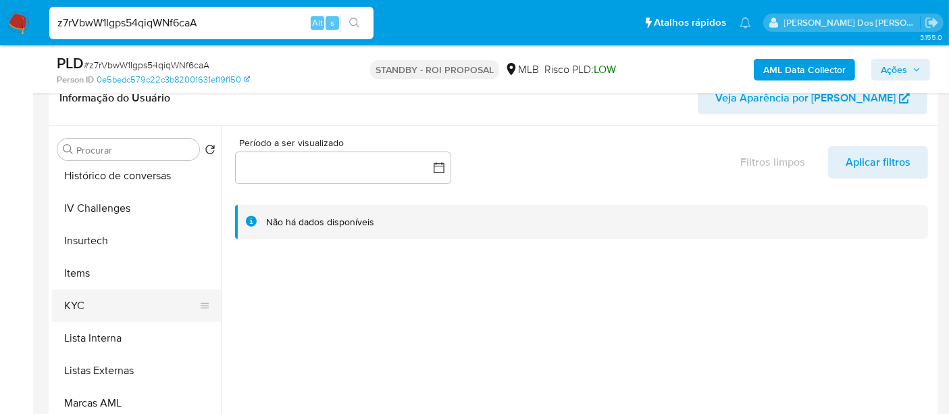
click at [81, 303] on button "KYC" at bounding box center [131, 305] width 158 height 32
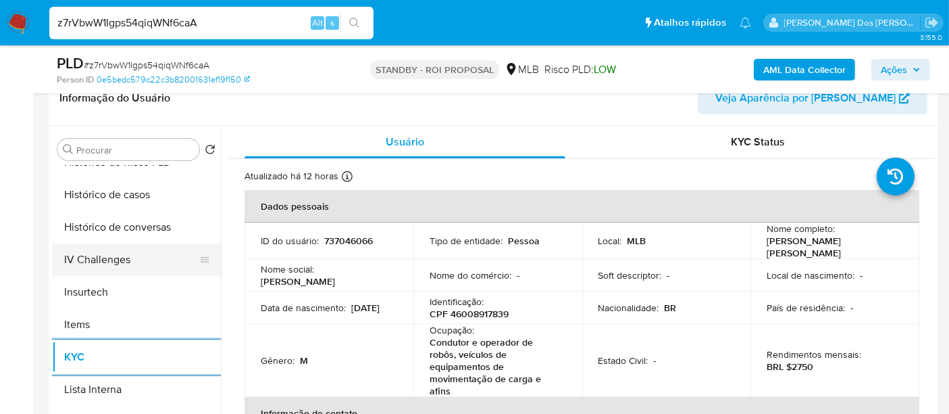
scroll to position [450, 0]
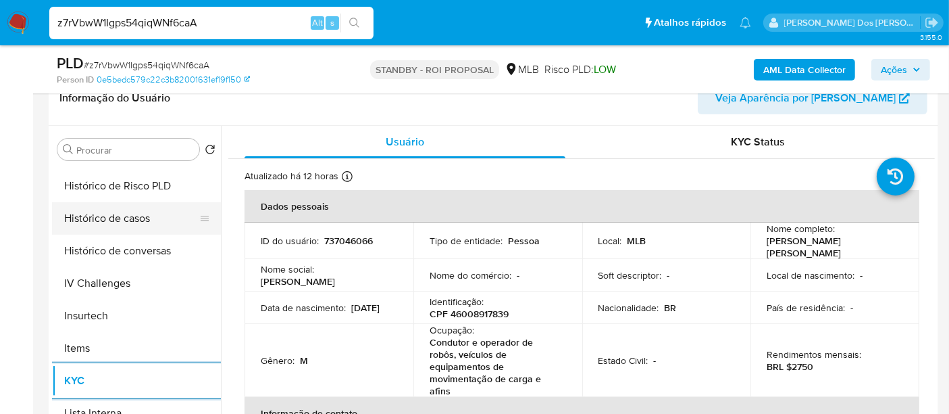
click at [112, 219] on button "Histórico de casos" at bounding box center [131, 218] width 158 height 32
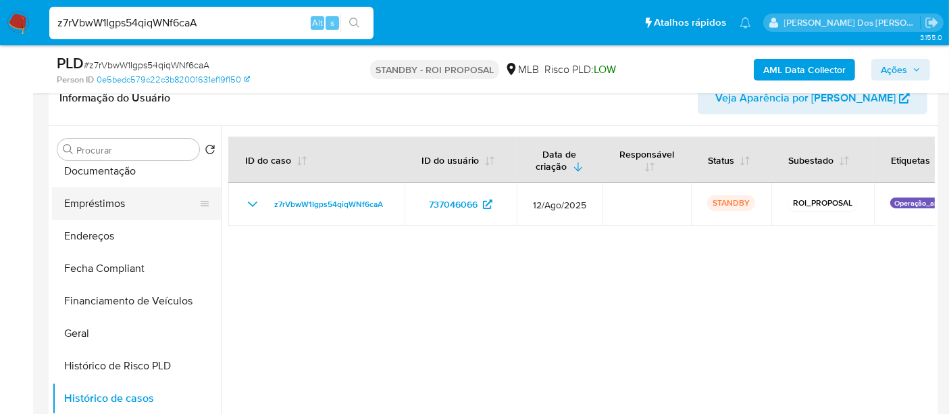
scroll to position [225, 0]
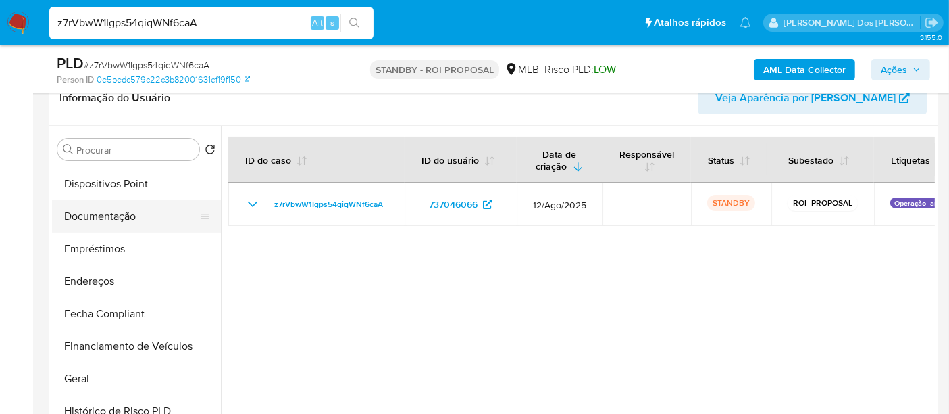
drag, startPoint x: 120, startPoint y: 222, endPoint x: 200, endPoint y: 230, distance: 80.1
click at [120, 222] on button "Documentação" at bounding box center [131, 216] width 158 height 32
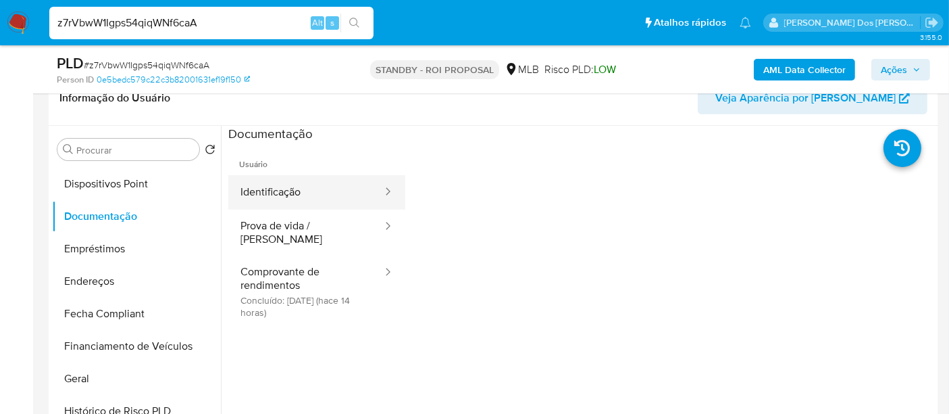
click at [297, 196] on button "Identificação" at bounding box center [305, 192] width 155 height 34
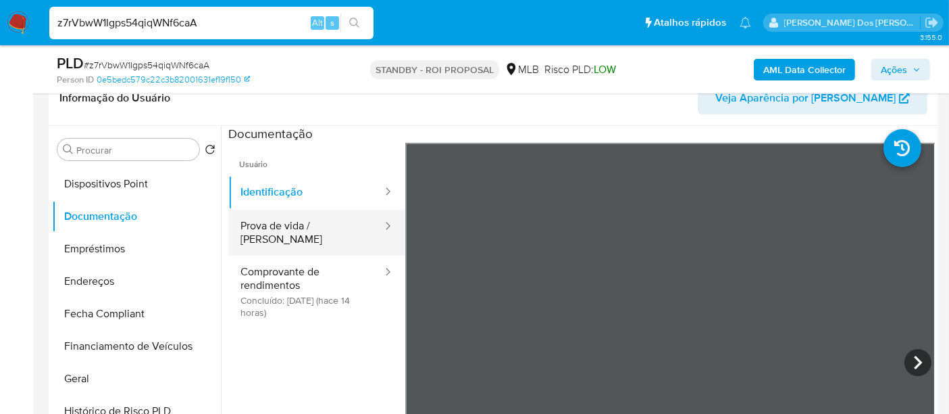
click at [335, 228] on button "Prova de vida / [PERSON_NAME]" at bounding box center [305, 232] width 155 height 46
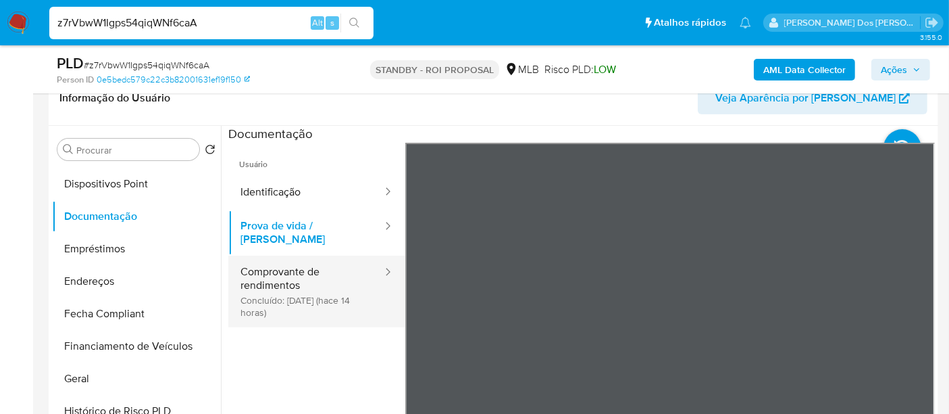
click at [293, 275] on button "Comprovante de rendimentos Concluído: 21/08/2025 (hace 14 horas)" at bounding box center [305, 291] width 155 height 72
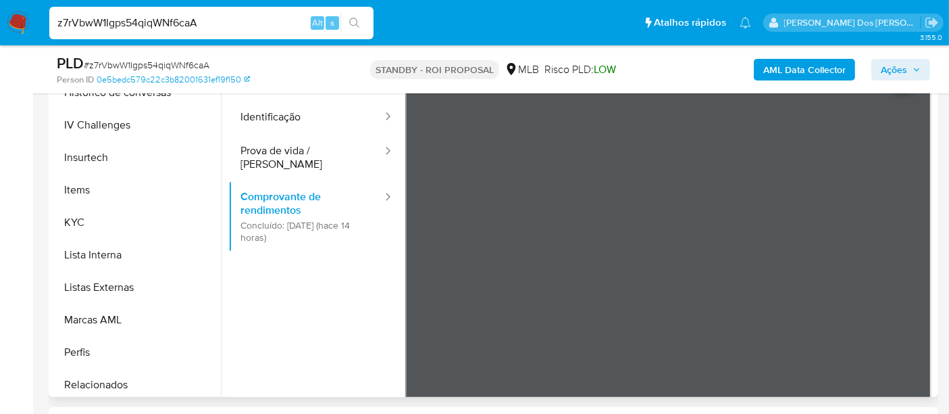
scroll to position [600, 0]
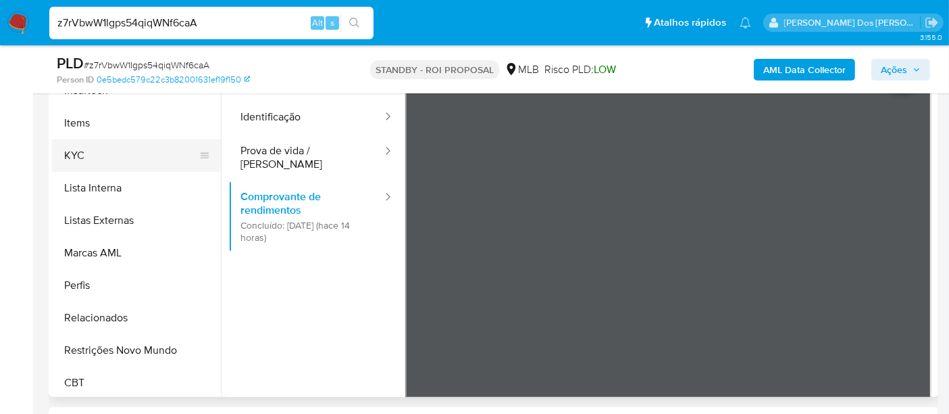
click at [77, 163] on button "KYC" at bounding box center [131, 155] width 158 height 32
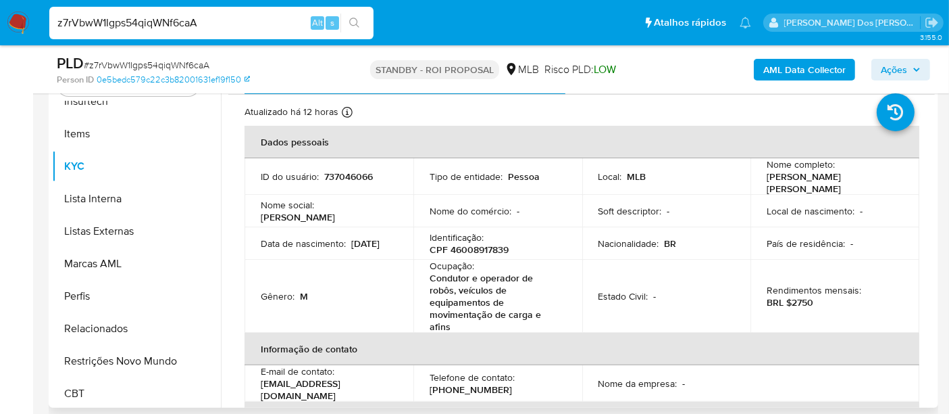
scroll to position [150, 0]
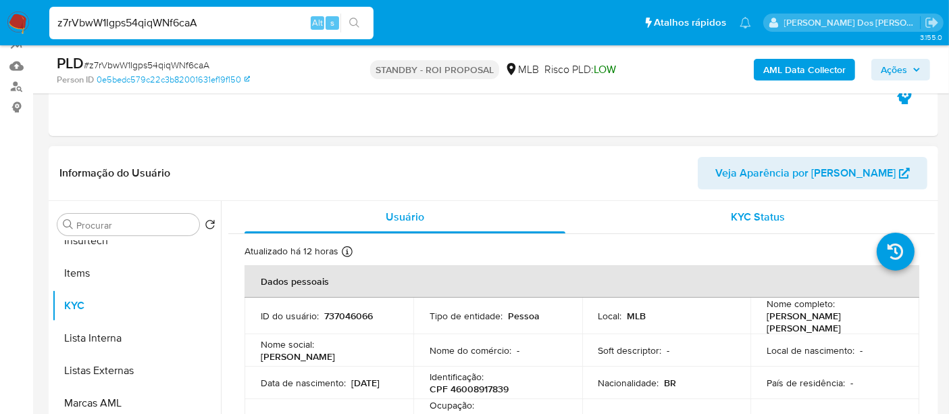
click at [768, 212] on span "KYC Status" at bounding box center [759, 217] width 54 height 16
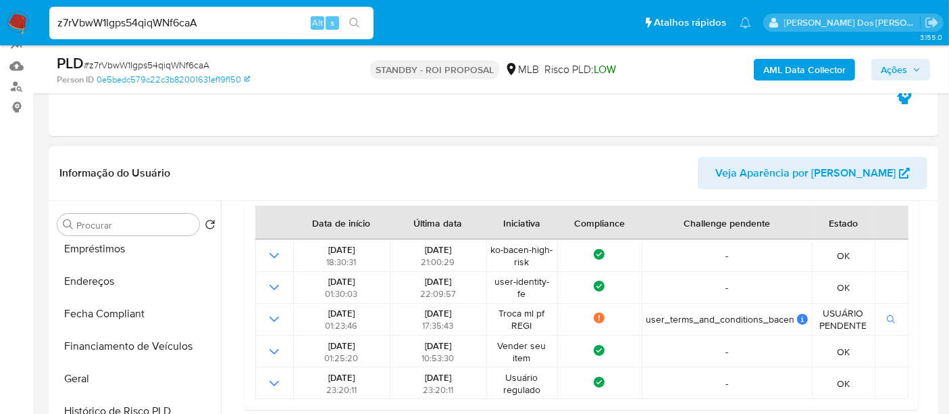
scroll to position [225, 0]
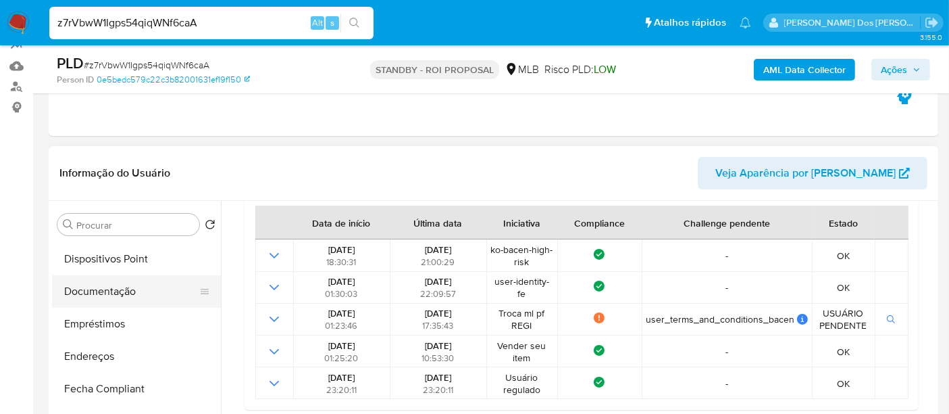
drag, startPoint x: 114, startPoint y: 289, endPoint x: 173, endPoint y: 276, distance: 60.8
click at [114, 290] on button "Documentação" at bounding box center [131, 291] width 158 height 32
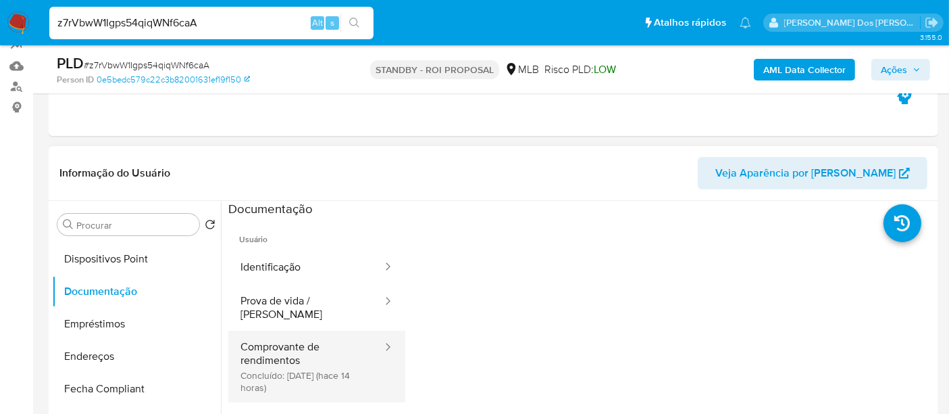
click at [280, 341] on button "Comprovante de rendimentos Concluído: 21/08/2025 (hace 14 horas)" at bounding box center [305, 366] width 155 height 72
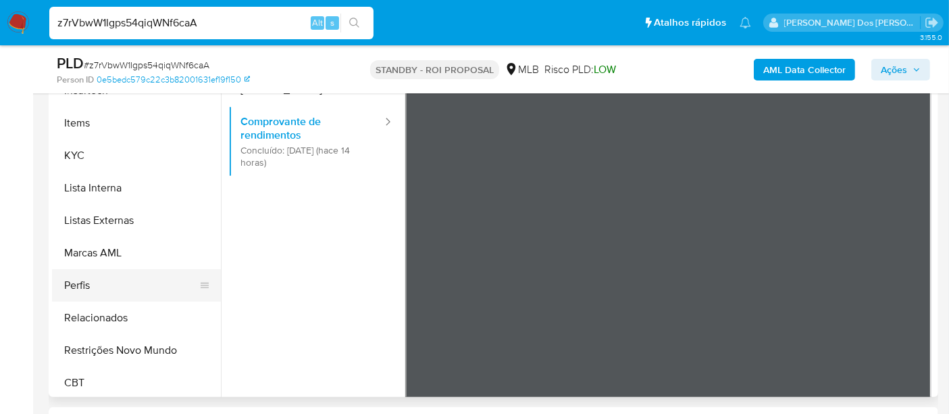
scroll to position [603, 0]
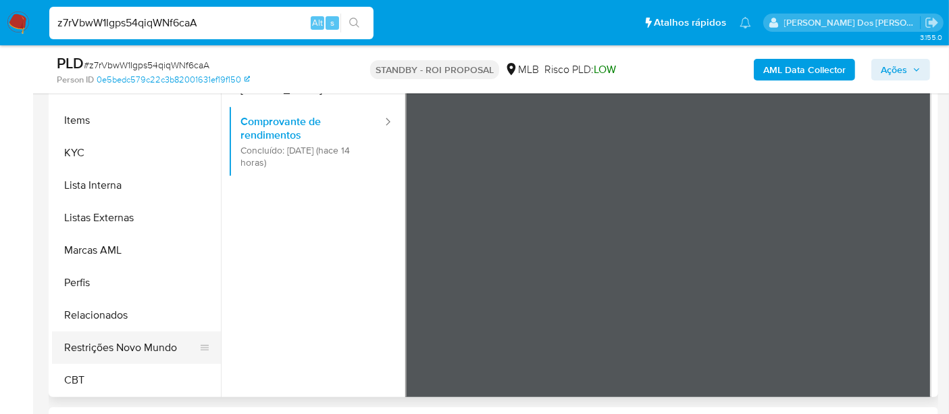
click at [116, 346] on button "Restrições Novo Mundo" at bounding box center [131, 347] width 158 height 32
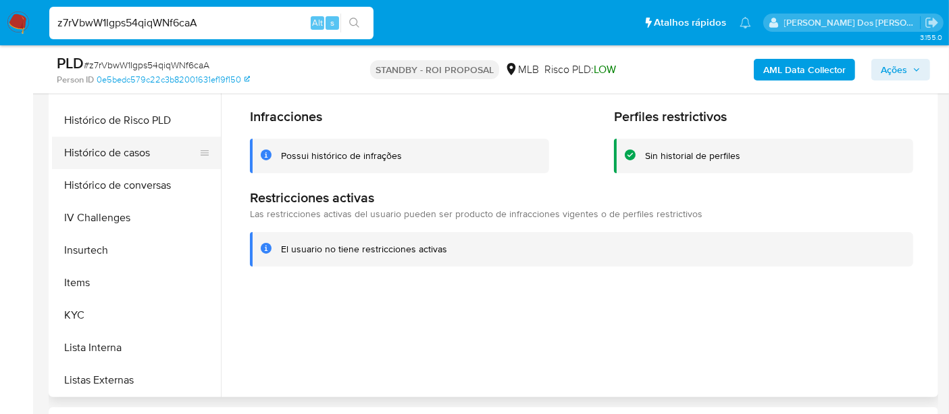
scroll to position [303, 0]
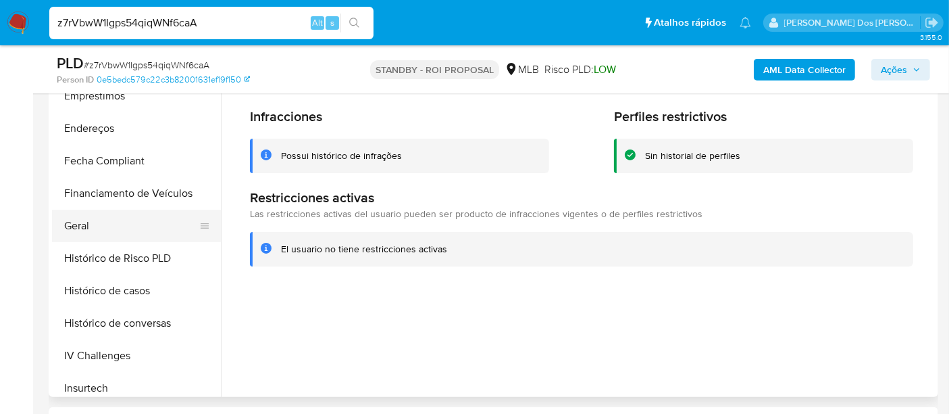
click at [84, 223] on button "Geral" at bounding box center [131, 225] width 158 height 32
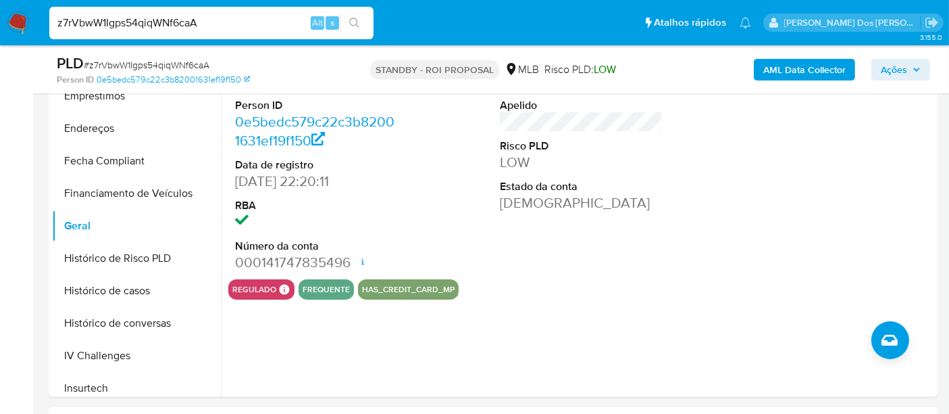
click at [171, 24] on input "z7rVbwW1Igps54qiqWNf6caA" at bounding box center [211, 23] width 324 height 18
paste input "BcPyJBF7o6KdxyrDGusxkKPy"
type input "BcPyJBF7o6KdxyrDGusxkKPy"
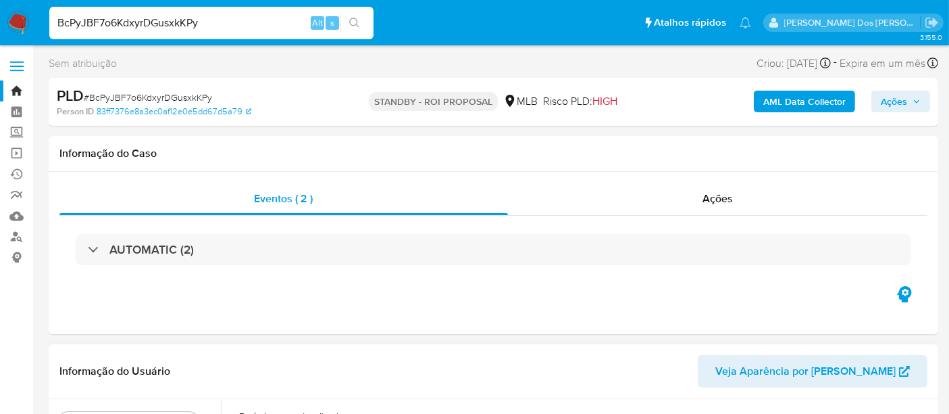
select select "10"
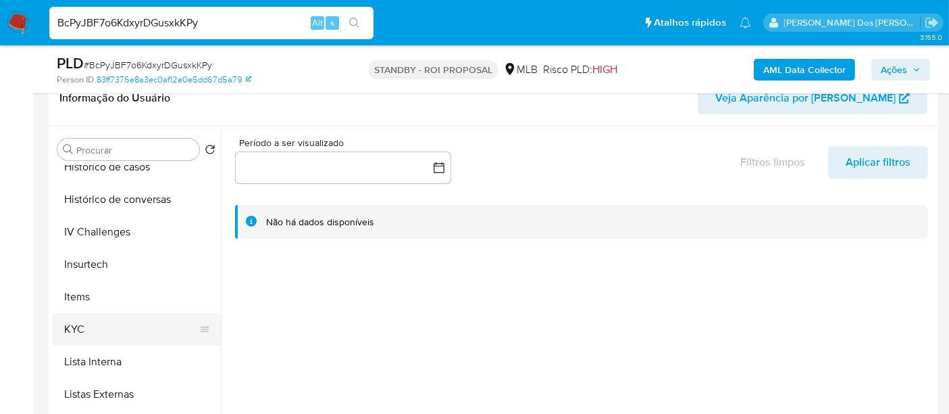
scroll to position [525, 0]
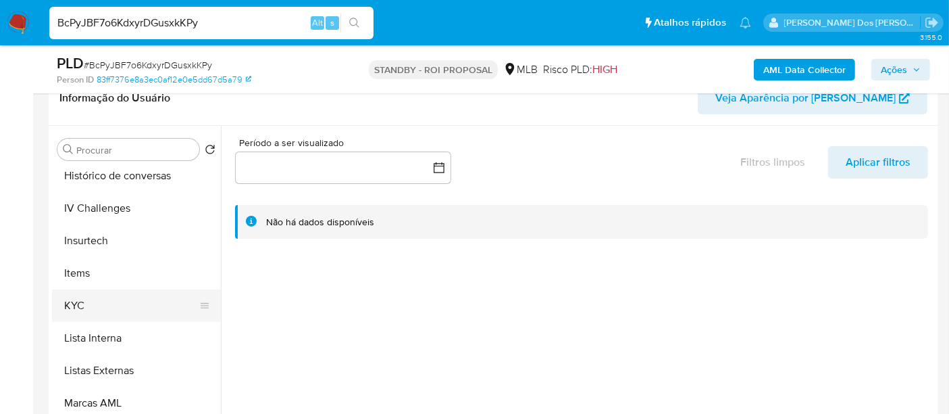
click at [76, 300] on button "KYC" at bounding box center [131, 305] width 158 height 32
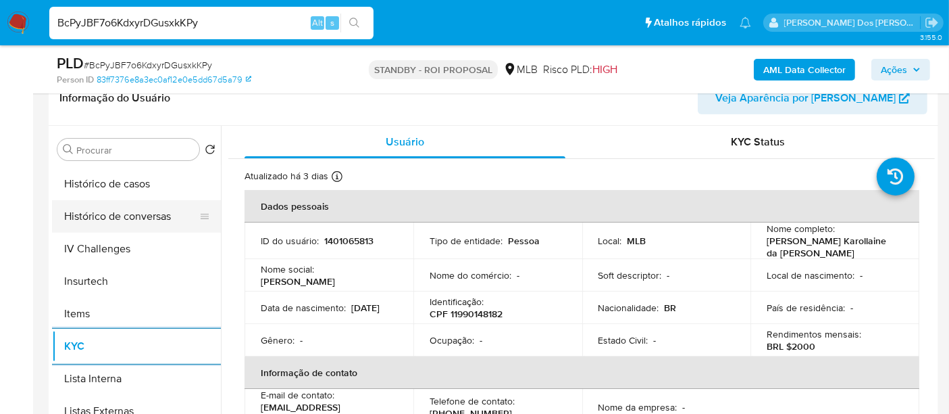
scroll to position [450, 0]
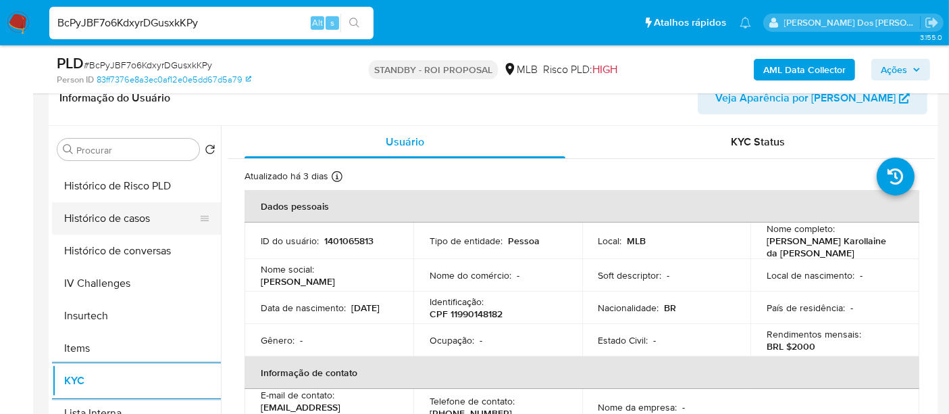
click at [118, 217] on button "Histórico de casos" at bounding box center [131, 218] width 158 height 32
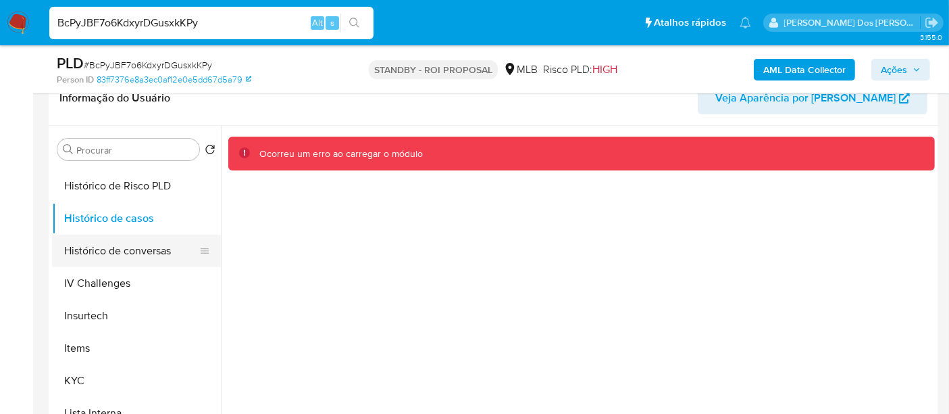
click at [108, 257] on button "Histórico de conversas" at bounding box center [131, 250] width 158 height 32
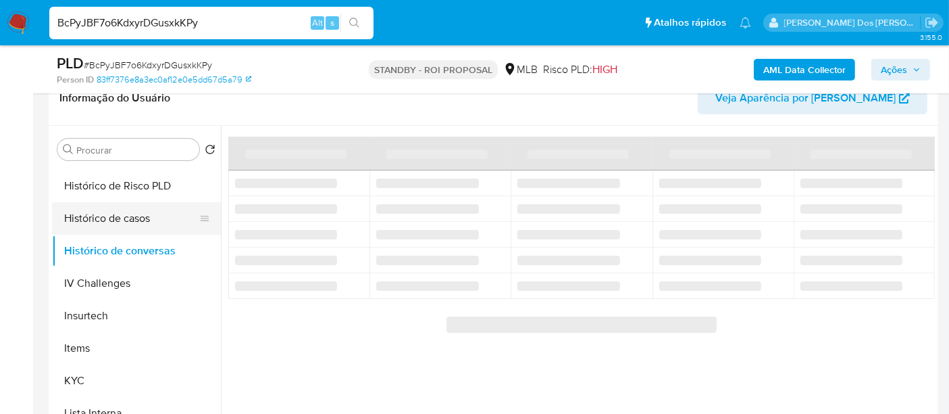
click at [116, 223] on button "Histórico de casos" at bounding box center [131, 218] width 158 height 32
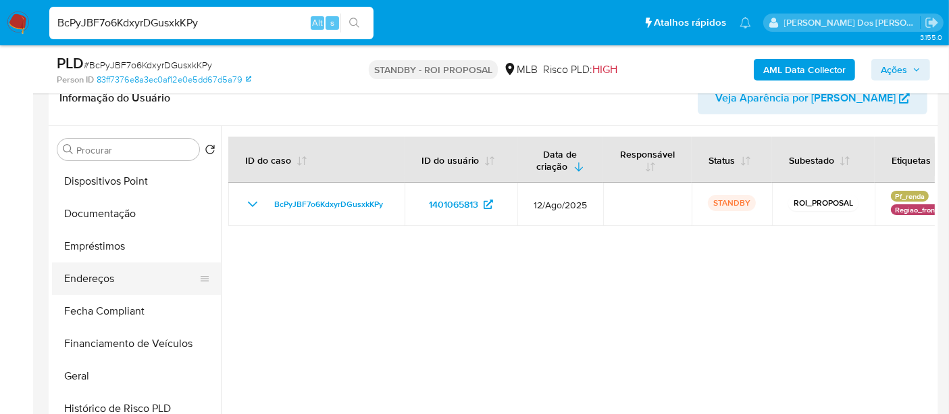
scroll to position [225, 0]
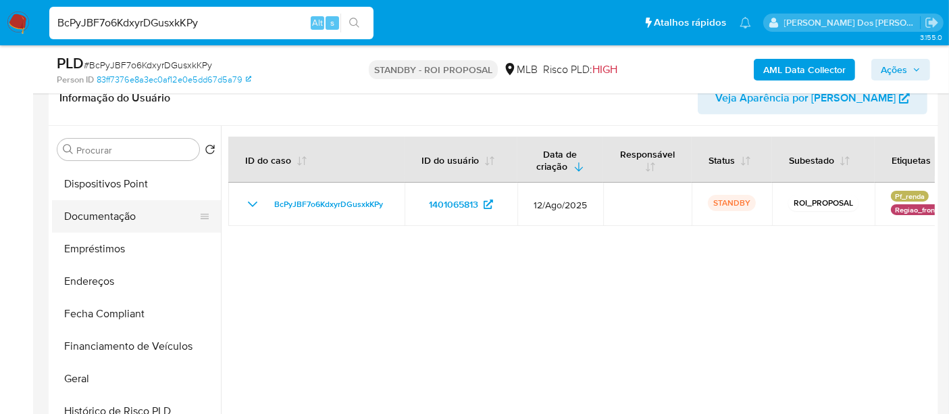
click at [108, 218] on button "Documentação" at bounding box center [131, 216] width 158 height 32
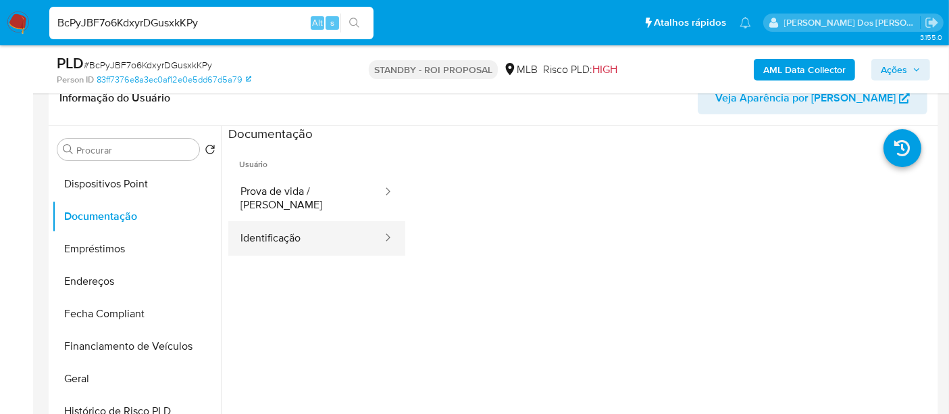
click at [252, 221] on button "Identificação" at bounding box center [305, 238] width 155 height 34
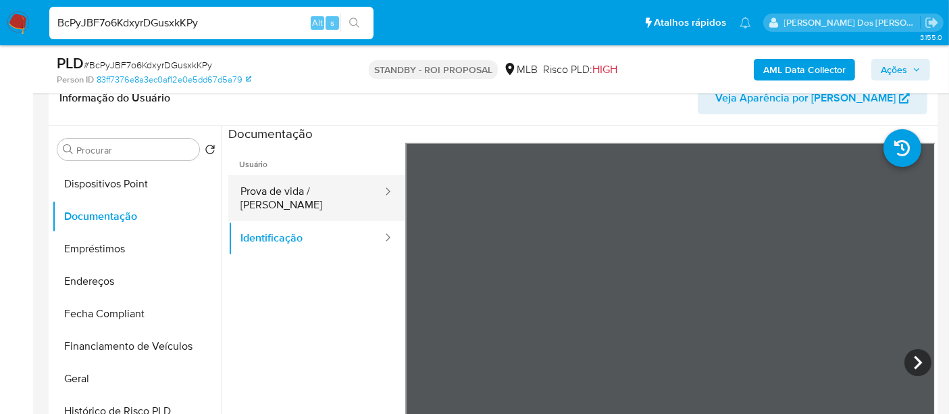
click at [334, 195] on button "Prova de vida / [PERSON_NAME]" at bounding box center [305, 198] width 155 height 46
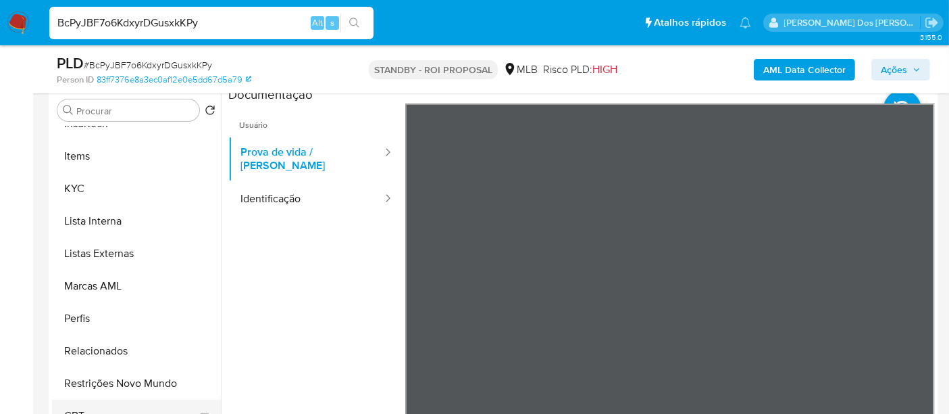
scroll to position [375, 0]
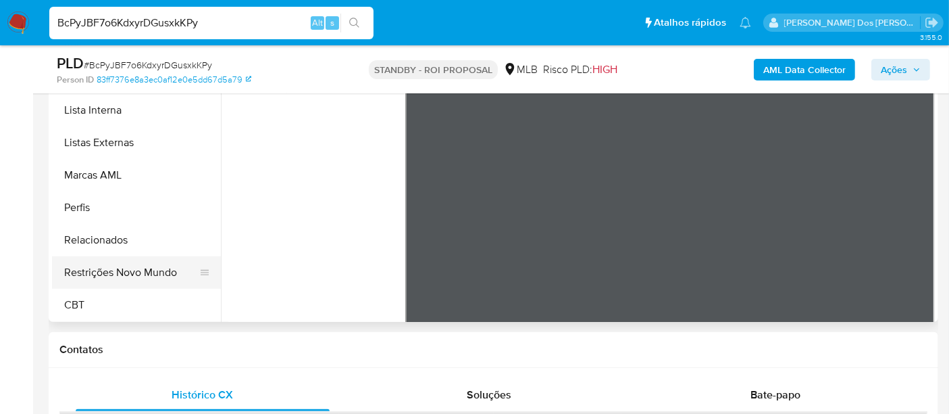
click at [127, 273] on button "Restrições Novo Mundo" at bounding box center [131, 272] width 158 height 32
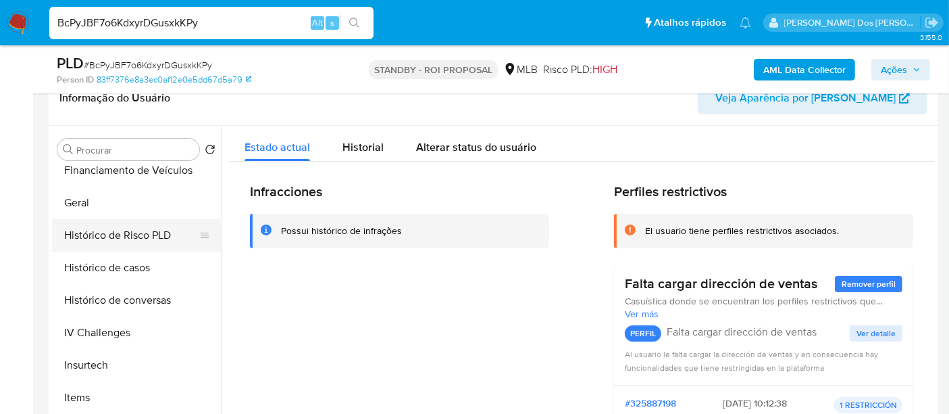
scroll to position [378, 0]
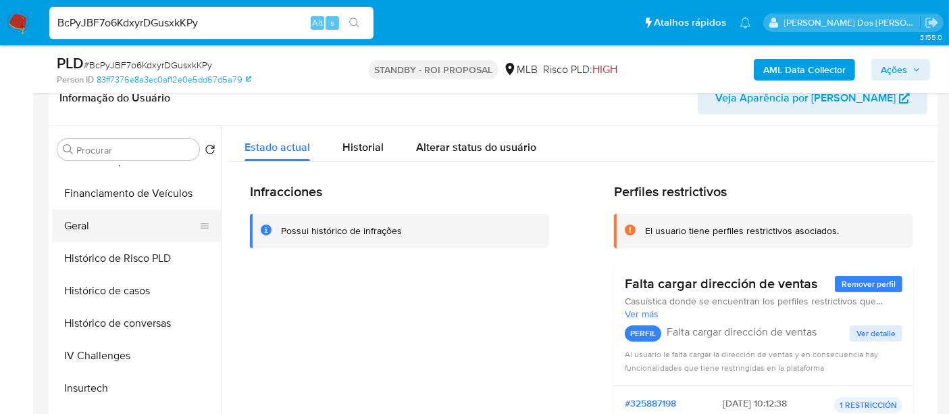
click at [84, 228] on button "Geral" at bounding box center [131, 225] width 158 height 32
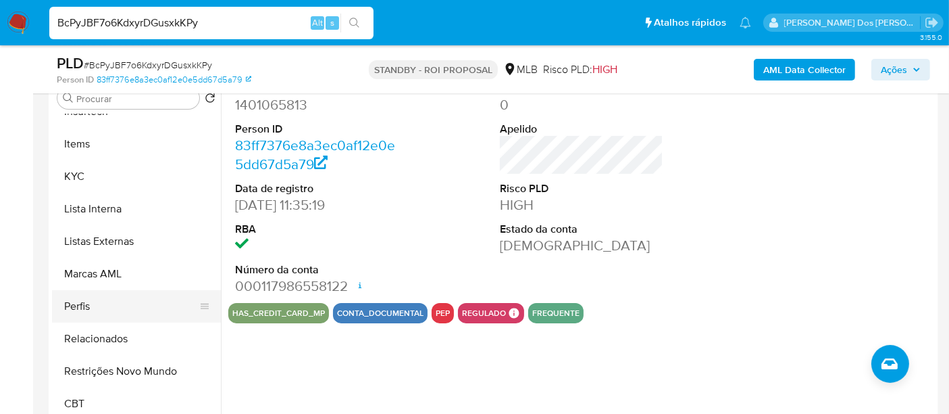
scroll to position [300, 0]
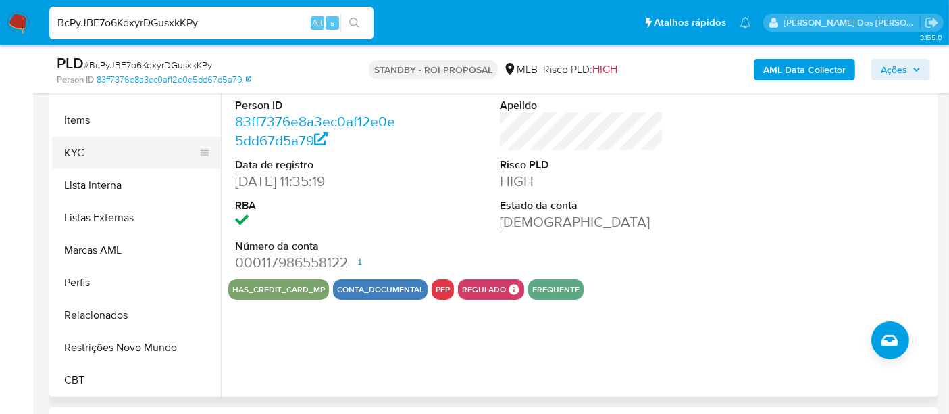
click at [76, 153] on button "KYC" at bounding box center [131, 153] width 158 height 32
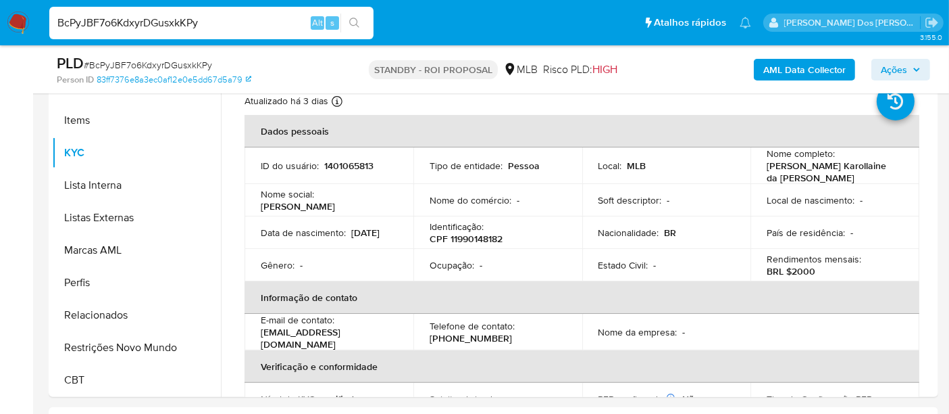
click at [199, 27] on input "BcPyJBF7o6KdxyrDGusxkKPy" at bounding box center [211, 23] width 324 height 18
paste input "SfPtrU3IJXZbLkqIlcmQmS0E"
type input "SfPtrU3IJXZbLkqIlcmQmS0E"
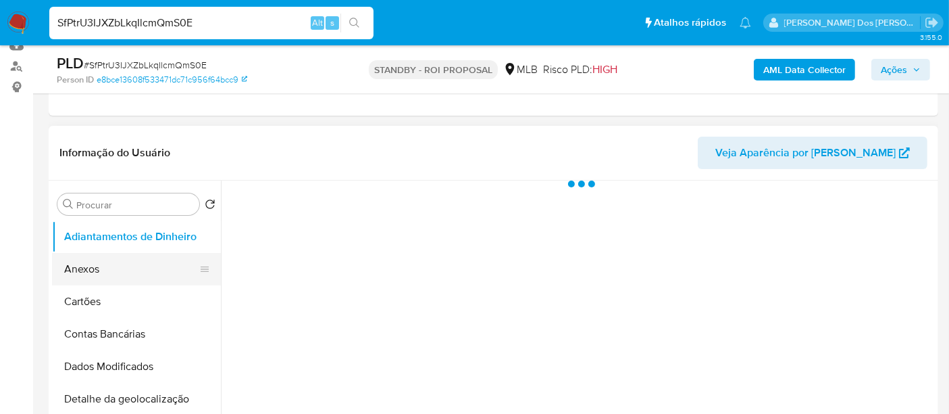
scroll to position [225, 0]
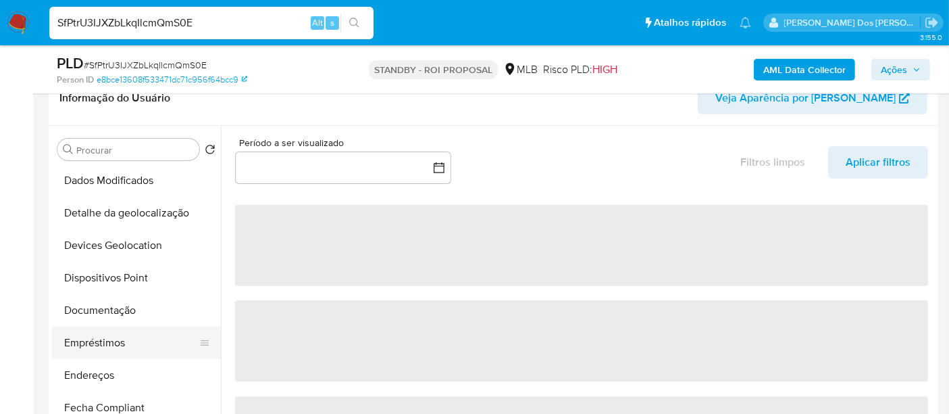
select select "10"
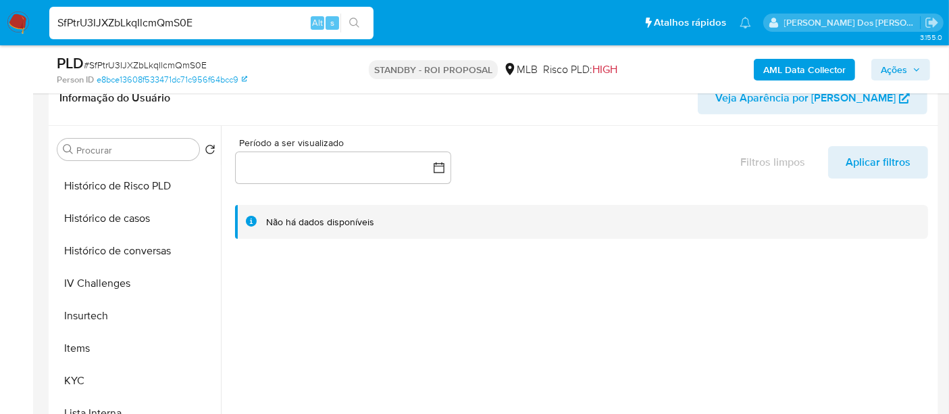
scroll to position [600, 0]
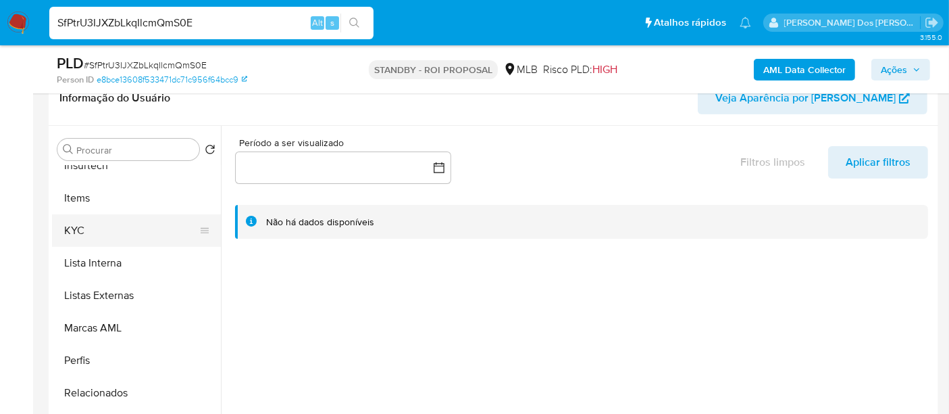
click at [75, 225] on button "KYC" at bounding box center [131, 230] width 158 height 32
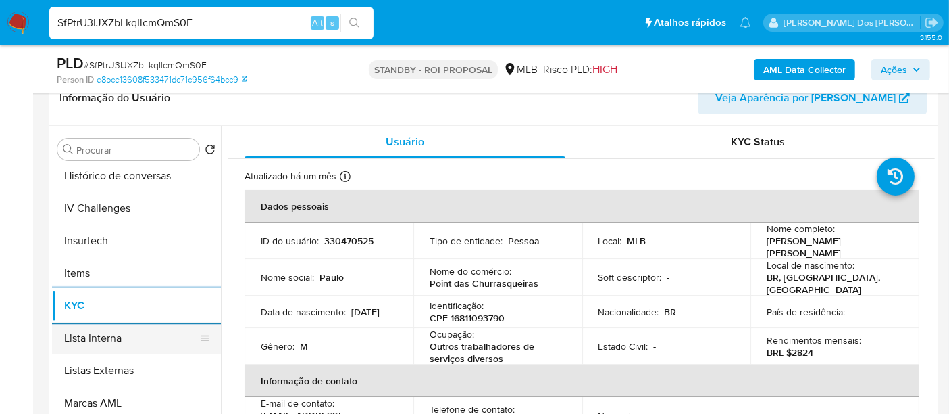
scroll to position [450, 0]
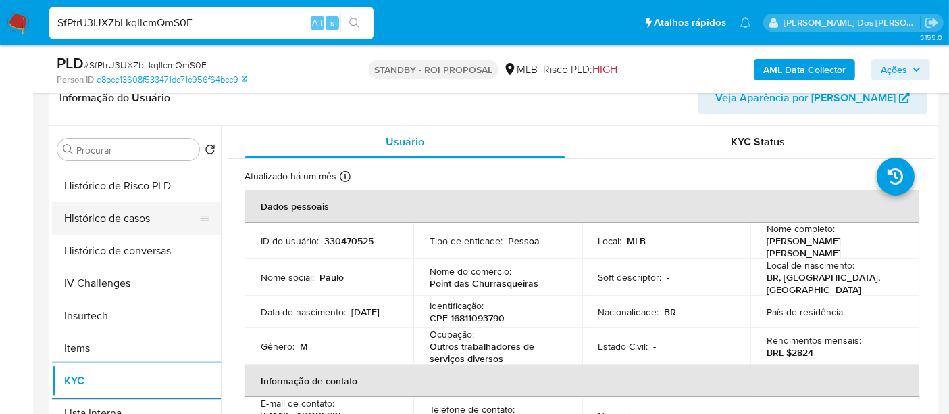
click at [110, 214] on button "Histórico de casos" at bounding box center [131, 218] width 158 height 32
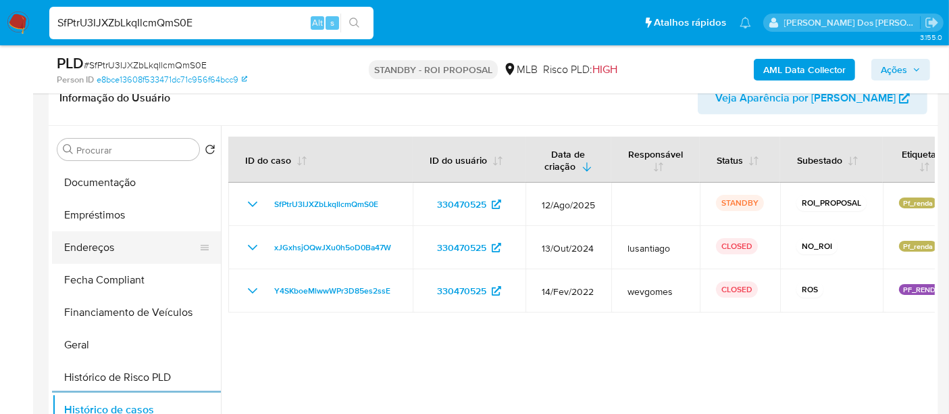
scroll to position [225, 0]
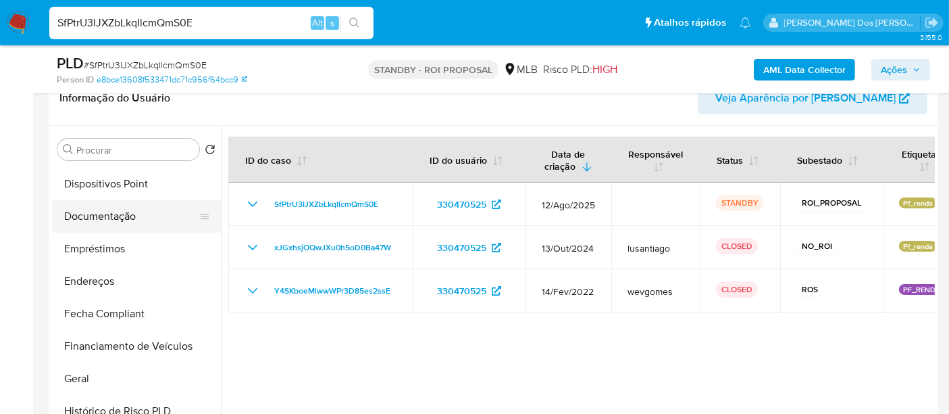
click at [116, 224] on button "Documentação" at bounding box center [131, 216] width 158 height 32
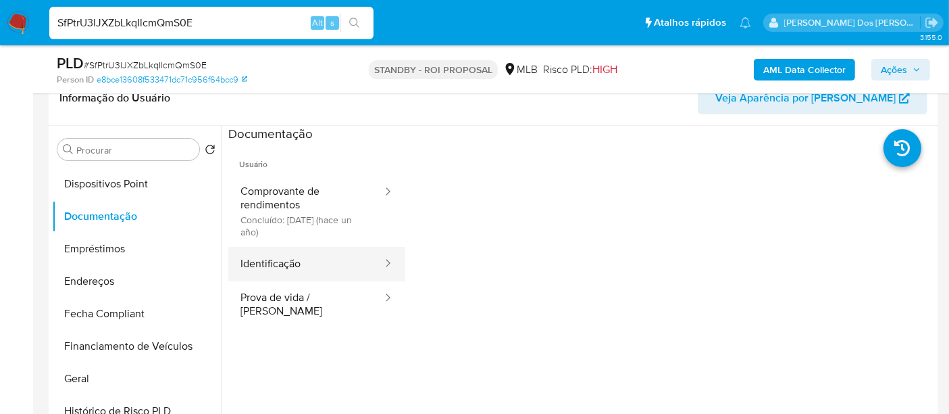
click at [289, 265] on button "Identificação" at bounding box center [305, 264] width 155 height 34
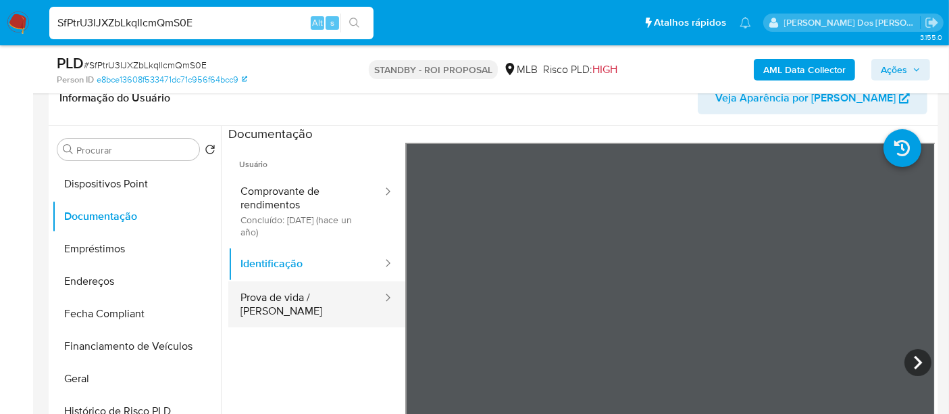
click at [297, 298] on button "Prova de vida / [PERSON_NAME]" at bounding box center [305, 304] width 155 height 46
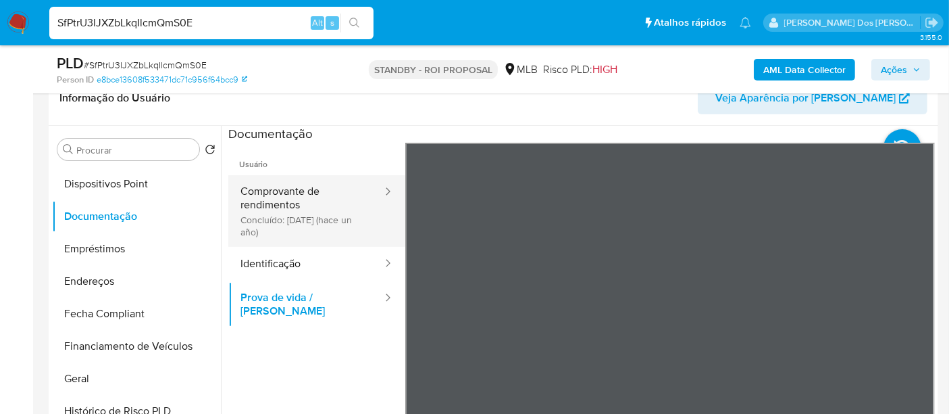
click at [278, 214] on button "Comprovante de rendimentos Concluído: 08/09/2024 (hace un año)" at bounding box center [305, 211] width 155 height 72
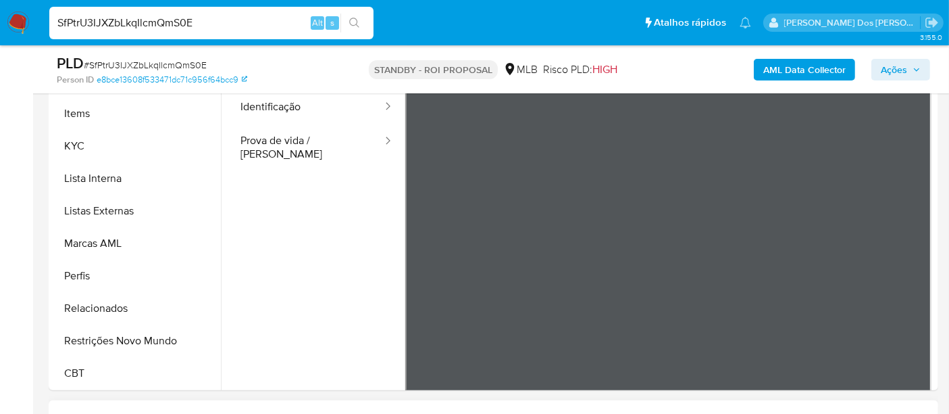
scroll to position [375, 0]
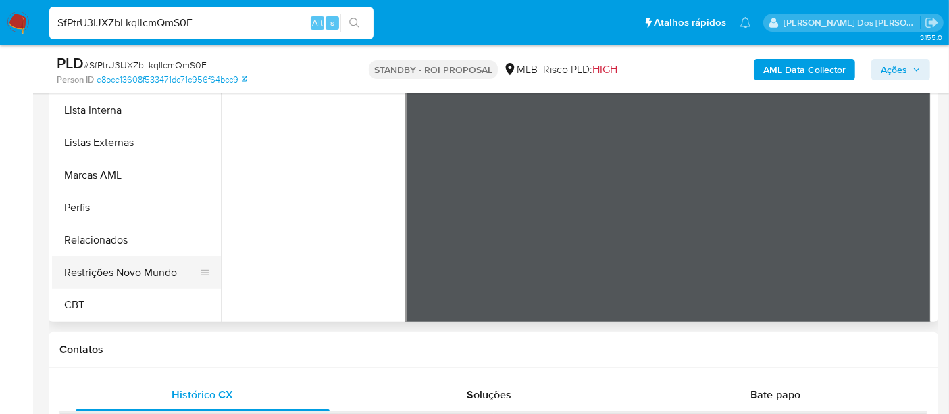
click at [152, 273] on button "Restrições Novo Mundo" at bounding box center [131, 272] width 158 height 32
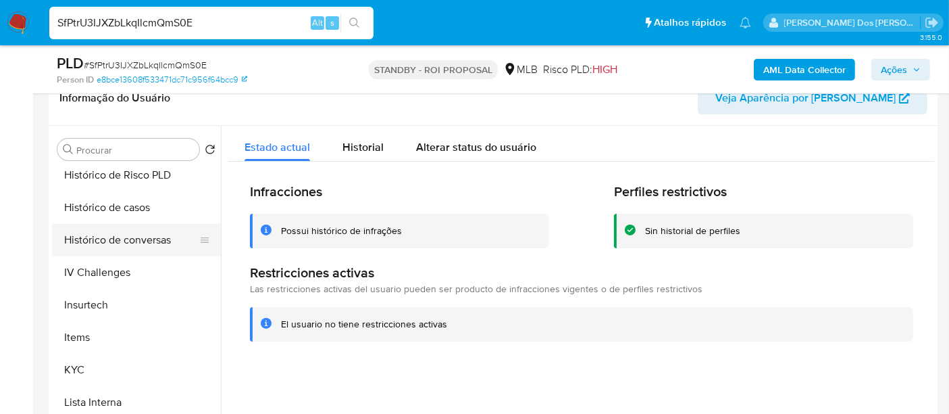
scroll to position [378, 0]
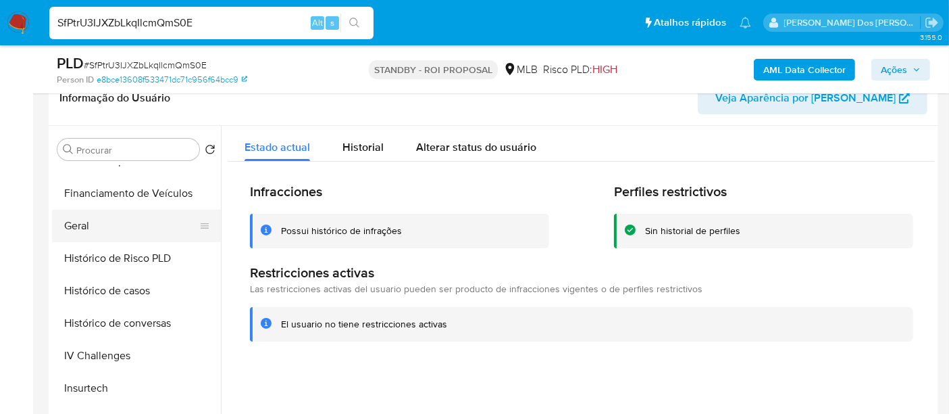
click at [83, 231] on button "Geral" at bounding box center [131, 225] width 158 height 32
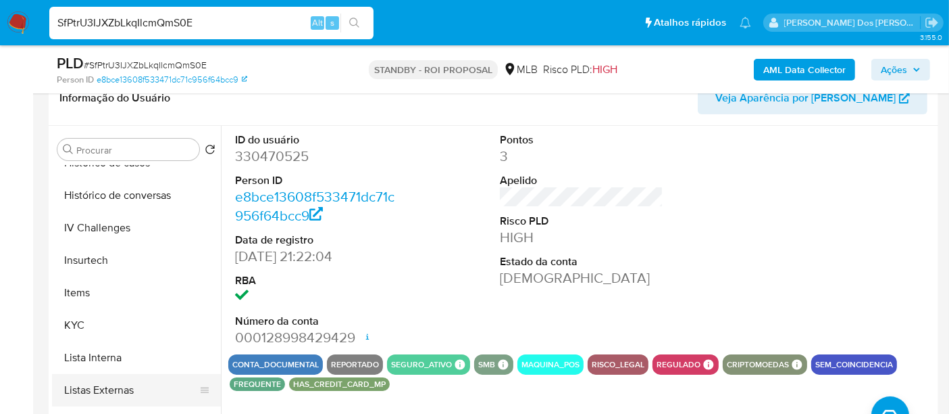
scroll to position [603, 0]
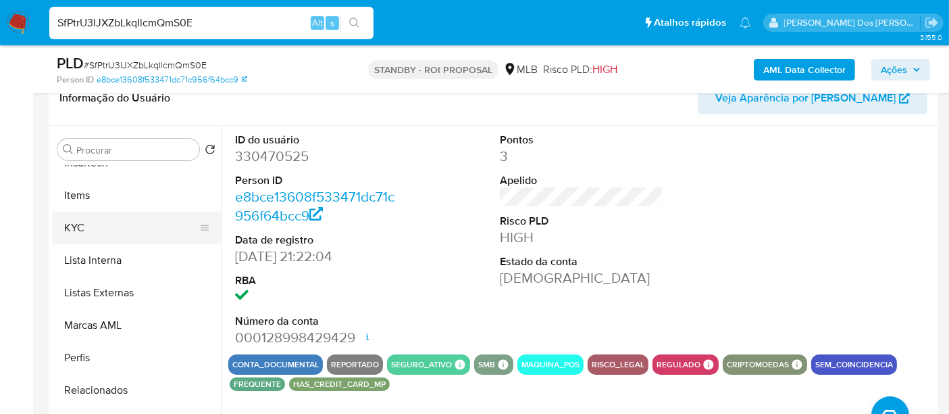
click at [74, 230] on button "KYC" at bounding box center [131, 228] width 158 height 32
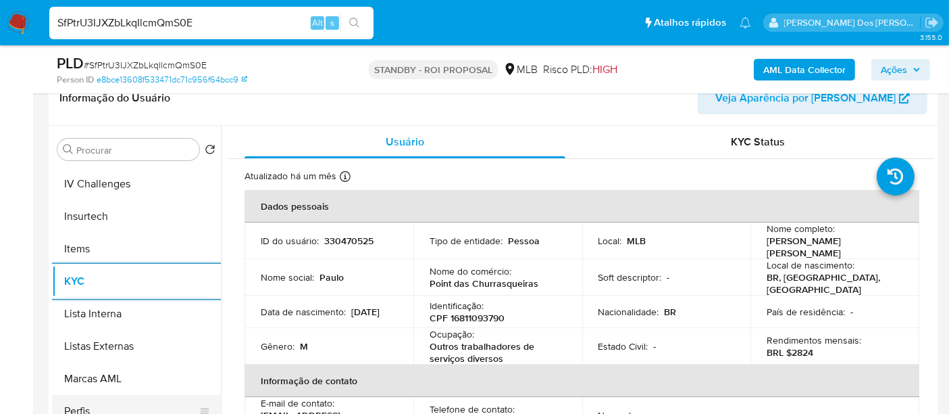
scroll to position [528, 0]
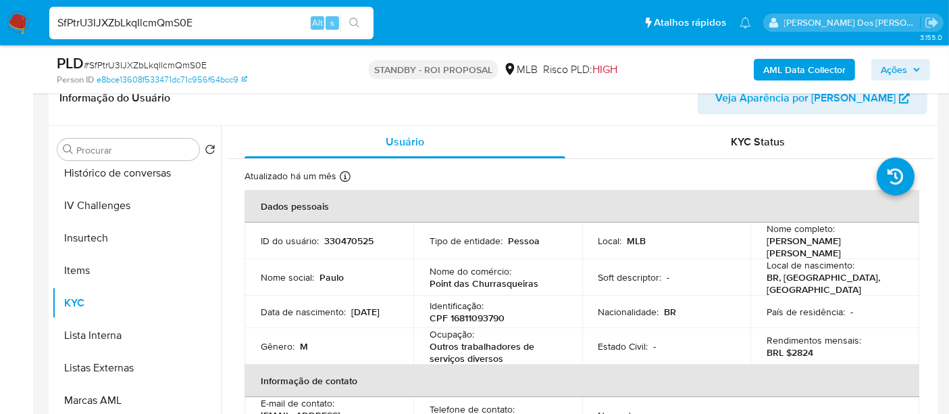
click at [201, 25] on input "SfPtrU3IJXZbLkqIlcmQmS0E" at bounding box center [211, 23] width 324 height 18
paste input "meE92jG5eitGsU2oqL00jf0Z"
type input "meE92jG5eitGsU2oqL00jf0Z"
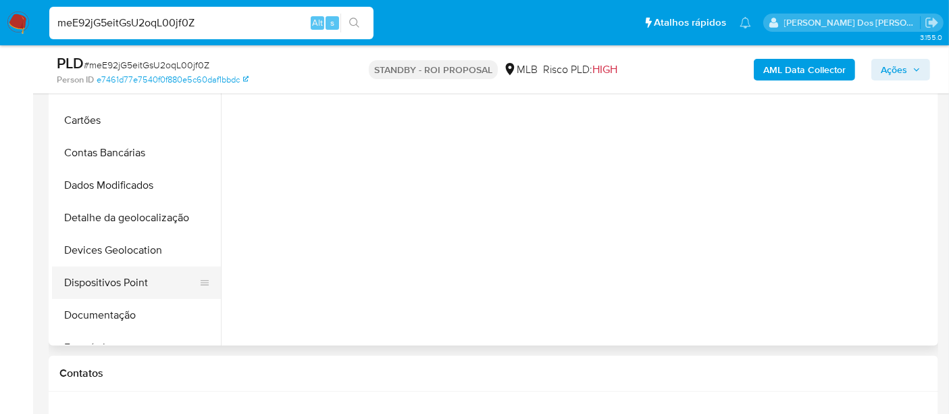
scroll to position [375, 0]
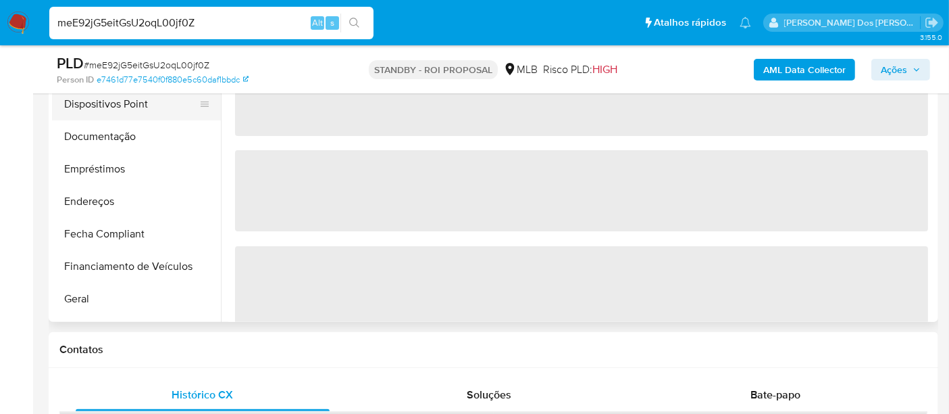
select select "10"
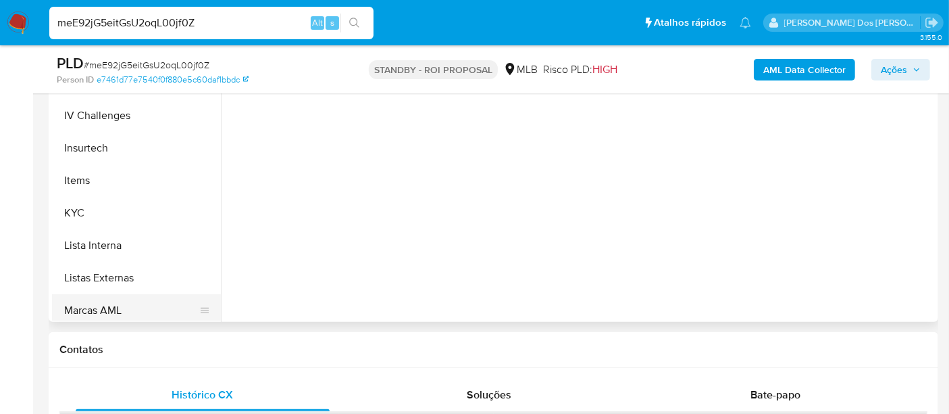
scroll to position [525, 0]
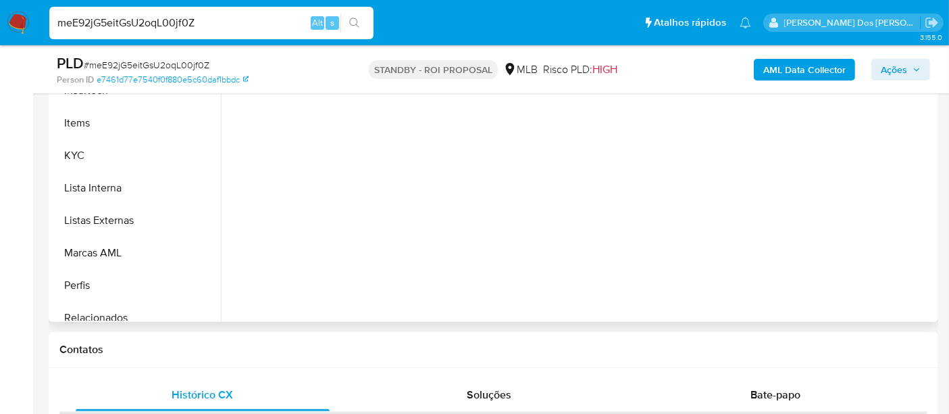
drag, startPoint x: 75, startPoint y: 158, endPoint x: 221, endPoint y: 242, distance: 168.3
click at [75, 157] on button "KYC" at bounding box center [136, 155] width 169 height 32
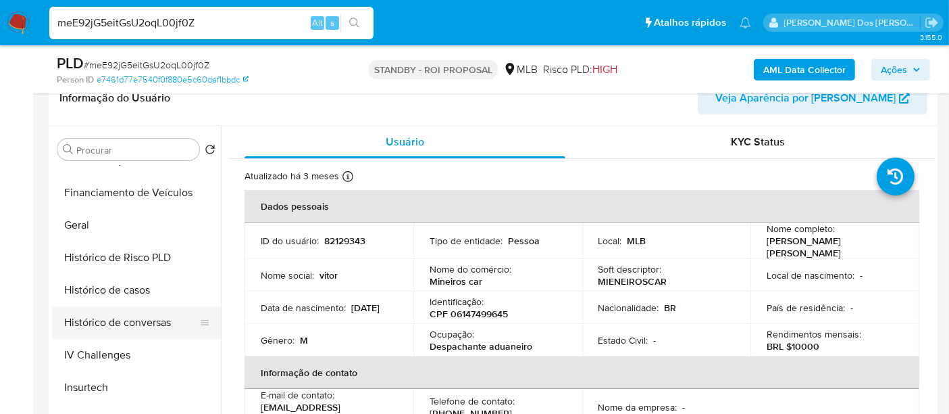
scroll to position [375, 0]
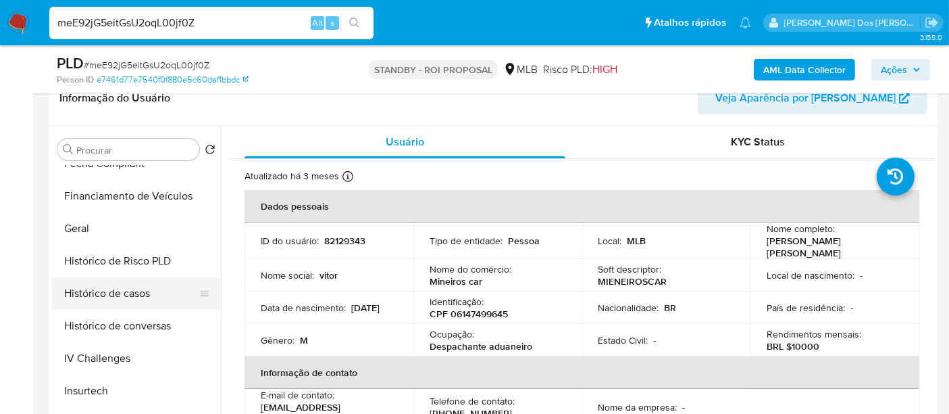
click at [127, 294] on button "Histórico de casos" at bounding box center [131, 293] width 158 height 32
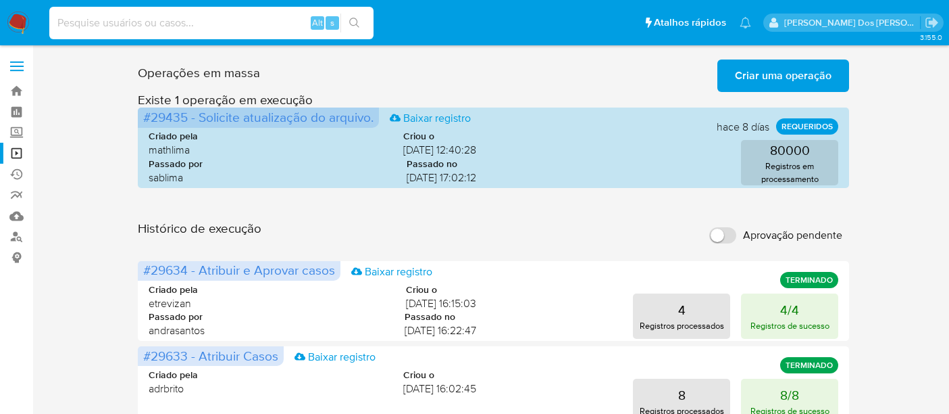
scroll to position [300, 0]
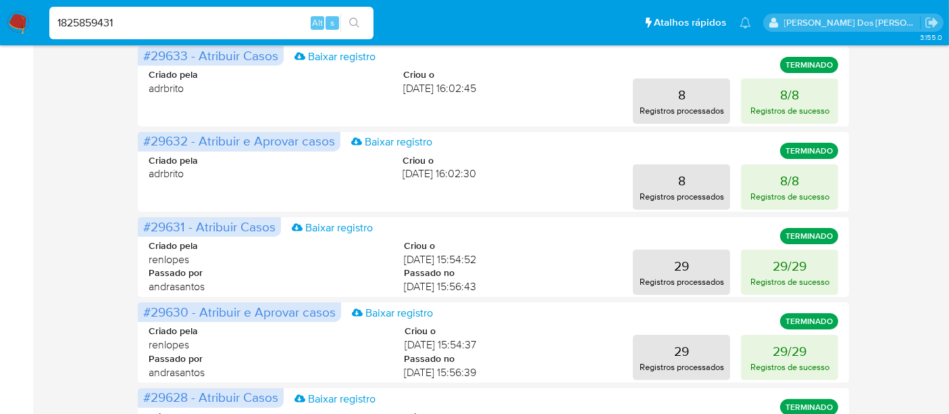
type input "1825859431"
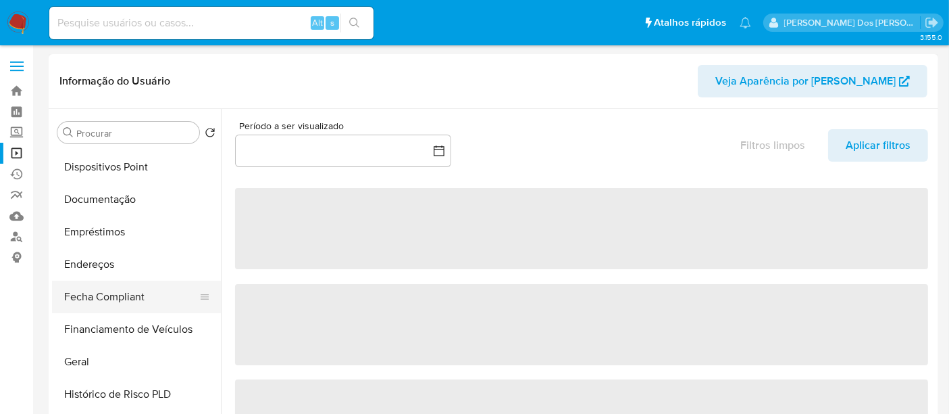
scroll to position [375, 0]
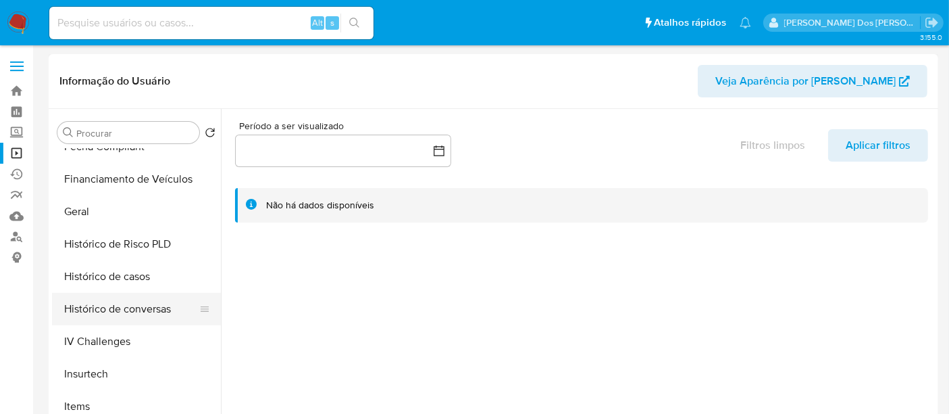
select select "10"
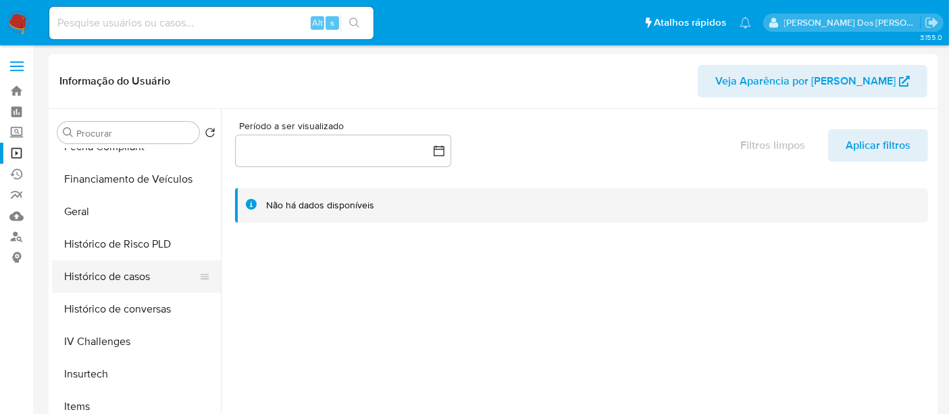
click at [113, 284] on button "Histórico de casos" at bounding box center [131, 276] width 158 height 32
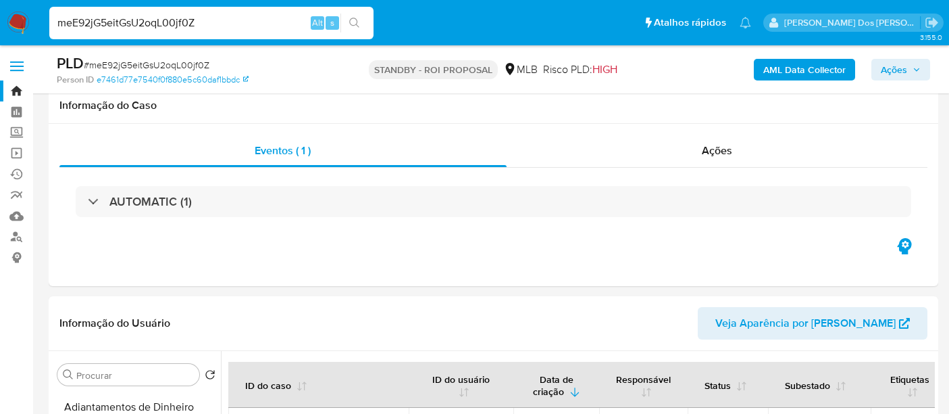
select select "10"
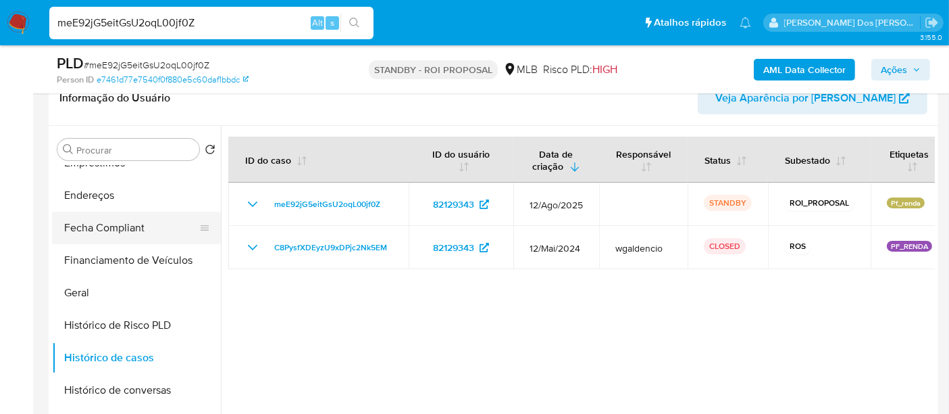
scroll to position [225, 0]
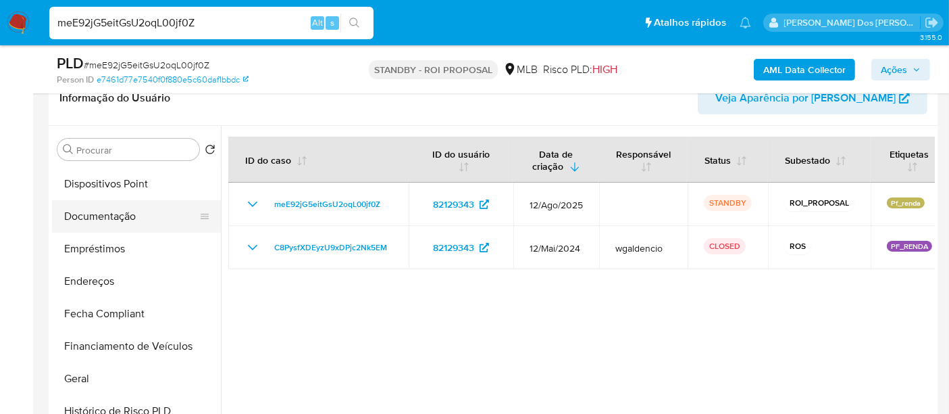
click at [123, 226] on button "Documentação" at bounding box center [131, 216] width 158 height 32
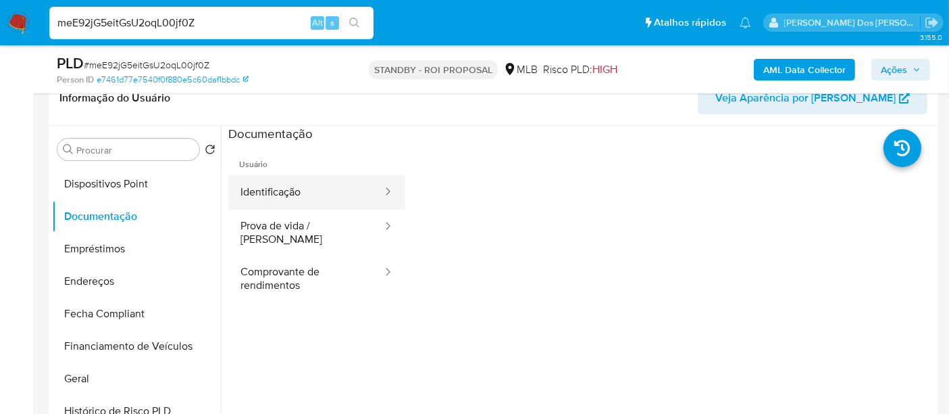
click at [282, 189] on button "Identificação" at bounding box center [305, 192] width 155 height 34
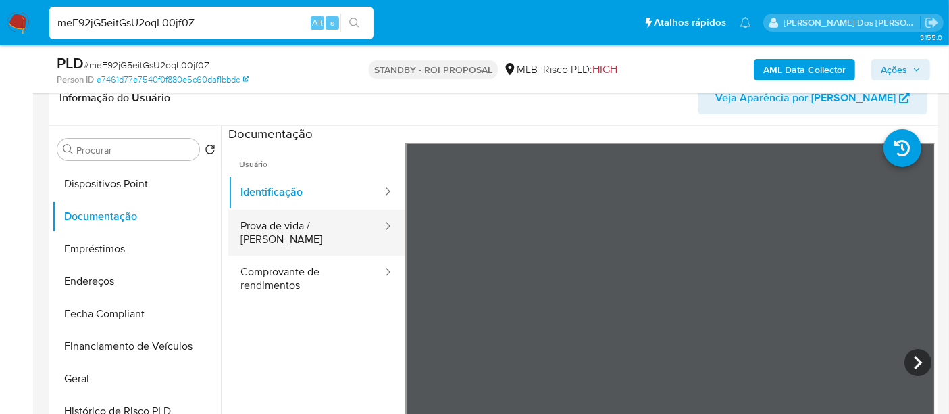
click at [280, 228] on button "Prova de vida / [PERSON_NAME]" at bounding box center [305, 232] width 155 height 46
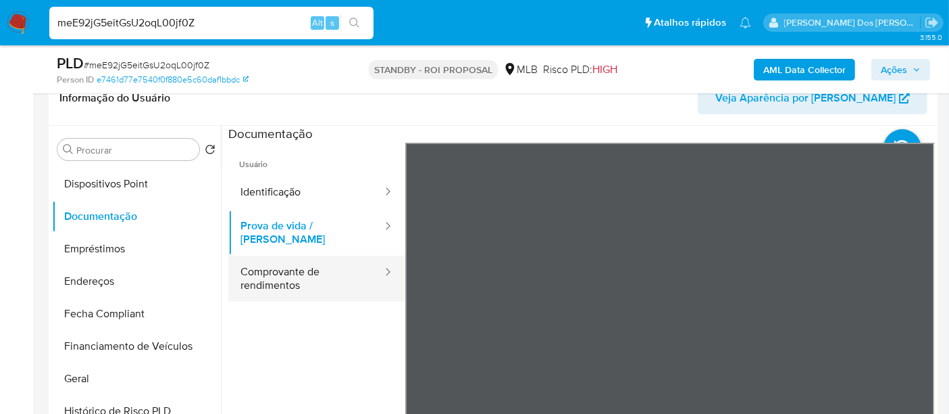
click at [312, 255] on button "Comprovante de rendimentos" at bounding box center [305, 278] width 155 height 46
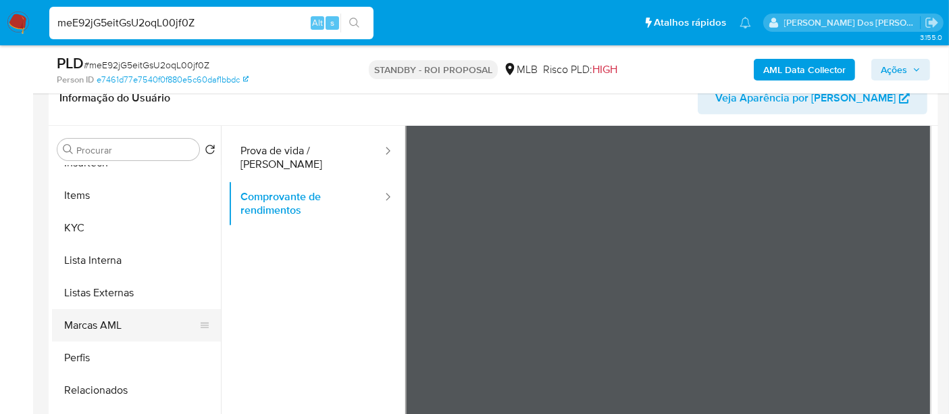
scroll to position [300, 0]
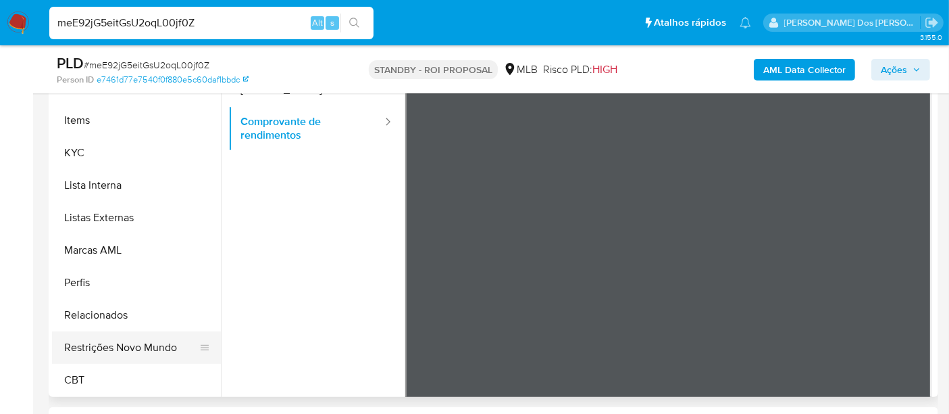
click at [147, 352] on button "Restrições Novo Mundo" at bounding box center [131, 347] width 158 height 32
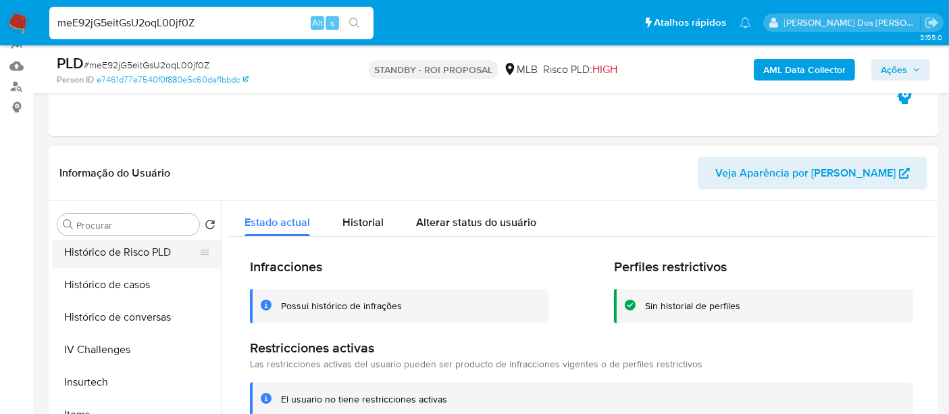
scroll to position [378, 0]
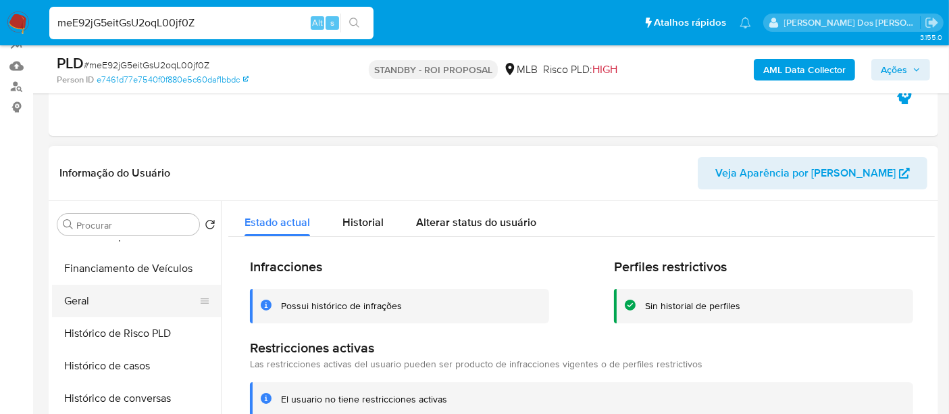
click at [87, 301] on button "Geral" at bounding box center [131, 301] width 158 height 32
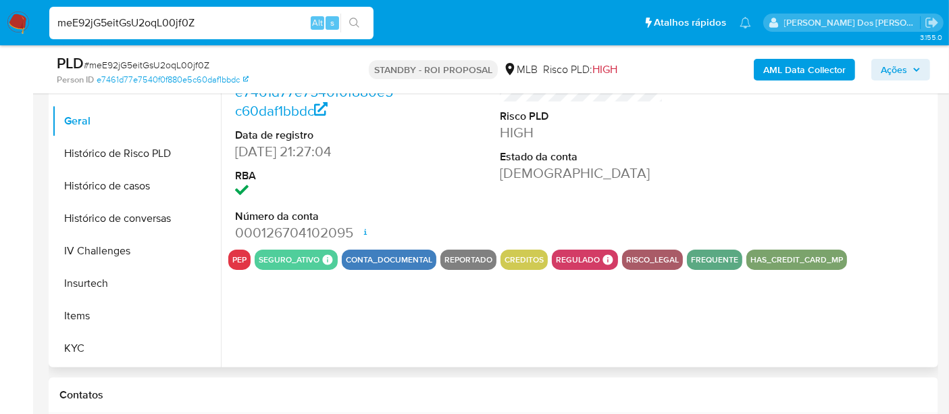
scroll to position [375, 0]
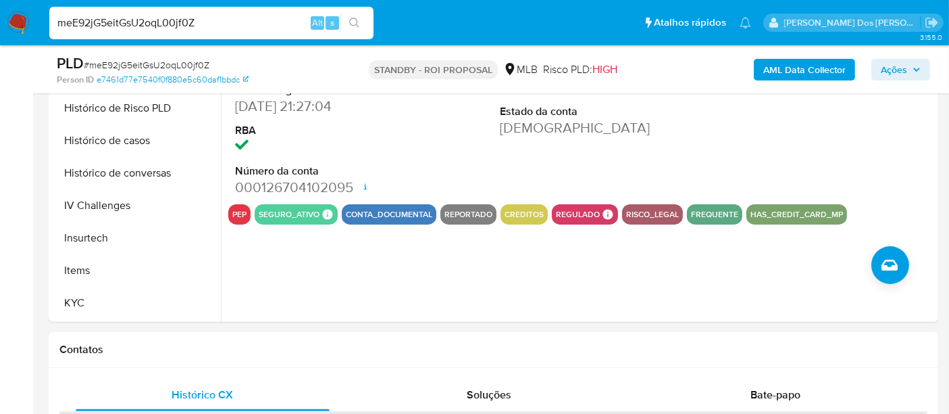
click at [222, 24] on input "meE92jG5eitGsU2oqL00jf0Z" at bounding box center [211, 23] width 324 height 18
paste input "E2BSkvYQLQlD6YAkFcuuOcTR"
type input "E2BSkvYQLQlD6YAkFcuuOcTR"
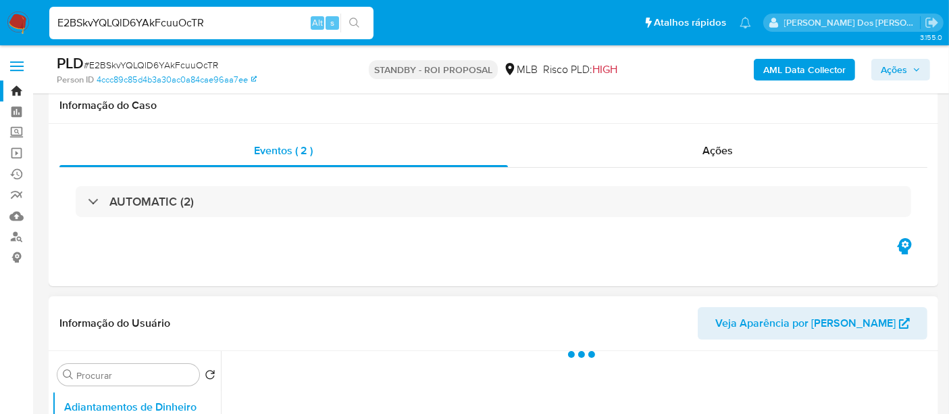
scroll to position [225, 0]
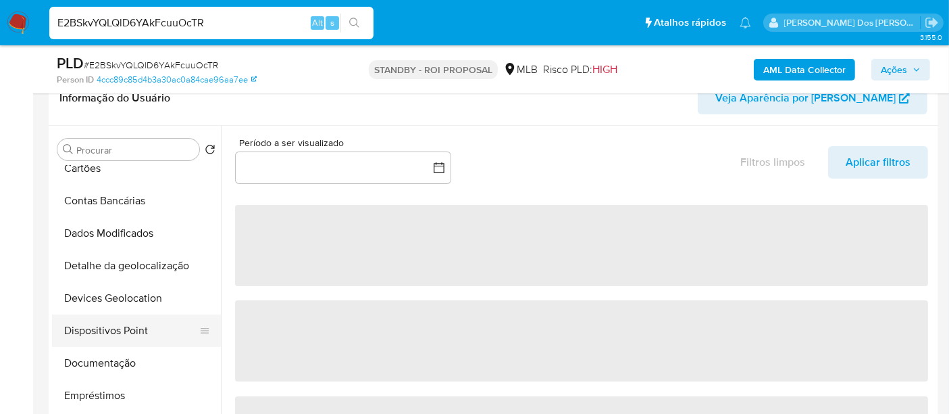
select select "10"
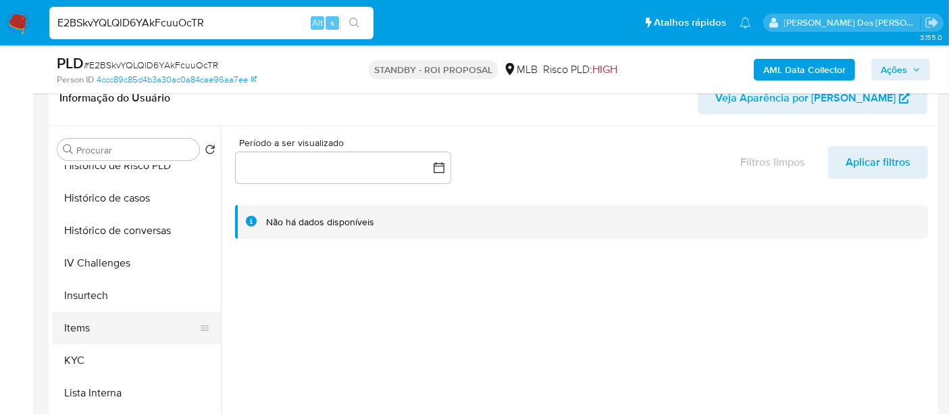
scroll to position [525, 0]
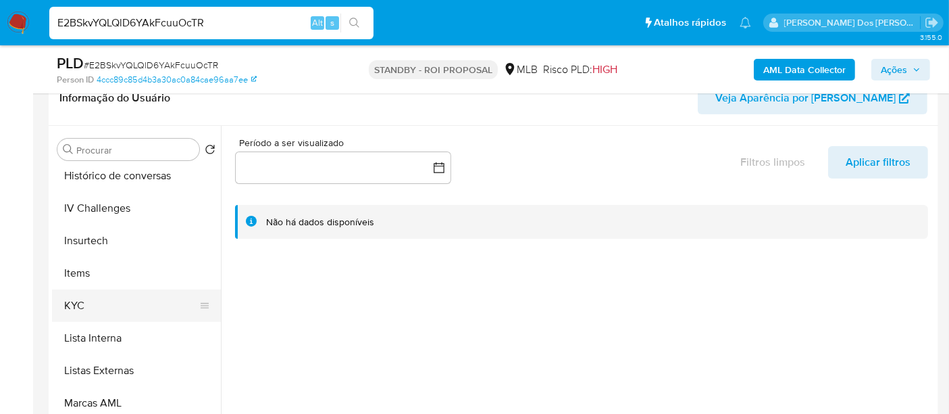
click at [77, 307] on button "KYC" at bounding box center [131, 305] width 158 height 32
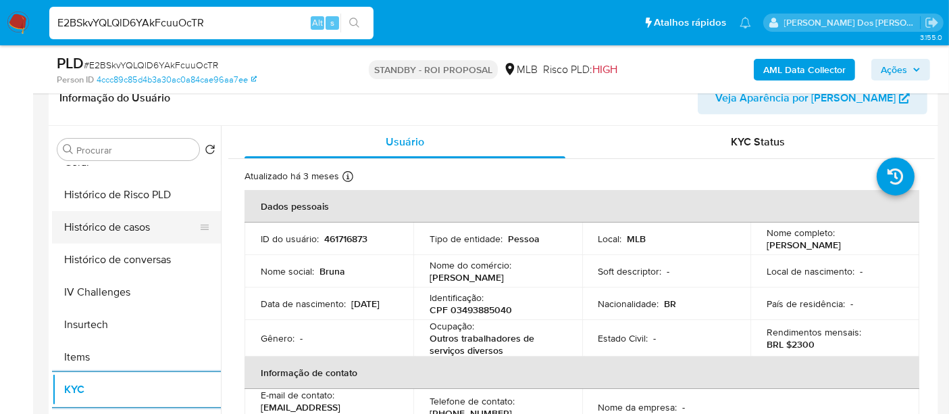
scroll to position [374, 0]
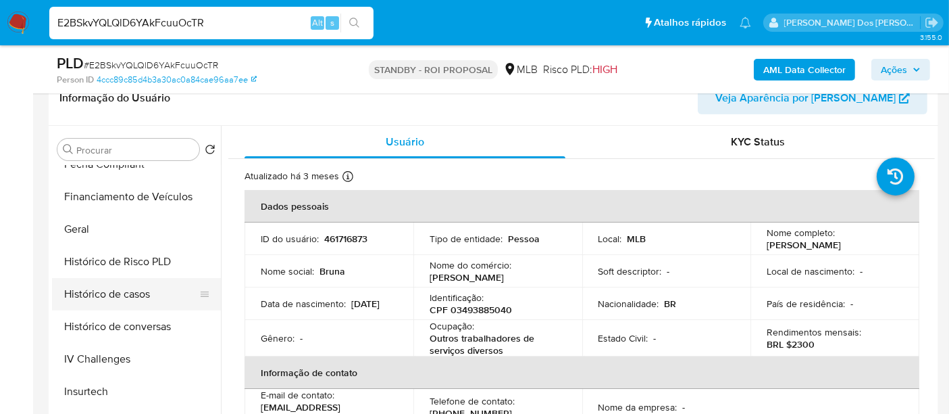
click at [139, 291] on button "Histórico de casos" at bounding box center [131, 294] width 158 height 32
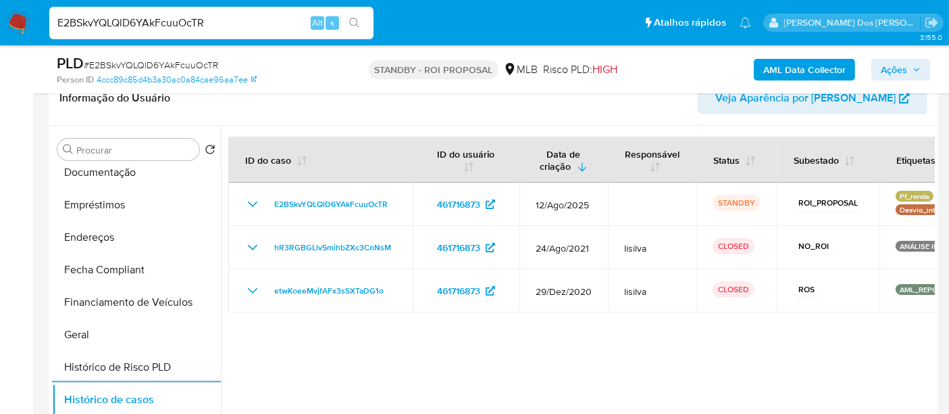
scroll to position [149, 0]
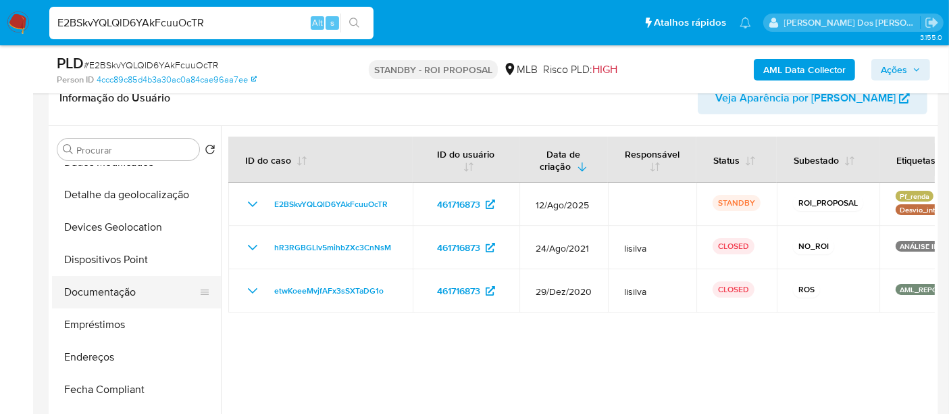
click at [116, 289] on button "Documentação" at bounding box center [131, 292] width 158 height 32
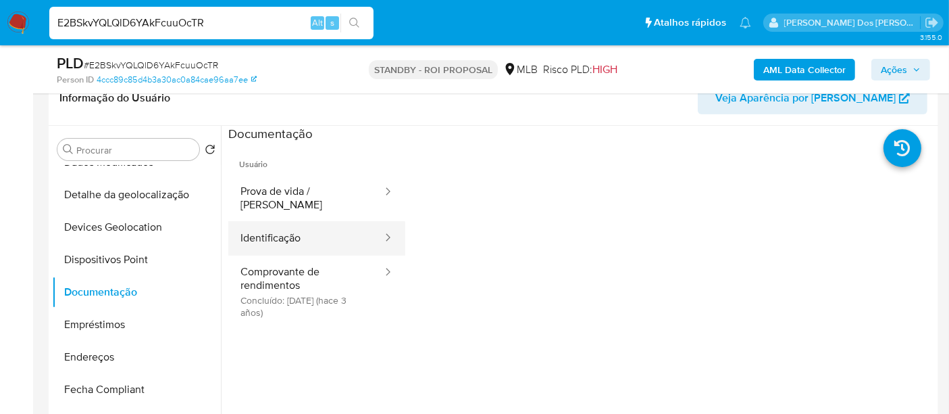
click at [300, 227] on button "Identificação" at bounding box center [305, 238] width 155 height 34
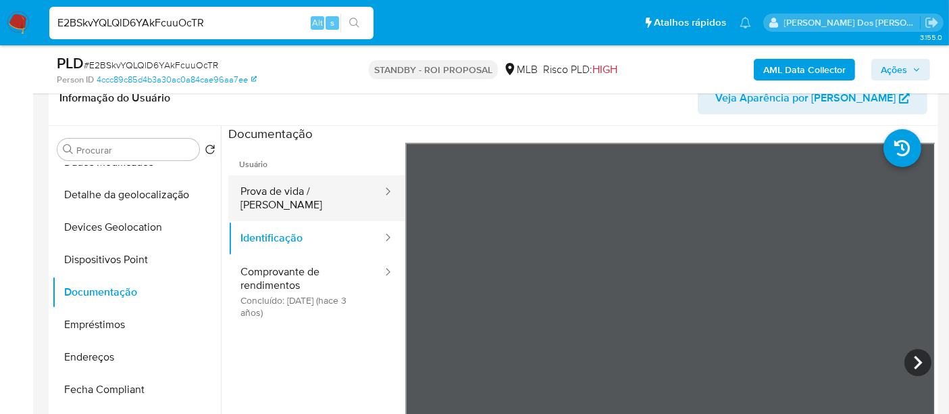
click at [339, 194] on button "Prova de vida / [PERSON_NAME]" at bounding box center [305, 198] width 155 height 46
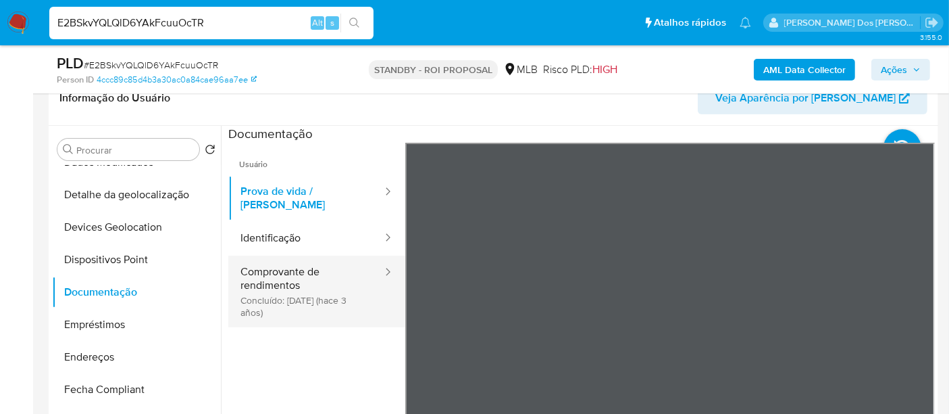
click at [291, 276] on button "Comprovante de rendimentos Concluído: [DATE] (hace 3 años)" at bounding box center [305, 291] width 155 height 72
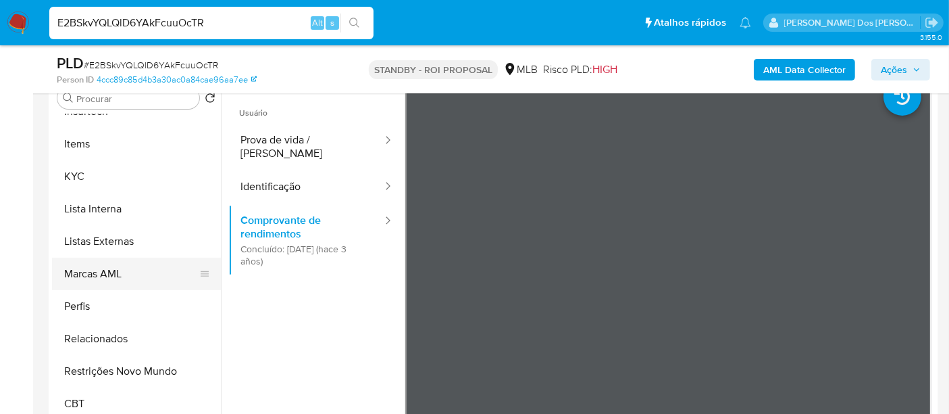
scroll to position [300, 0]
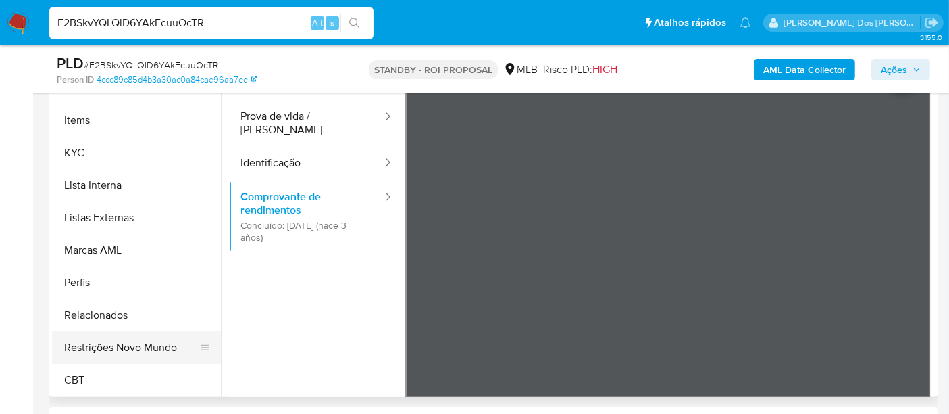
click at [134, 341] on button "Restrições Novo Mundo" at bounding box center [131, 347] width 158 height 32
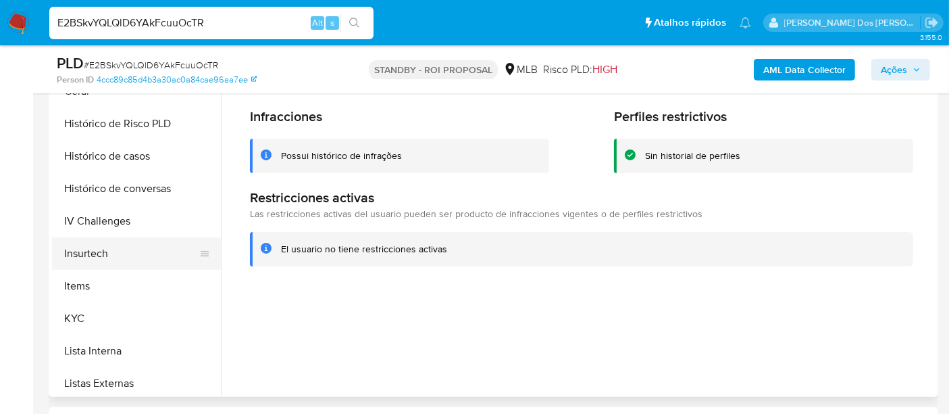
scroll to position [378, 0]
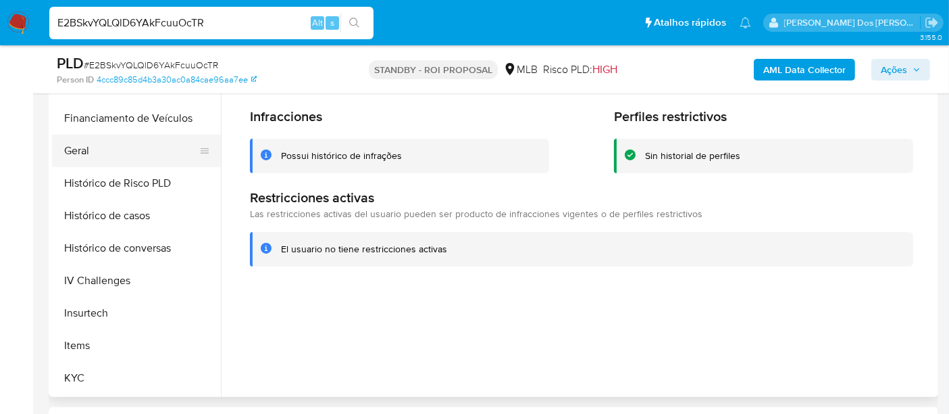
click at [74, 155] on button "Geral" at bounding box center [131, 150] width 158 height 32
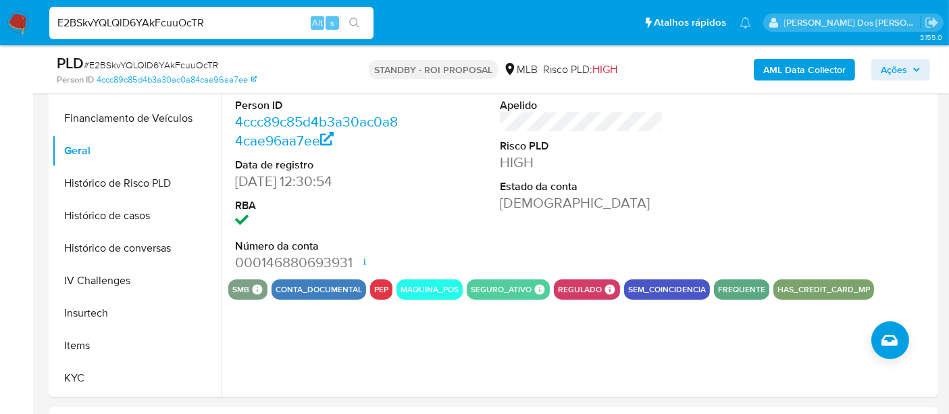
click at [190, 24] on input "E2BSkvYQLQlD6YAkFcuuOcTR" at bounding box center [211, 23] width 324 height 18
paste input "iPVoRlu2dXFuCryS4OIdn47I"
type input "iPVoRlu2dXFuCryS4OIdn47I"
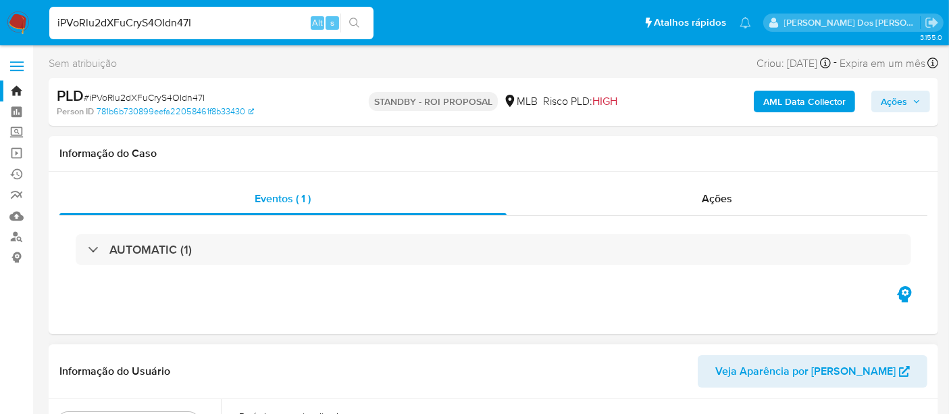
select select "10"
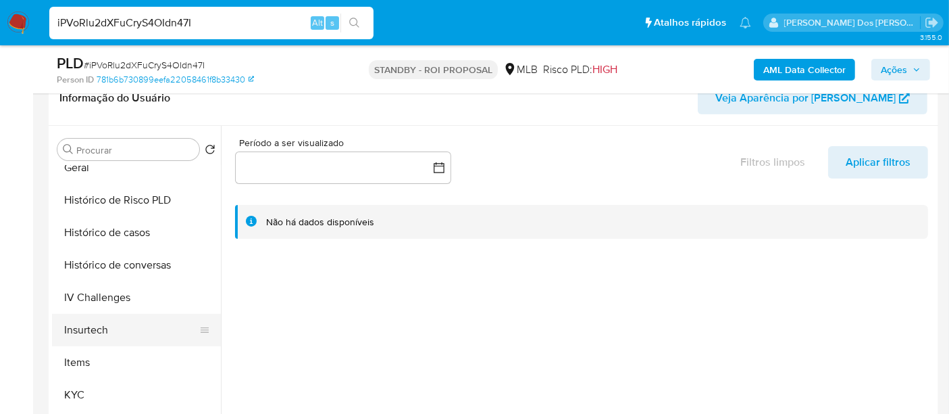
scroll to position [450, 0]
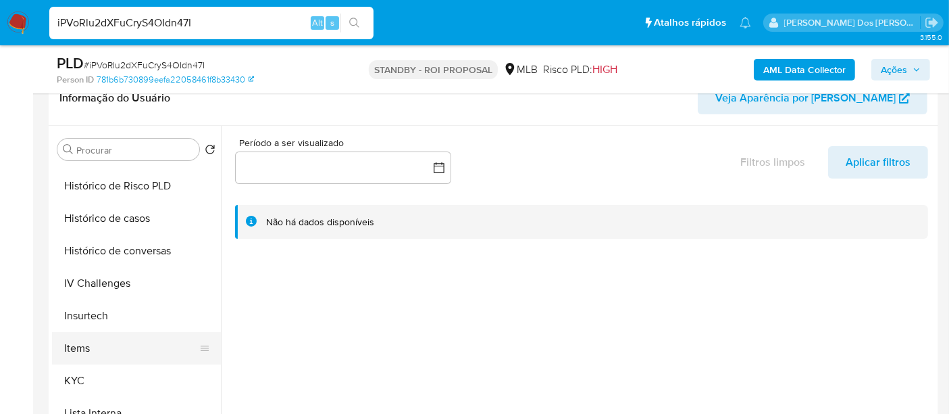
drag, startPoint x: 70, startPoint y: 381, endPoint x: 183, endPoint y: 331, distance: 124.1
click at [70, 381] on button "KYC" at bounding box center [136, 380] width 169 height 32
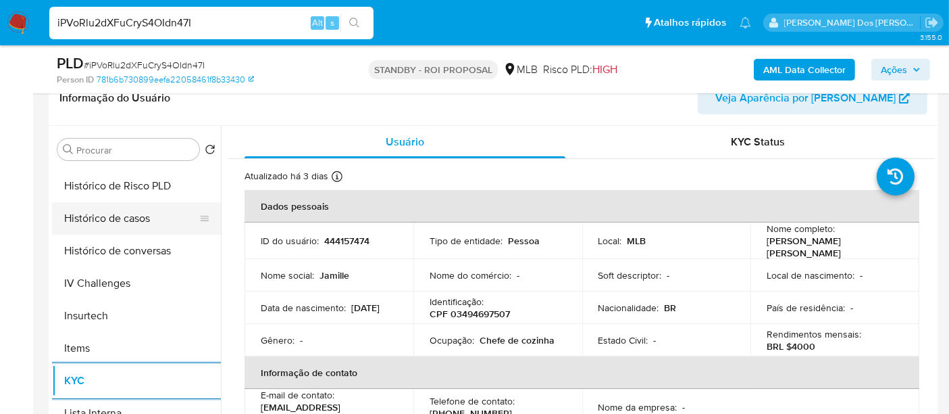
click at [111, 219] on button "Histórico de casos" at bounding box center [131, 218] width 158 height 32
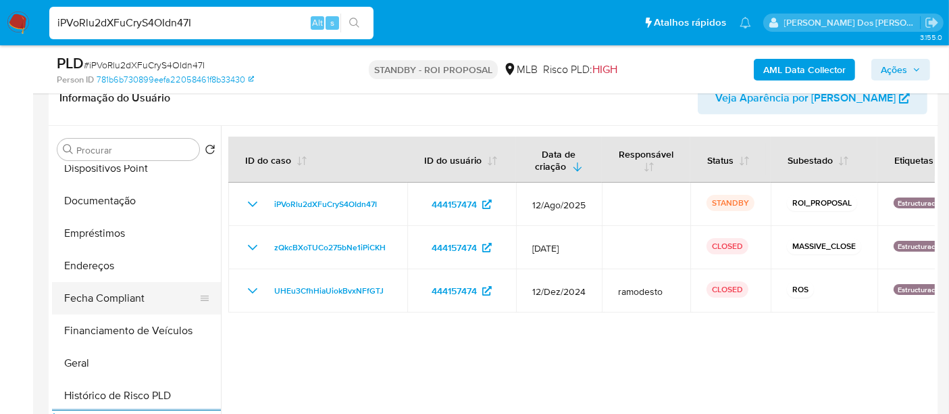
scroll to position [225, 0]
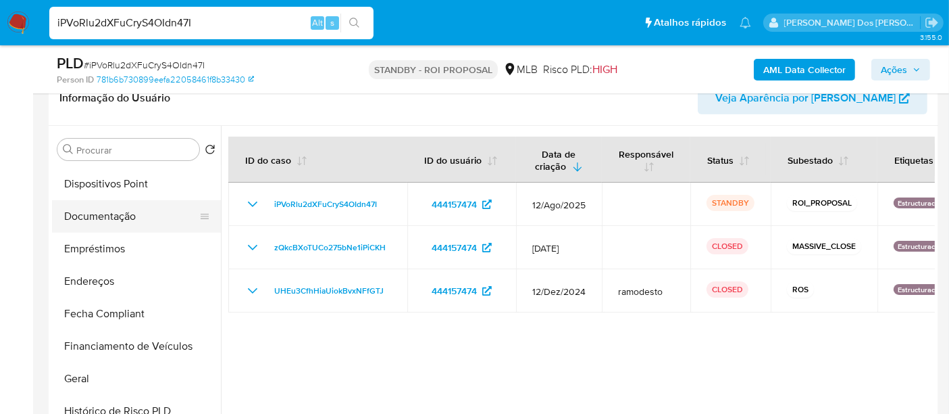
click at [116, 225] on button "Documentação" at bounding box center [131, 216] width 158 height 32
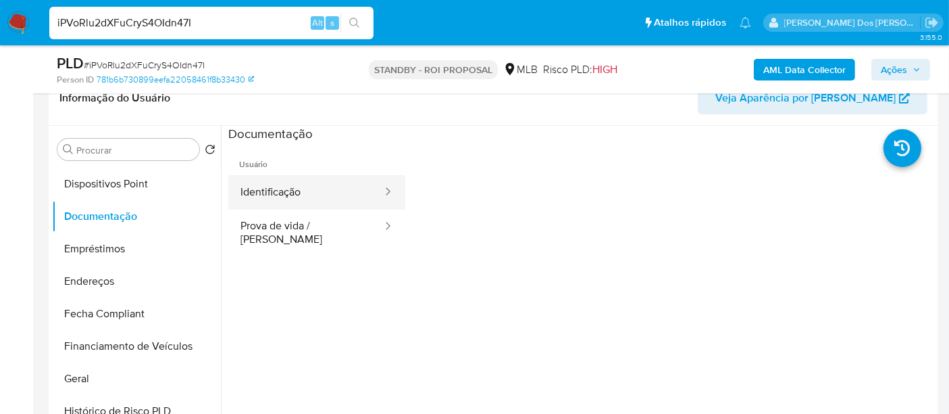
click at [272, 189] on button "Identificação" at bounding box center [305, 192] width 155 height 34
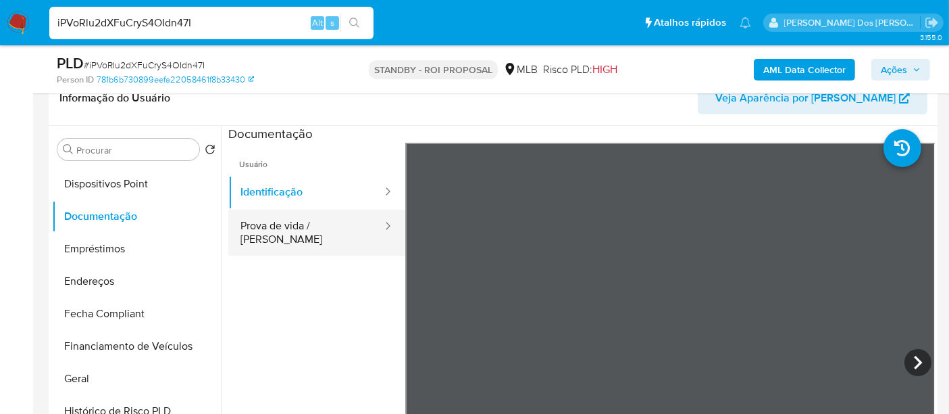
drag, startPoint x: 309, startPoint y: 223, endPoint x: 365, endPoint y: 226, distance: 56.2
click at [310, 223] on button "Prova de vida / [PERSON_NAME]" at bounding box center [305, 232] width 155 height 46
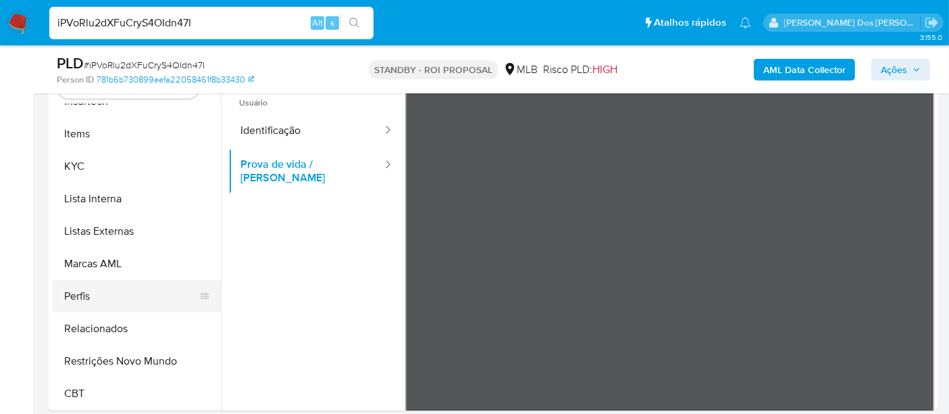
scroll to position [375, 0]
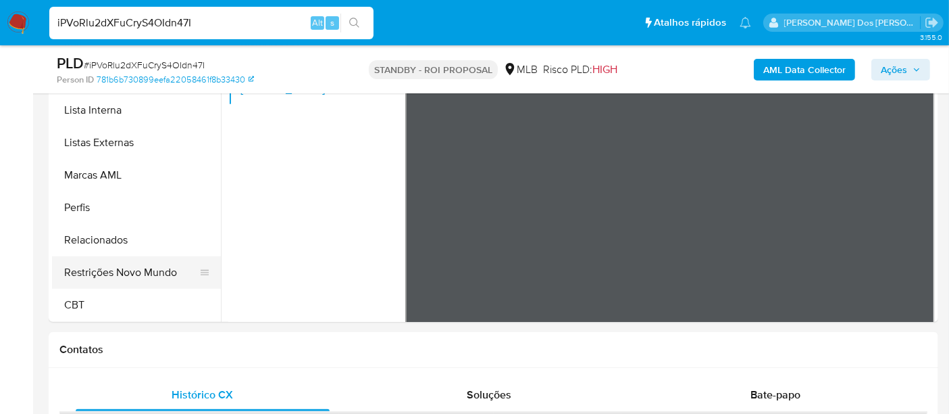
click at [135, 272] on button "Restrições Novo Mundo" at bounding box center [131, 272] width 158 height 32
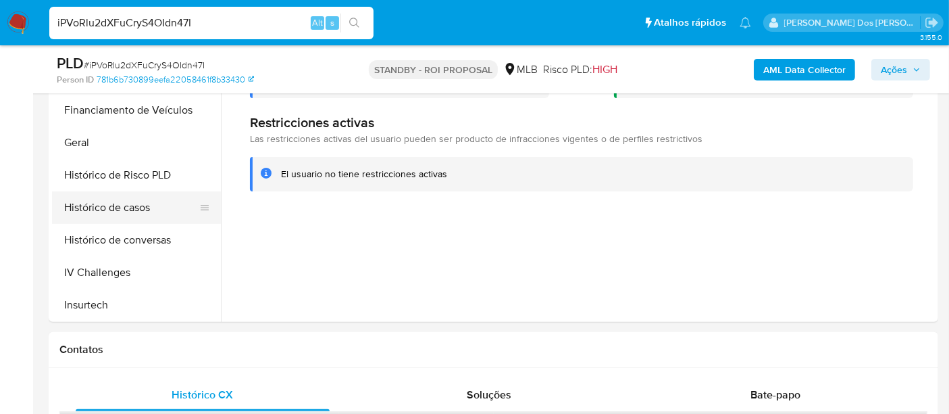
scroll to position [303, 0]
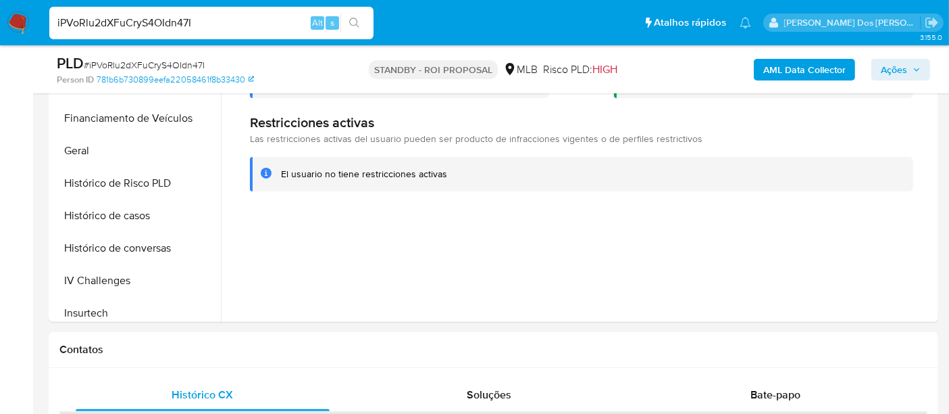
drag, startPoint x: 72, startPoint y: 157, endPoint x: 243, endPoint y: 180, distance: 173.2
click at [75, 157] on button "Geral" at bounding box center [136, 150] width 169 height 32
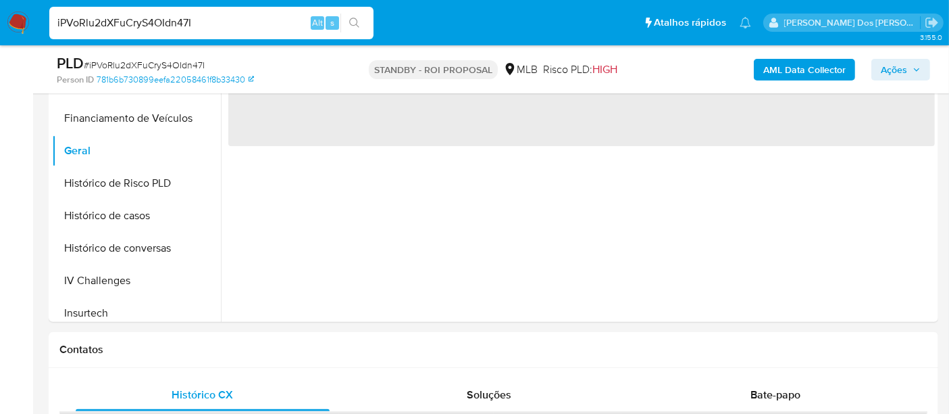
scroll to position [300, 0]
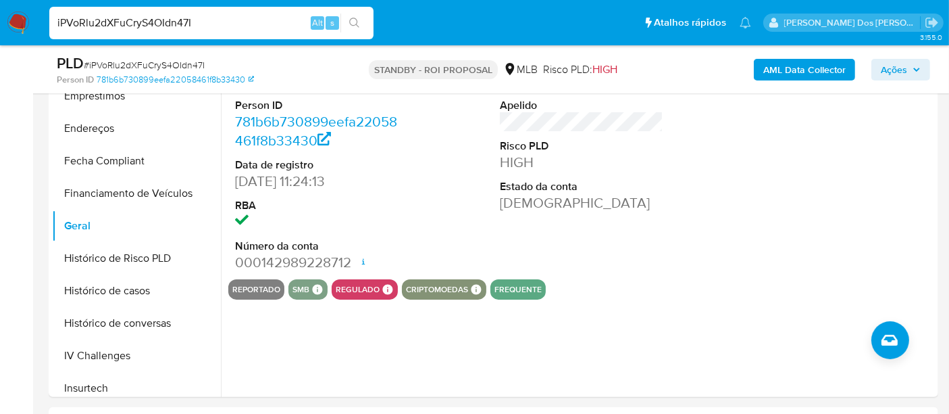
click at [209, 26] on input "iPVoRlu2dXFuCryS4OIdn47I" at bounding box center [211, 23] width 324 height 18
paste input "xMmflTdQ4GCkyHBERDQWkQZK"
type input "xMmflTdQ4GCkyHBERDQWkQZK"
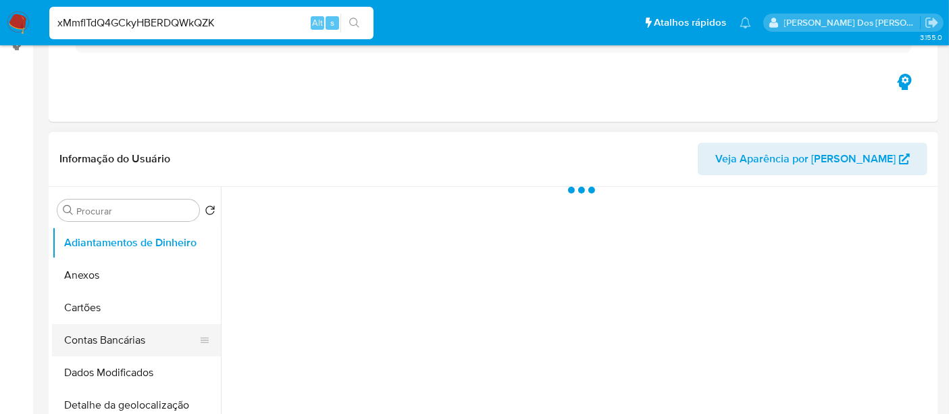
scroll to position [225, 0]
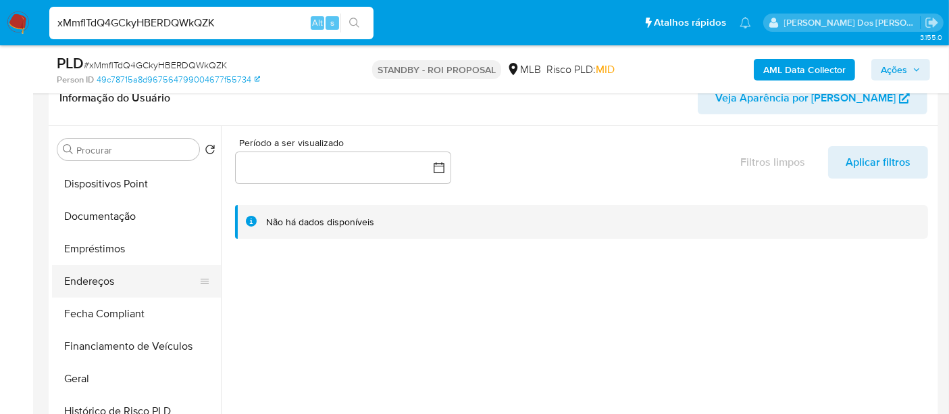
select select "10"
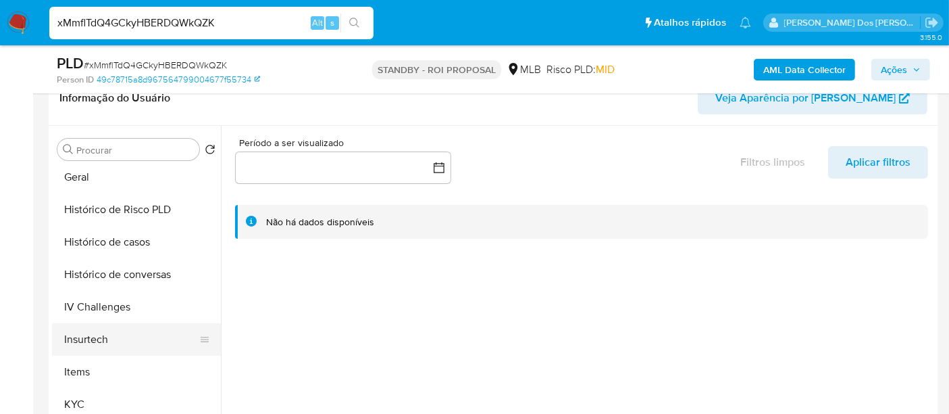
scroll to position [450, 0]
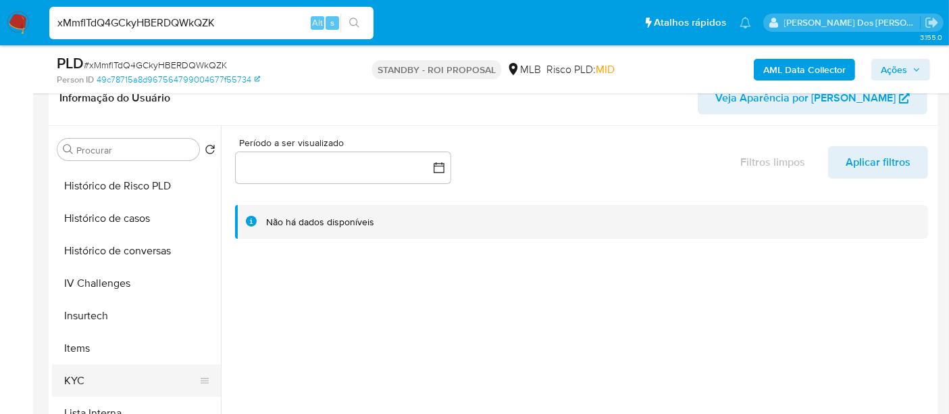
click at [68, 370] on button "KYC" at bounding box center [131, 380] width 158 height 32
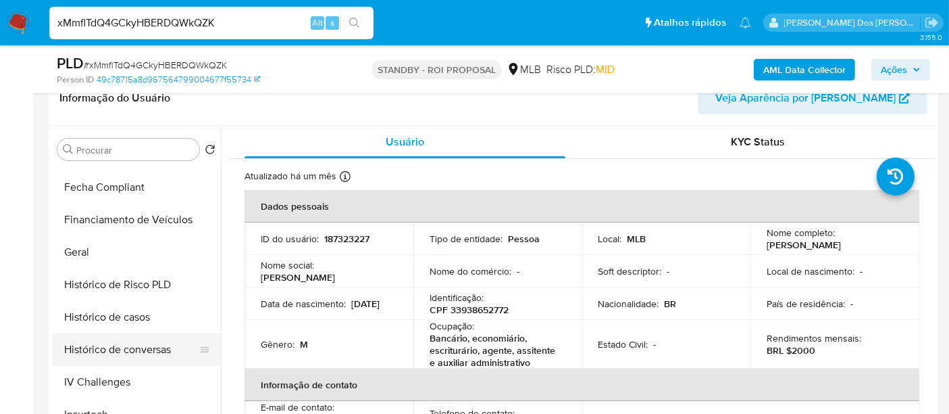
scroll to position [375, 0]
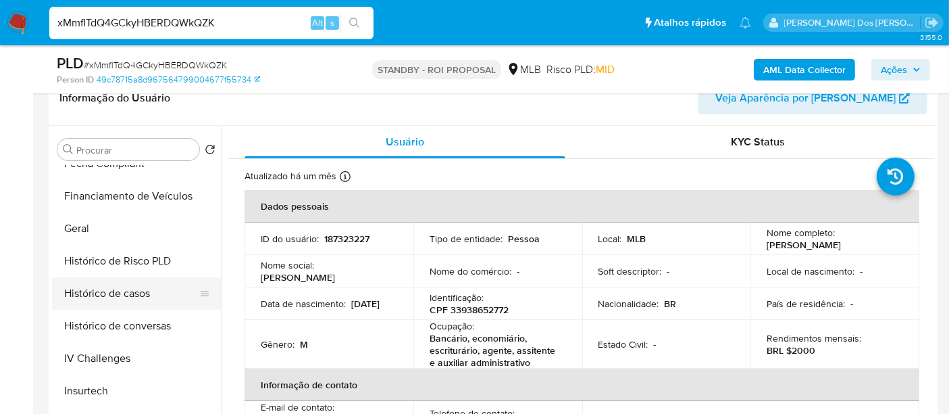
click at [134, 296] on button "Histórico de casos" at bounding box center [131, 293] width 158 height 32
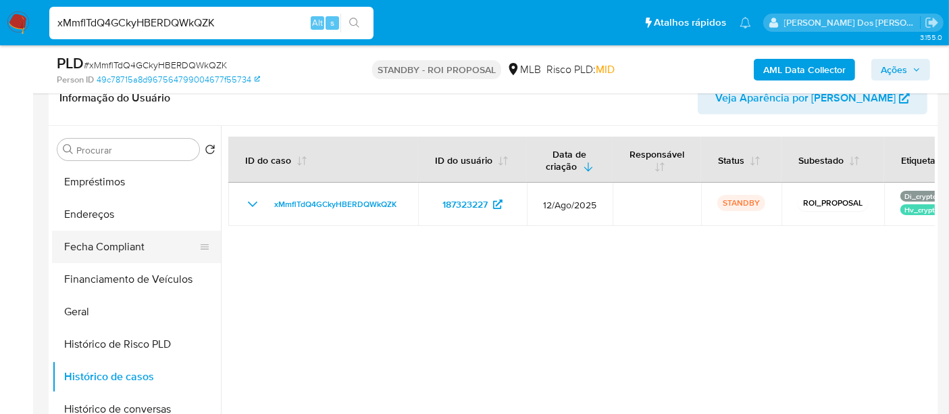
scroll to position [225, 0]
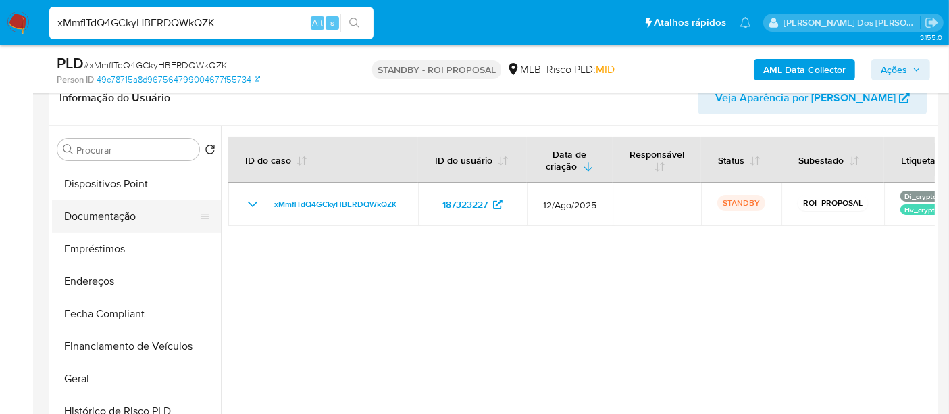
click at [112, 212] on button "Documentação" at bounding box center [131, 216] width 158 height 32
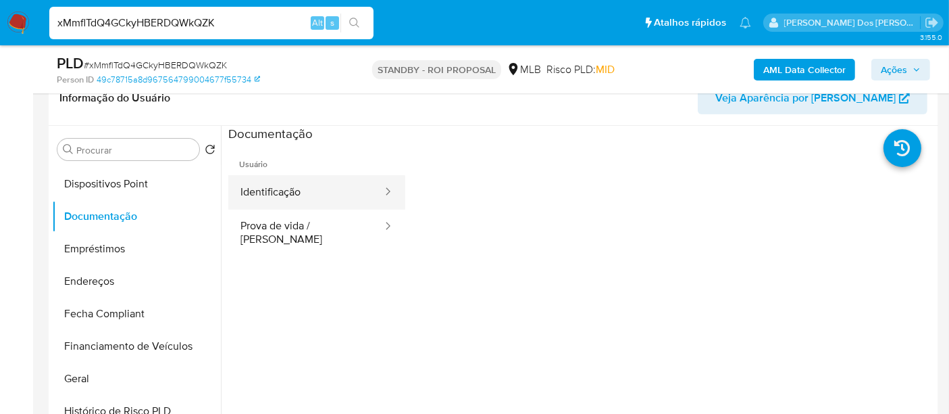
click at [280, 192] on button "Identificação" at bounding box center [305, 192] width 155 height 34
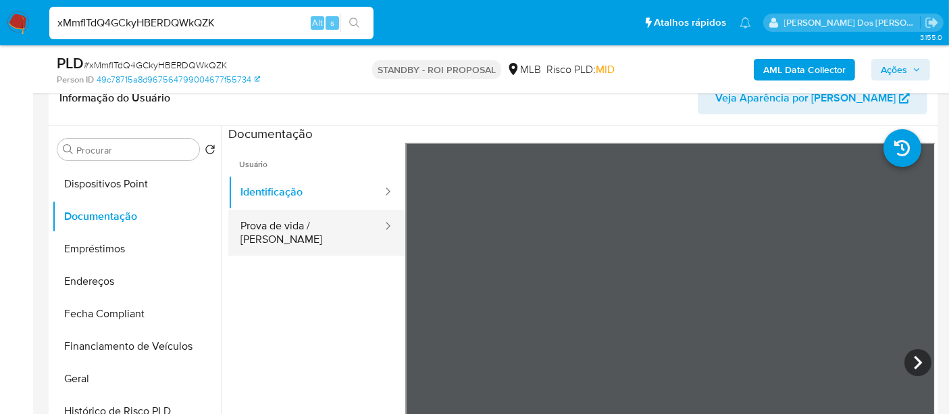
click at [304, 230] on button "Prova de vida / [PERSON_NAME]" at bounding box center [305, 232] width 155 height 46
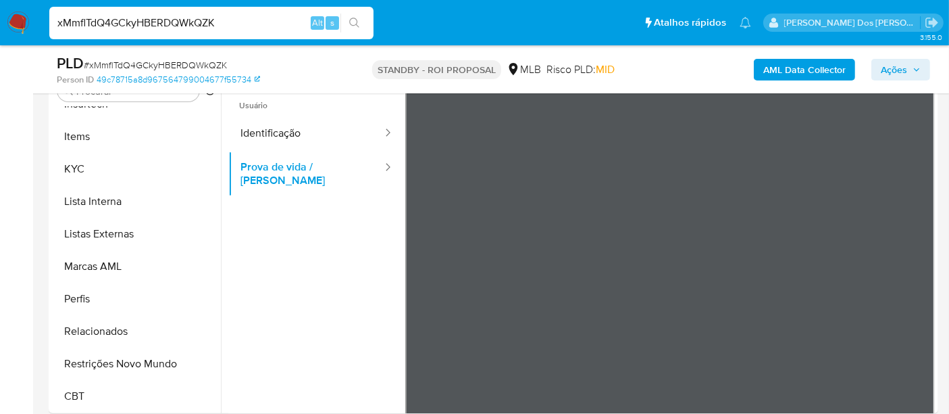
scroll to position [450, 0]
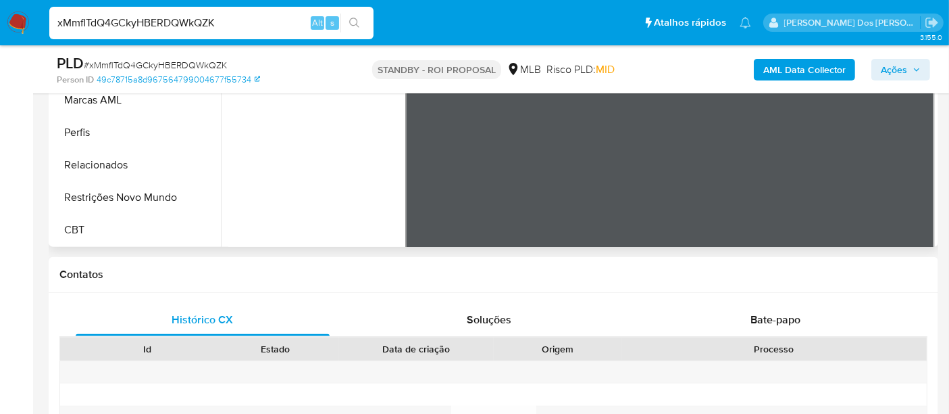
drag, startPoint x: 156, startPoint y: 205, endPoint x: 232, endPoint y: 237, distance: 81.8
click at [156, 205] on button "Restrições Novo Mundo" at bounding box center [136, 197] width 169 height 32
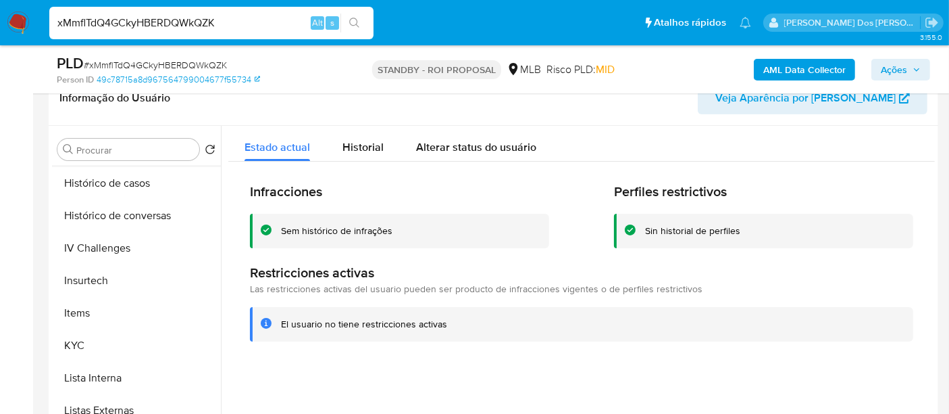
scroll to position [378, 0]
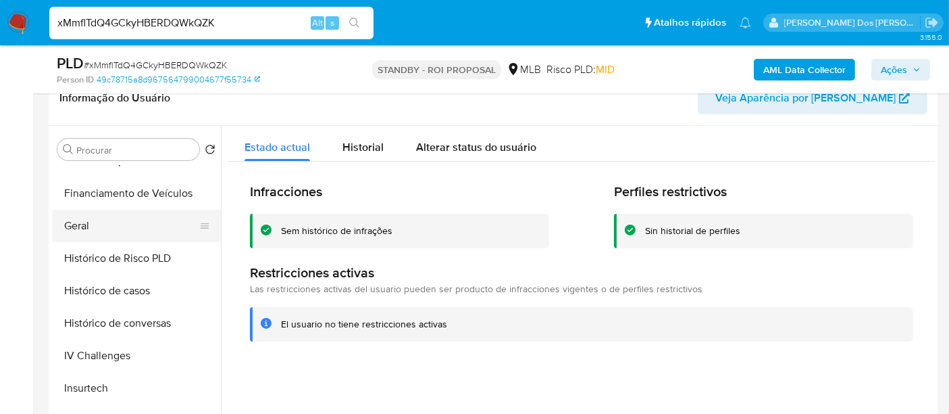
click at [91, 226] on button "Geral" at bounding box center [131, 225] width 158 height 32
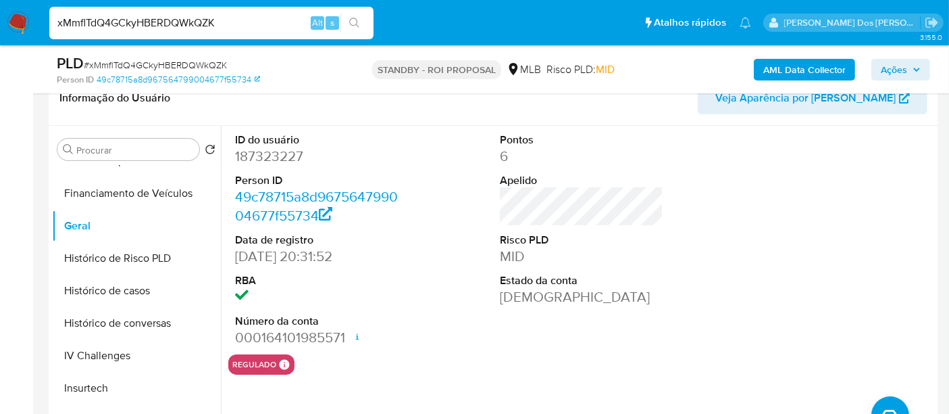
click at [220, 20] on input "xMmflTdQ4GCkyHBERDQWkQZK" at bounding box center [211, 23] width 324 height 18
paste input "6bdgC7aGGo70vhjknpzpG6YR"
type input "6bdgC7aGGo70vhjknpzpG6YR"
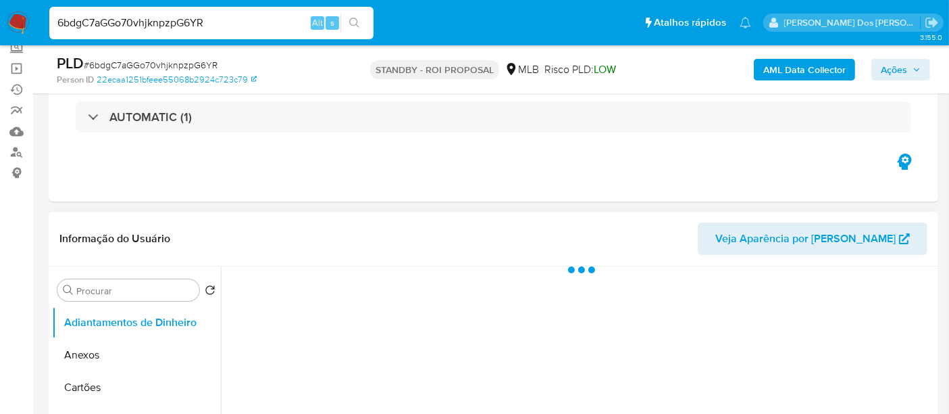
scroll to position [150, 0]
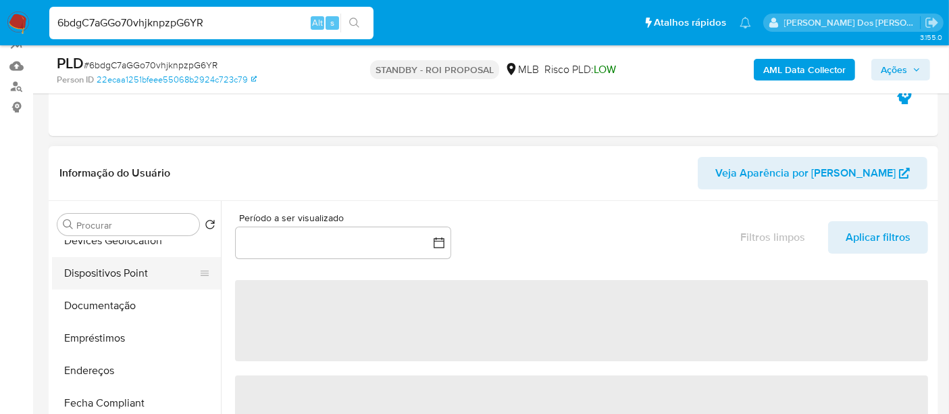
select select "10"
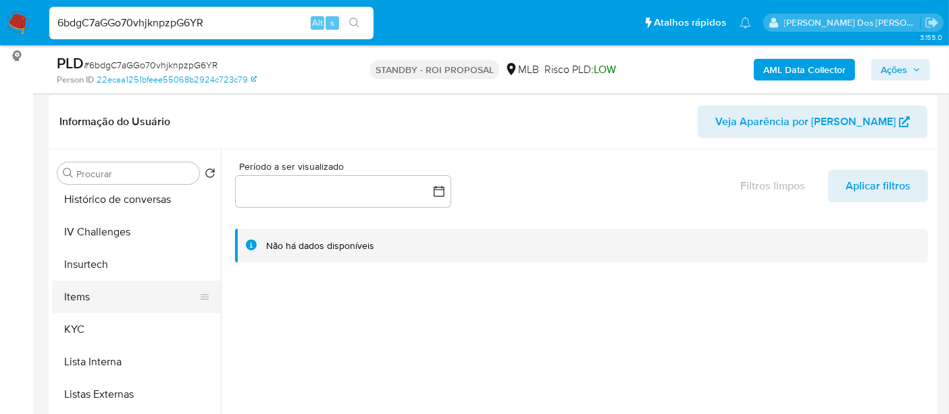
scroll to position [225, 0]
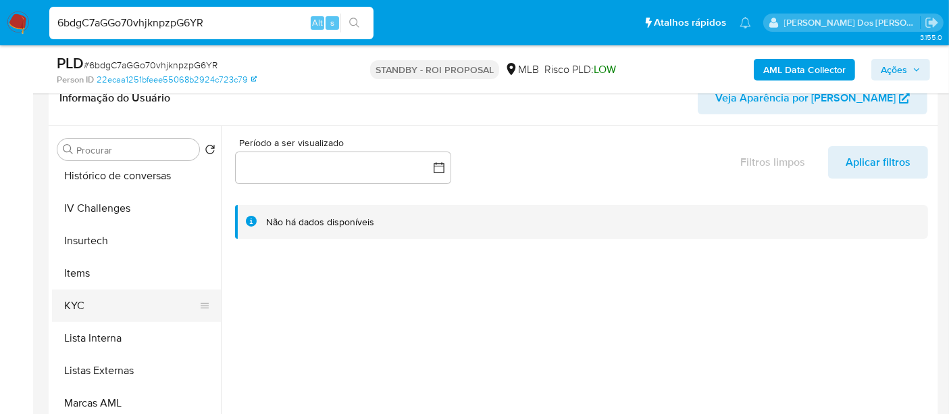
click at [82, 304] on button "KYC" at bounding box center [131, 305] width 158 height 32
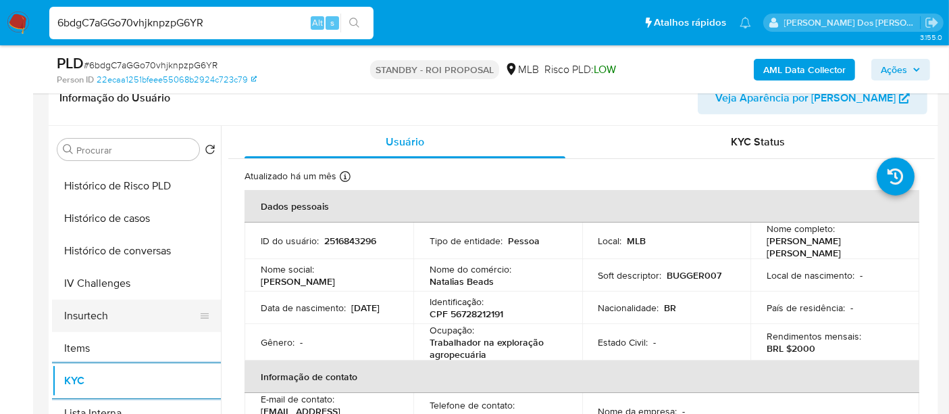
scroll to position [375, 0]
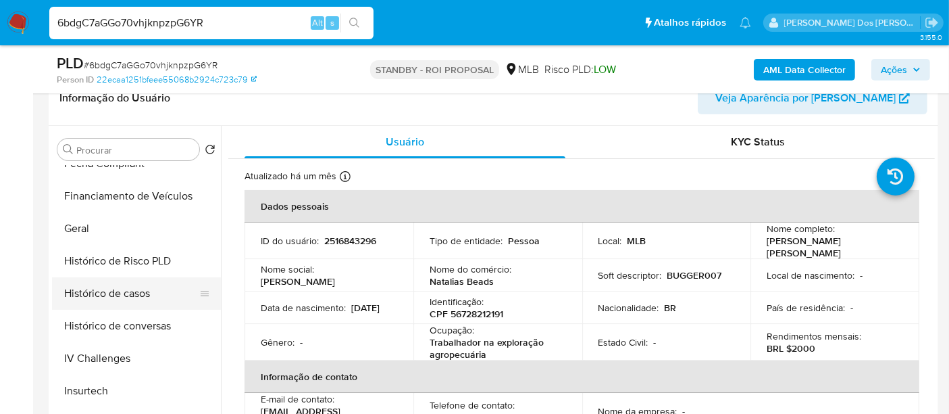
click at [112, 289] on button "Histórico de casos" at bounding box center [131, 293] width 158 height 32
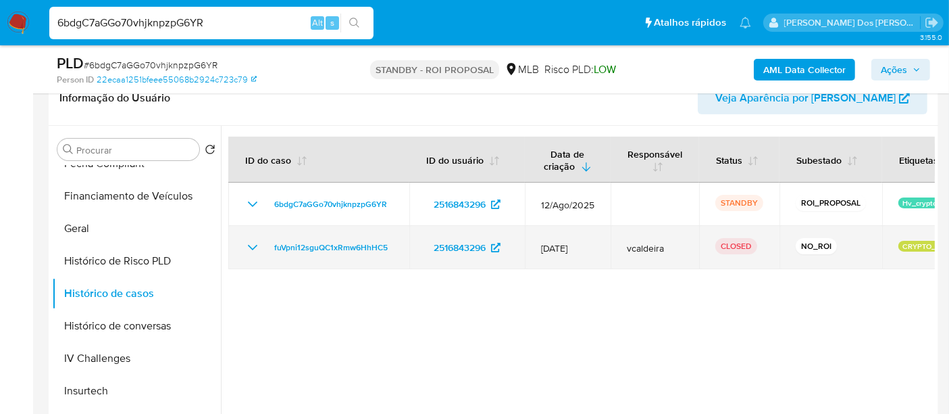
click at [251, 251] on icon "Mostrar/Ocultar" at bounding box center [253, 247] width 16 height 16
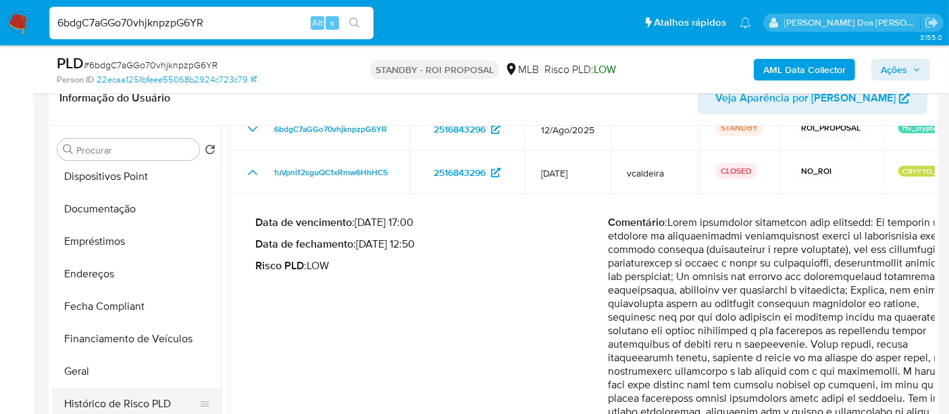
scroll to position [225, 0]
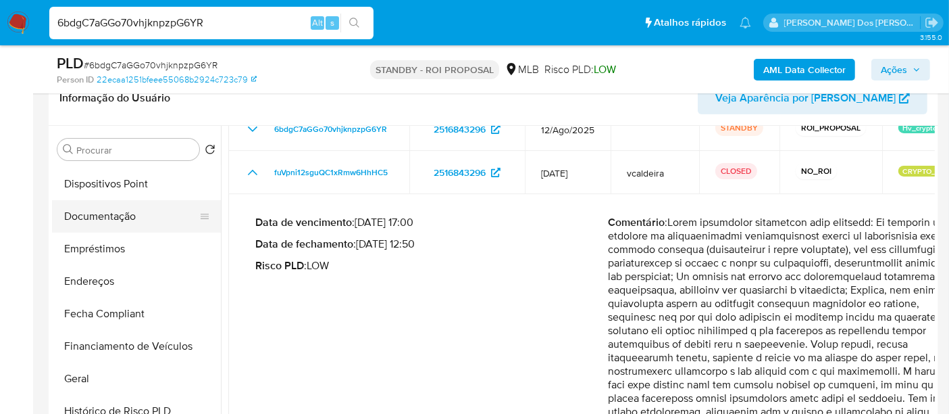
click at [121, 219] on button "Documentação" at bounding box center [131, 216] width 158 height 32
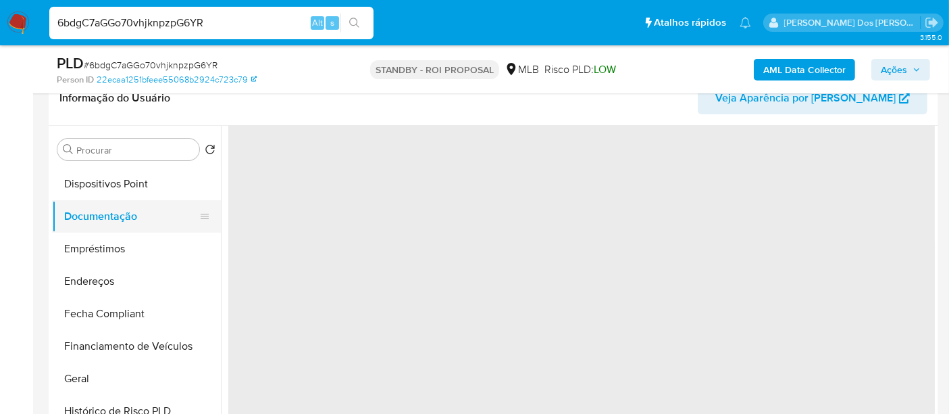
scroll to position [0, 0]
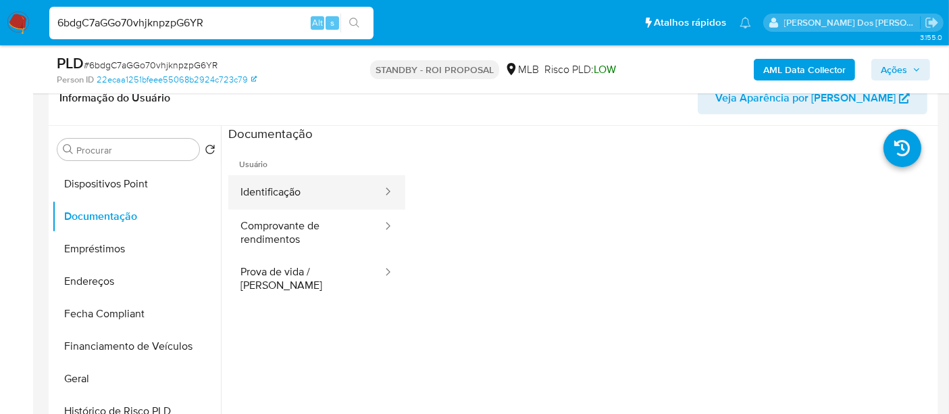
click at [270, 189] on button "Identificação" at bounding box center [305, 192] width 155 height 34
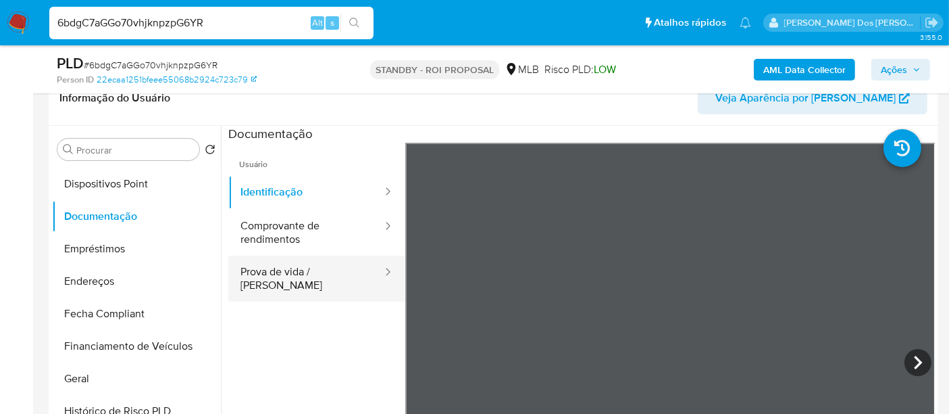
click at [285, 272] on button "Prova de vida / [PERSON_NAME]" at bounding box center [305, 278] width 155 height 46
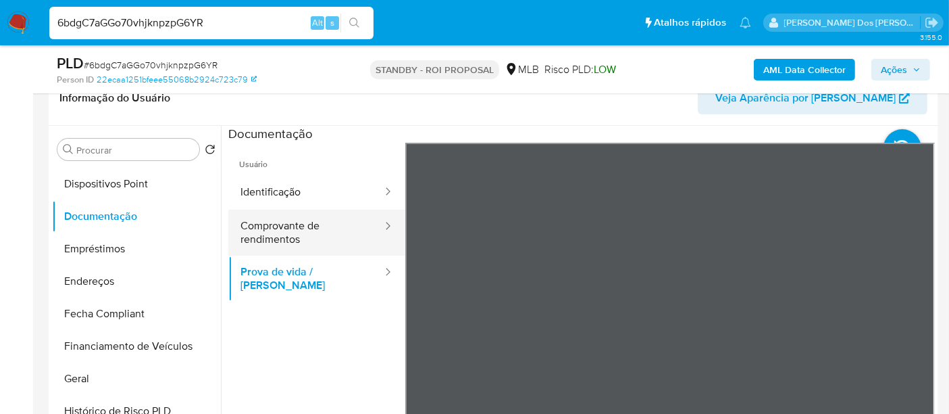
click at [291, 226] on button "Comprovante de rendimentos" at bounding box center [305, 232] width 155 height 46
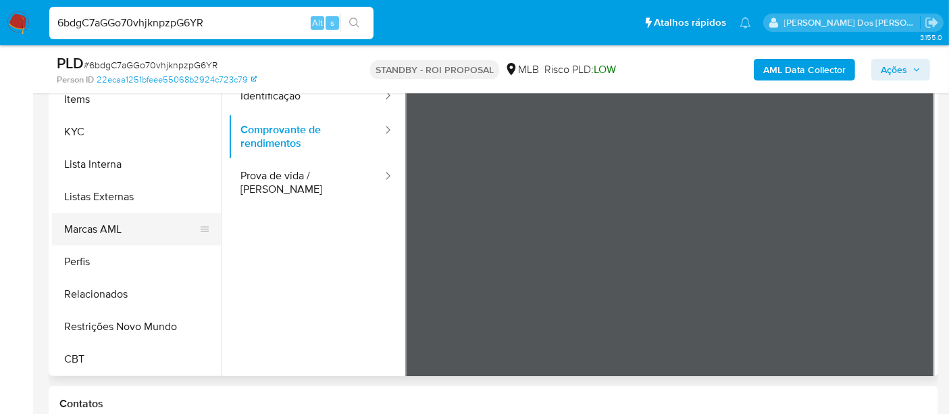
scroll to position [375, 0]
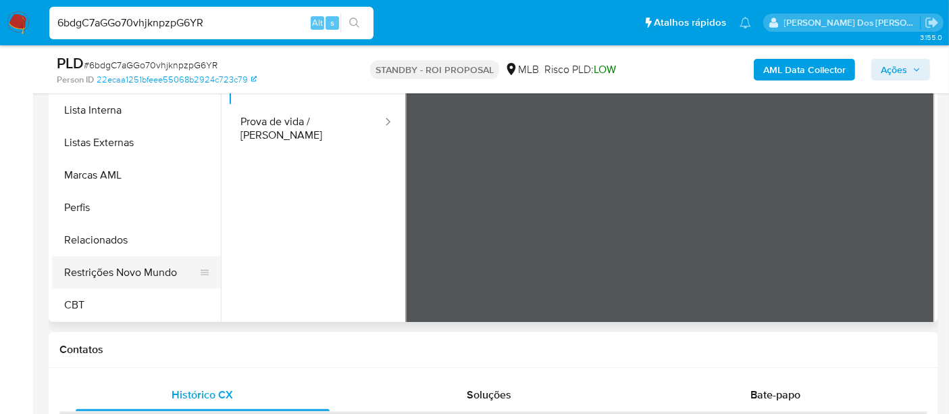
click at [149, 274] on button "Restrições Novo Mundo" at bounding box center [131, 272] width 158 height 32
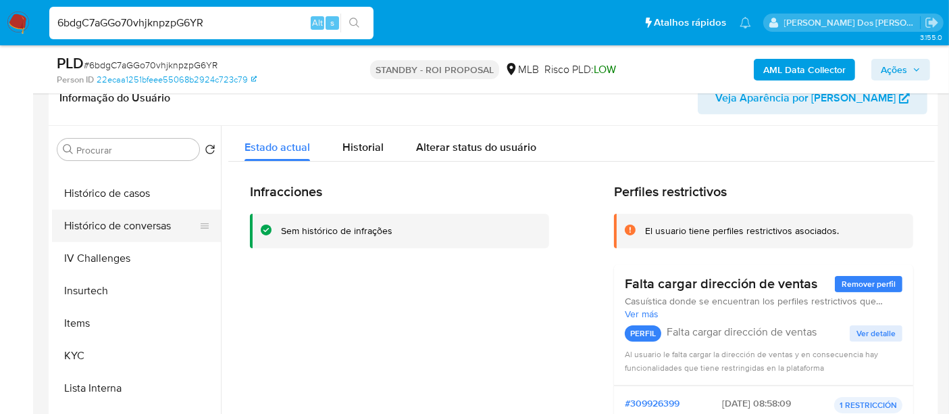
scroll to position [378, 0]
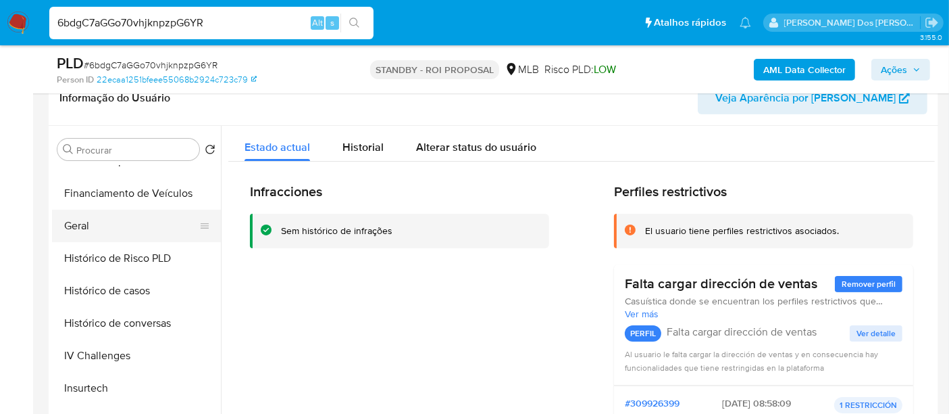
click at [79, 224] on button "Geral" at bounding box center [131, 225] width 158 height 32
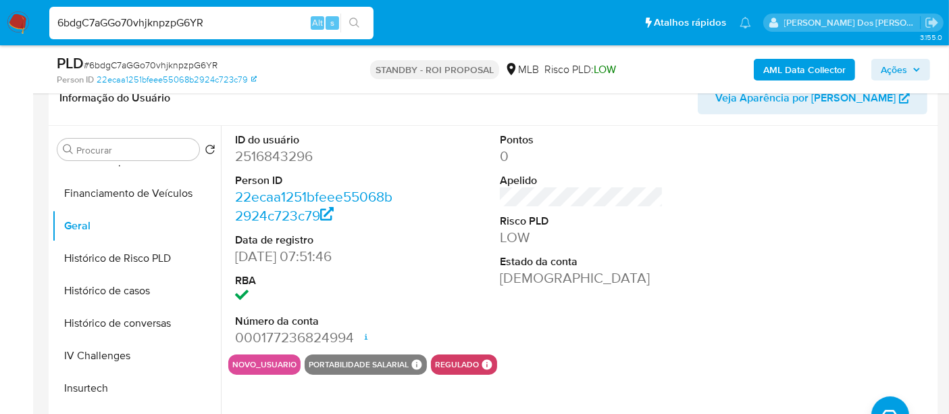
click at [210, 16] on input "6bdgC7aGGo70vhjknpzpG6YR" at bounding box center [211, 23] width 324 height 18
paste input "x4F65TQacfjcdM4ecezTGOTX"
type input "x4F65TQacfjcdM4ecezTGOTX"
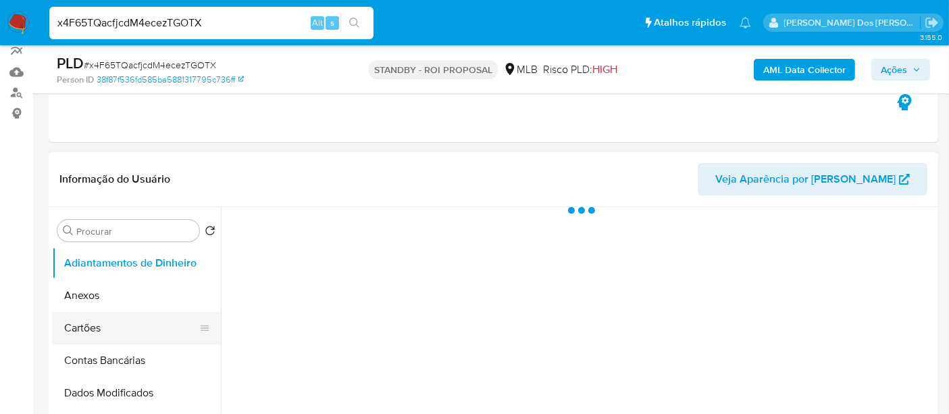
scroll to position [225, 0]
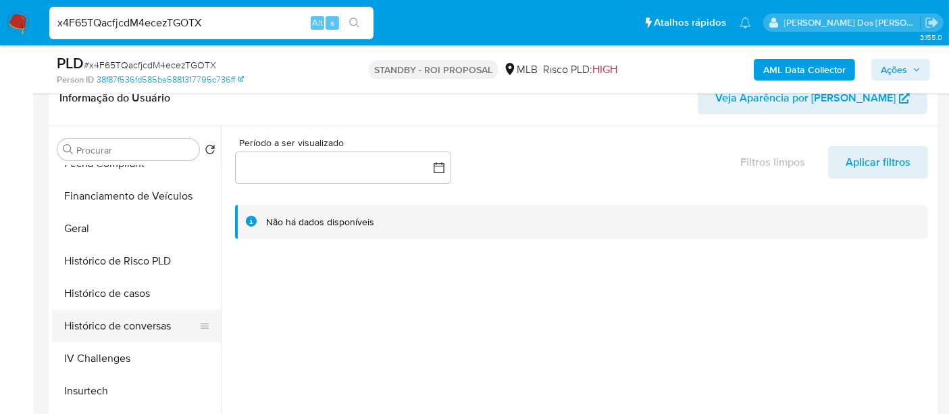
select select "10"
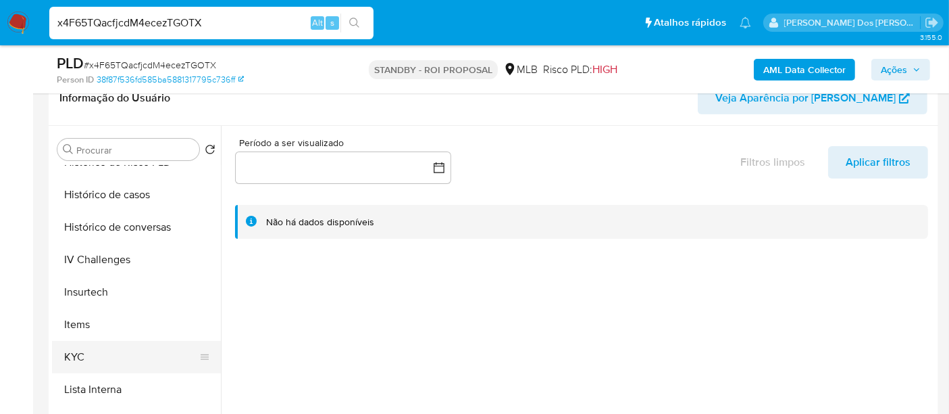
scroll to position [525, 0]
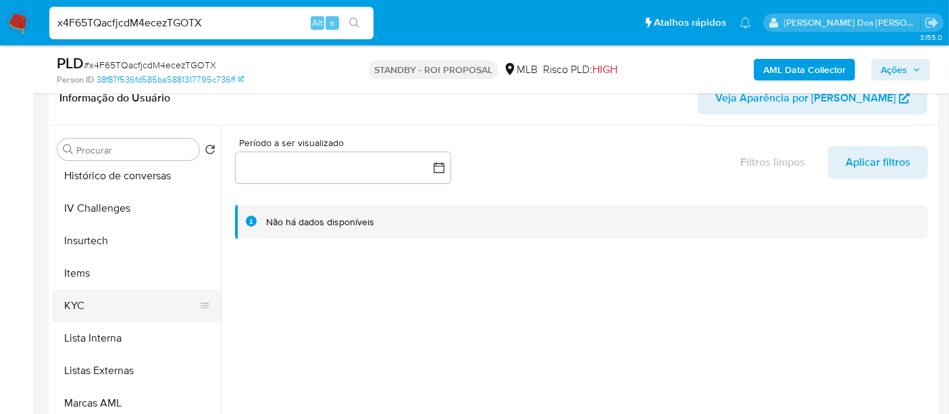
click at [76, 310] on button "KYC" at bounding box center [131, 305] width 158 height 32
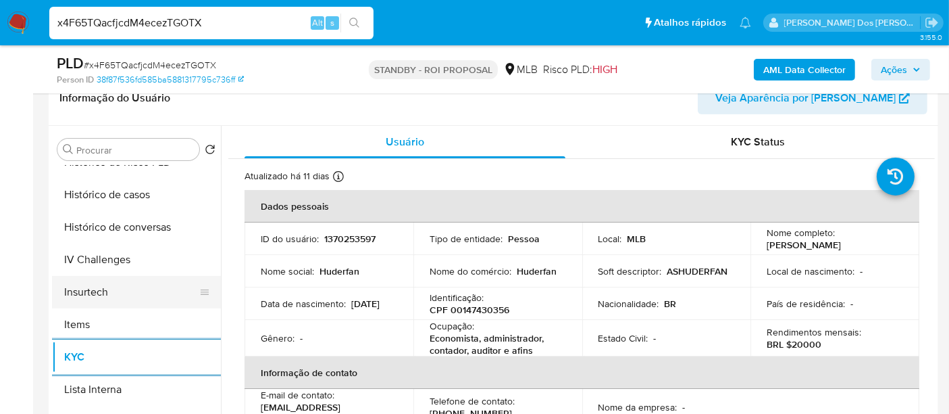
scroll to position [450, 0]
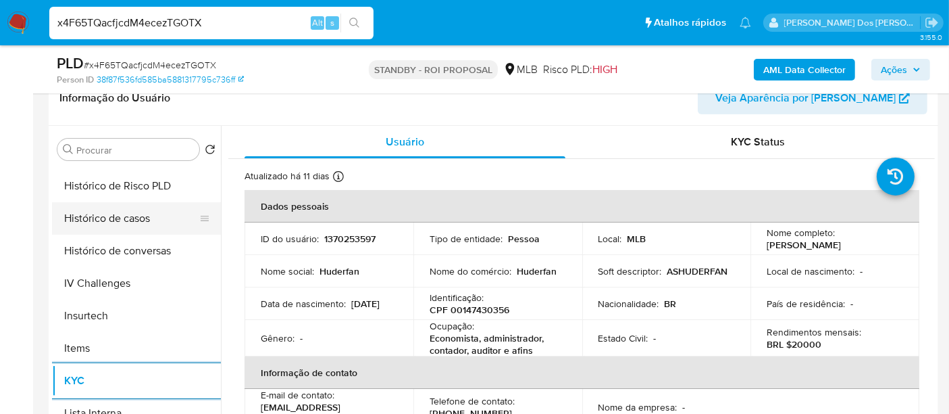
click at [120, 220] on button "Histórico de casos" at bounding box center [131, 218] width 158 height 32
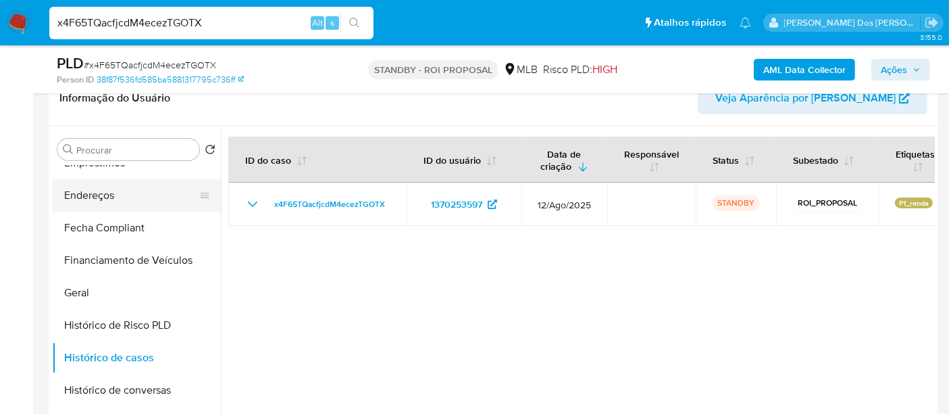
scroll to position [225, 0]
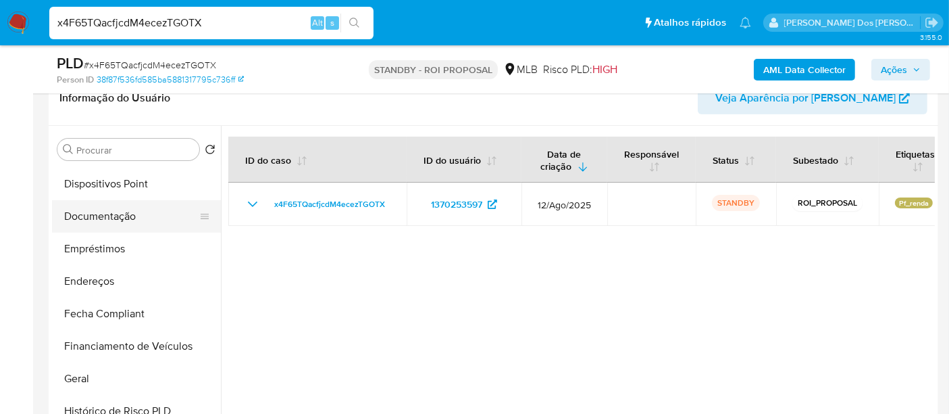
click at [105, 221] on button "Documentação" at bounding box center [131, 216] width 158 height 32
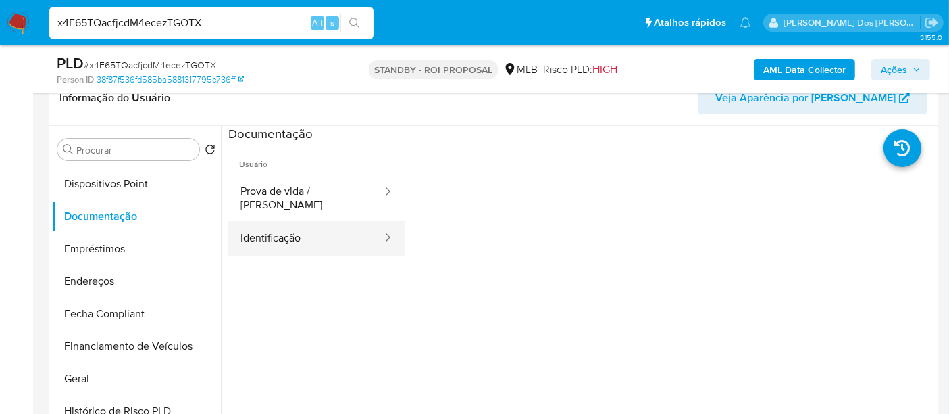
click at [287, 230] on button "Identificação" at bounding box center [305, 238] width 155 height 34
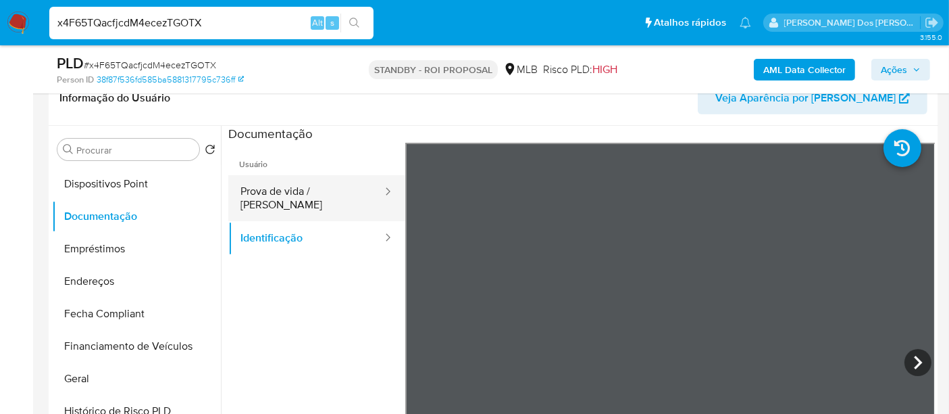
click at [335, 190] on button "Prova de vida / [PERSON_NAME]" at bounding box center [305, 198] width 155 height 46
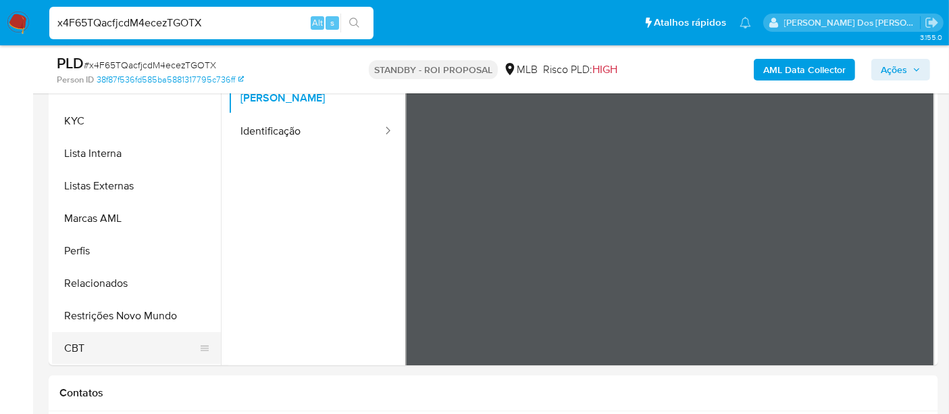
scroll to position [375, 0]
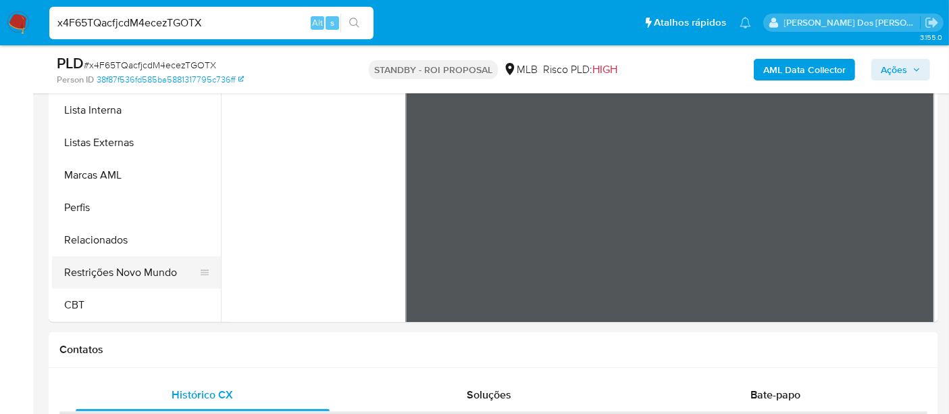
click at [123, 273] on button "Restrições Novo Mundo" at bounding box center [131, 272] width 158 height 32
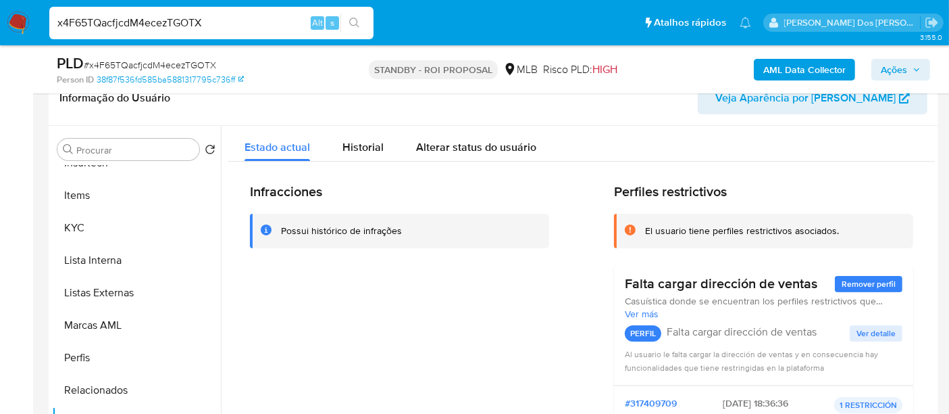
scroll to position [378, 0]
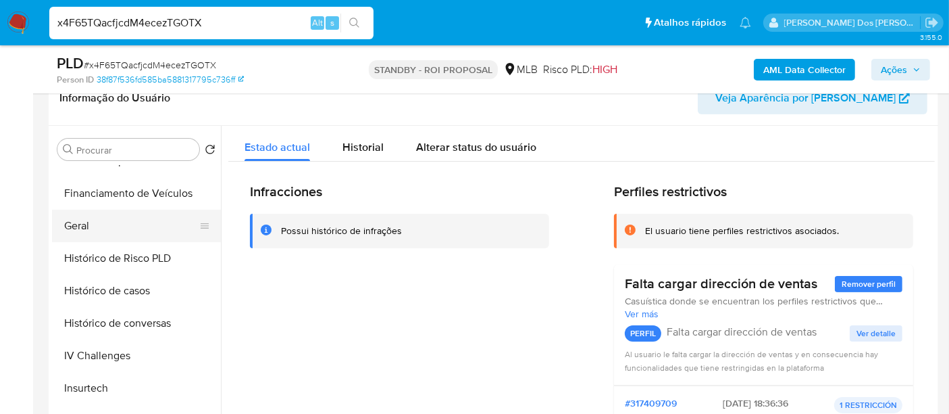
click at [84, 232] on button "Geral" at bounding box center [131, 225] width 158 height 32
